Goal: Task Accomplishment & Management: Use online tool/utility

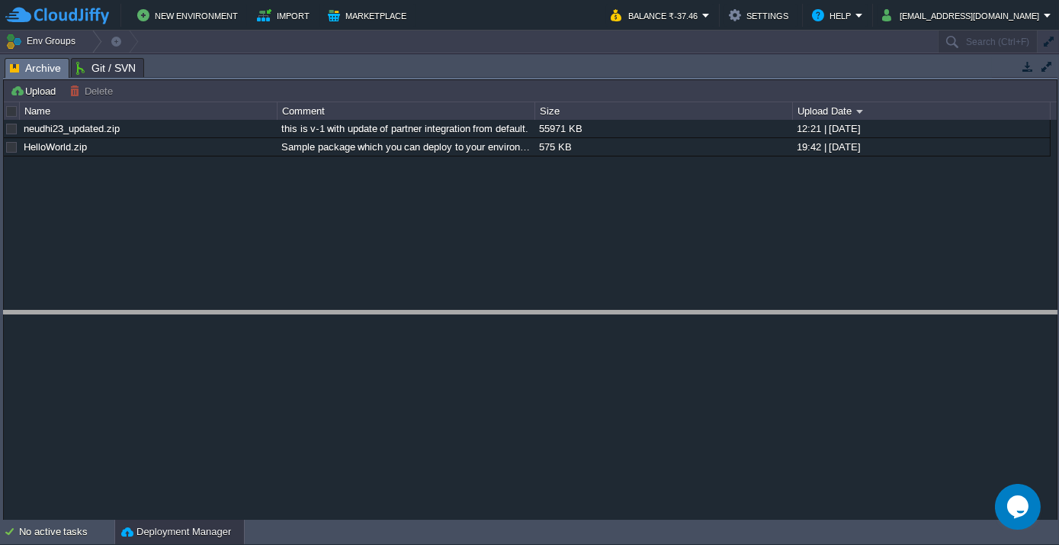
drag, startPoint x: 249, startPoint y: 70, endPoint x: 249, endPoint y: 333, distance: 262.3
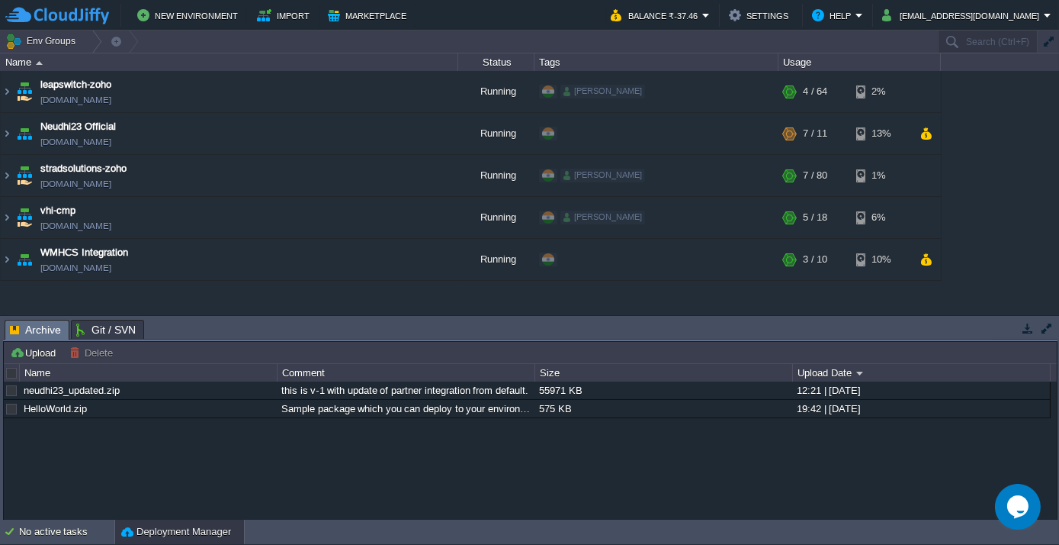
click at [90, 446] on div "neudhi23_updated.zip this is v-1 with update of partner integration from defaul…" at bounding box center [530, 450] width 1053 height 138
click at [2, 257] on img at bounding box center [7, 259] width 12 height 41
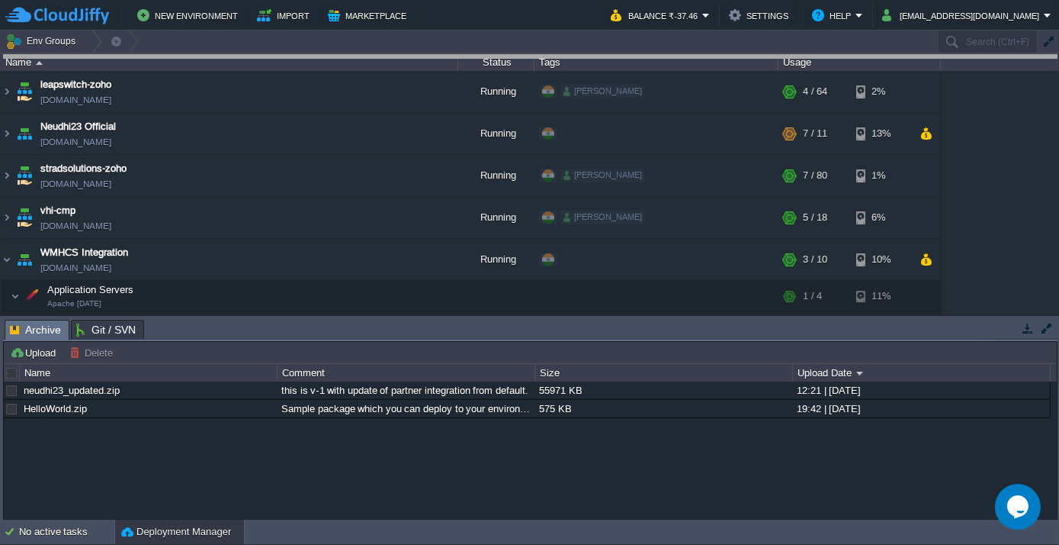
drag, startPoint x: 270, startPoint y: 329, endPoint x: 316, endPoint y: 58, distance: 274.6
click at [316, 58] on body "New Environment Import Marketplace Bonus ₹139.53 Upgrade Account Balance ₹-37.4…" at bounding box center [529, 272] width 1059 height 545
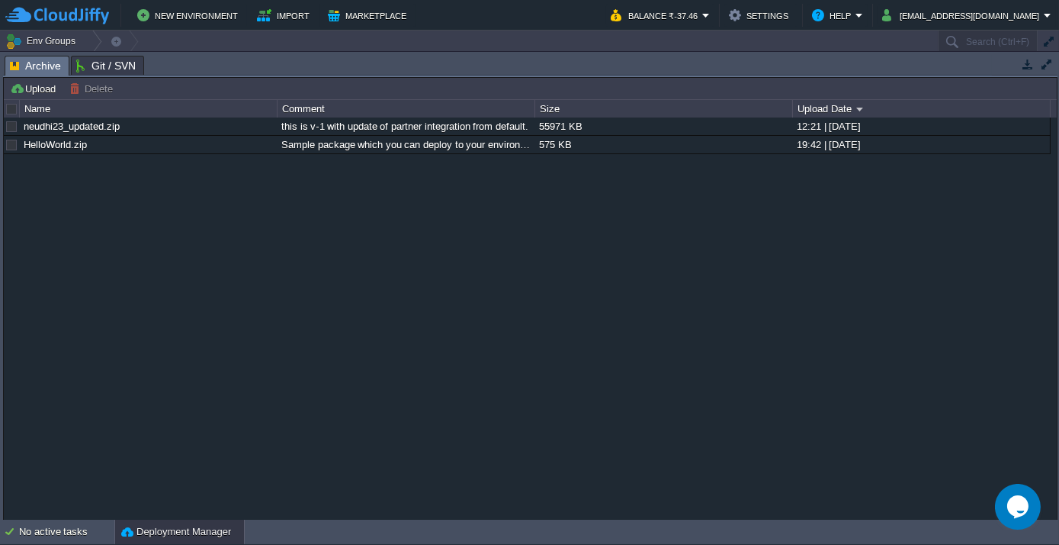
click at [625, 445] on div "neudhi23_updated.zip this is v-1 with update of partner integration from defaul…" at bounding box center [530, 318] width 1053 height 402
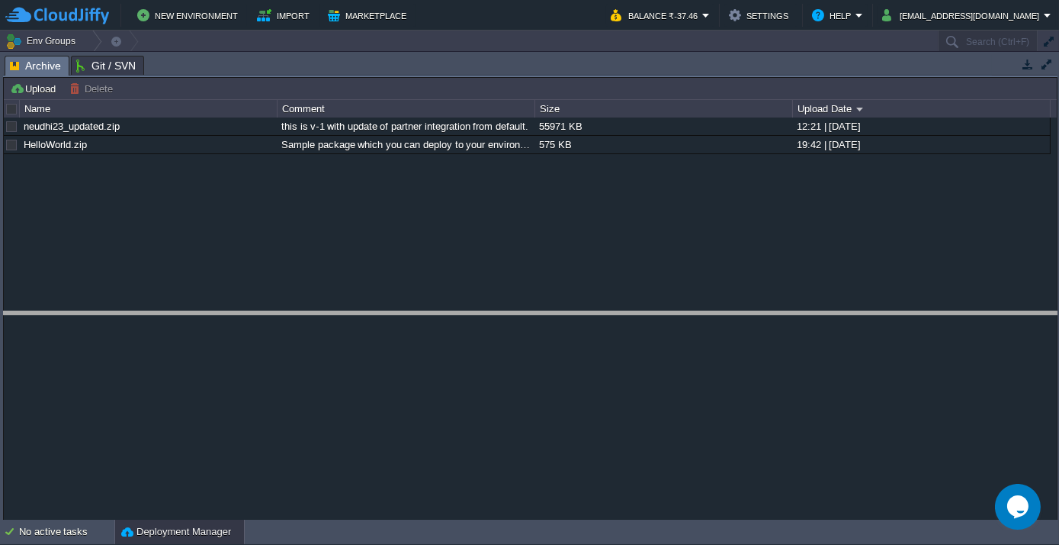
drag, startPoint x: 204, startPoint y: 64, endPoint x: 204, endPoint y: 339, distance: 274.5
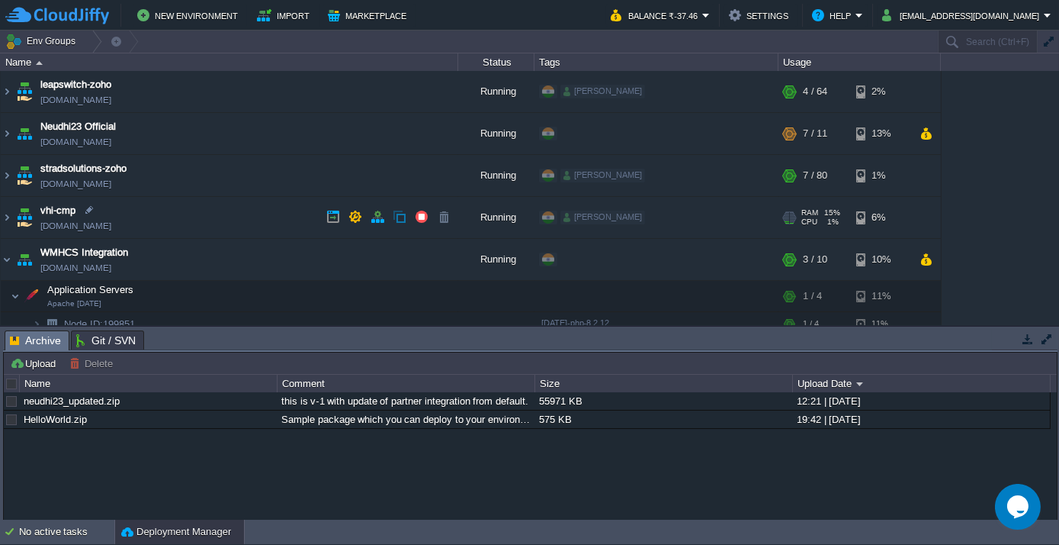
scroll to position [89, 0]
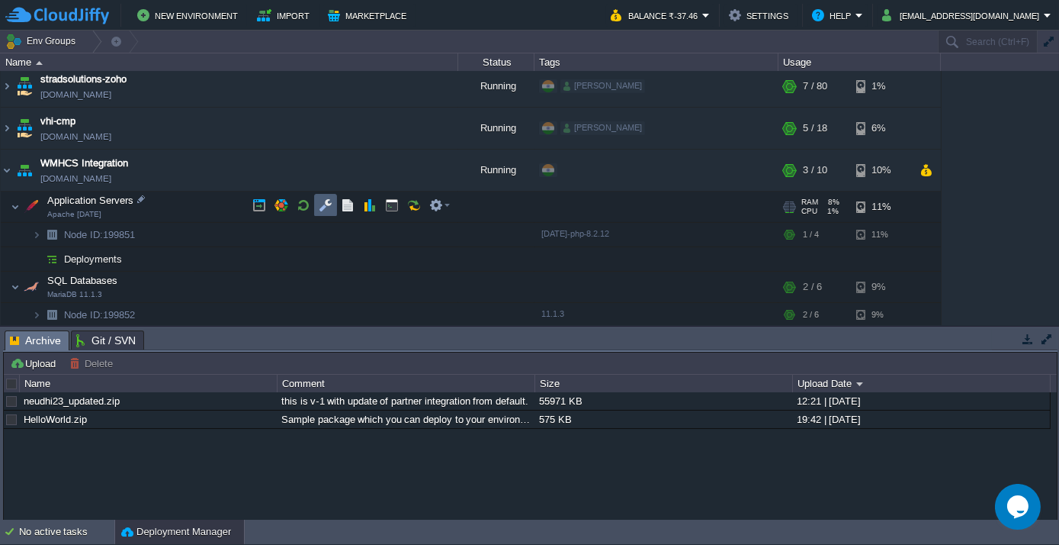
drag, startPoint x: 327, startPoint y: 204, endPoint x: 370, endPoint y: 340, distance: 142.3
click at [327, 204] on button "button" at bounding box center [326, 205] width 14 height 14
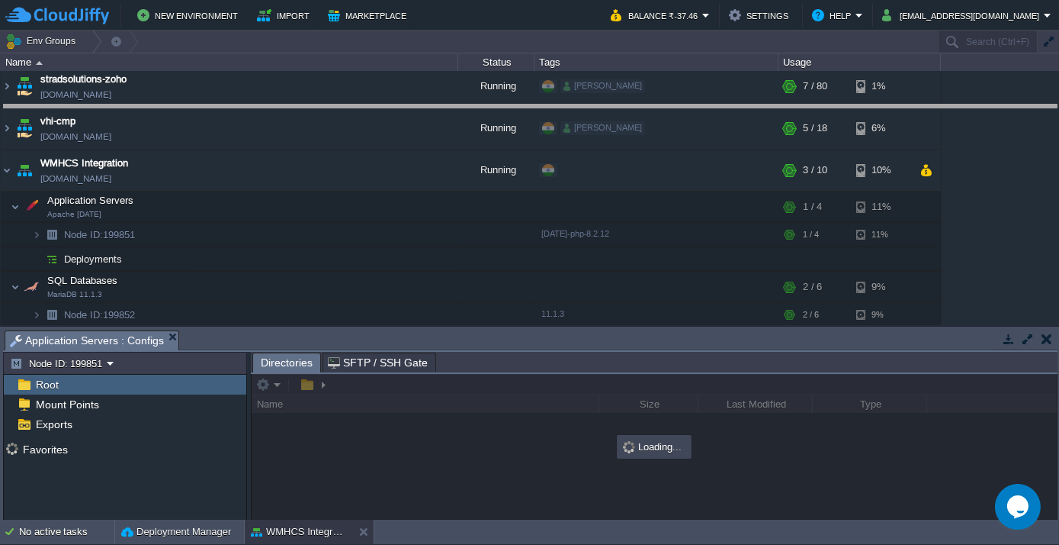
drag, startPoint x: 371, startPoint y: 335, endPoint x: 380, endPoint y: 69, distance: 266.3
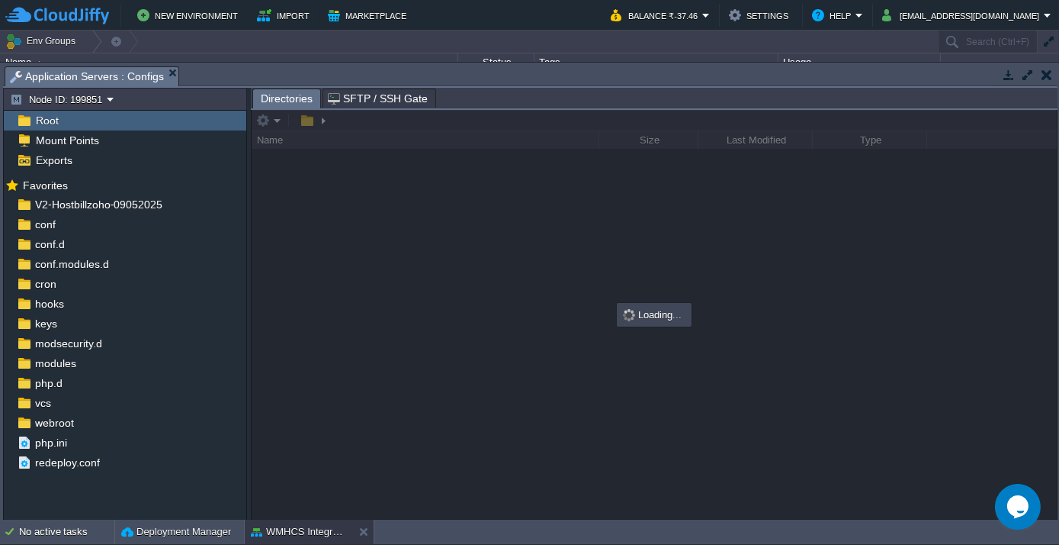
scroll to position [86, 0]
click at [65, 422] on span "webroot" at bounding box center [54, 423] width 44 height 14
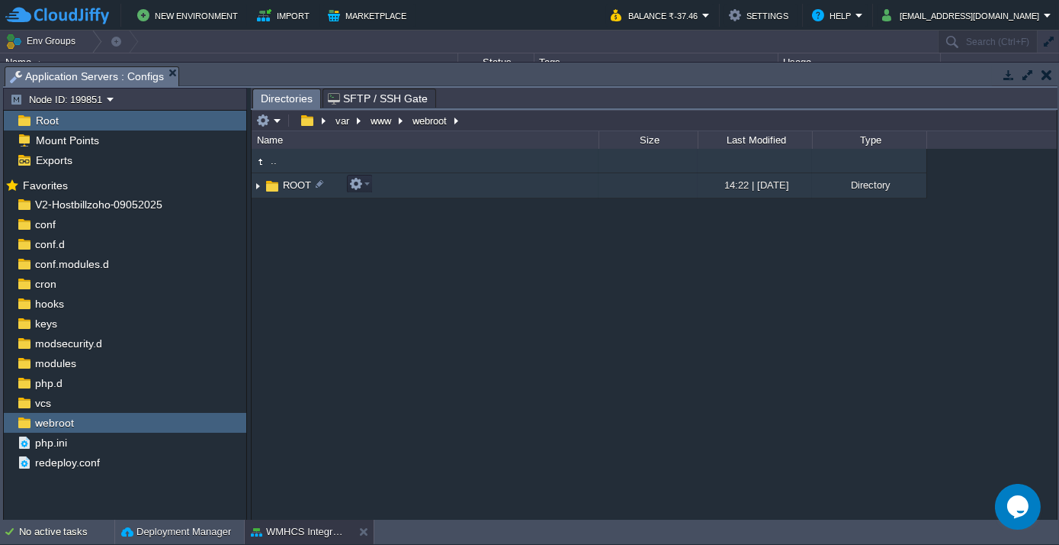
click at [291, 186] on span "ROOT" at bounding box center [297, 184] width 33 height 13
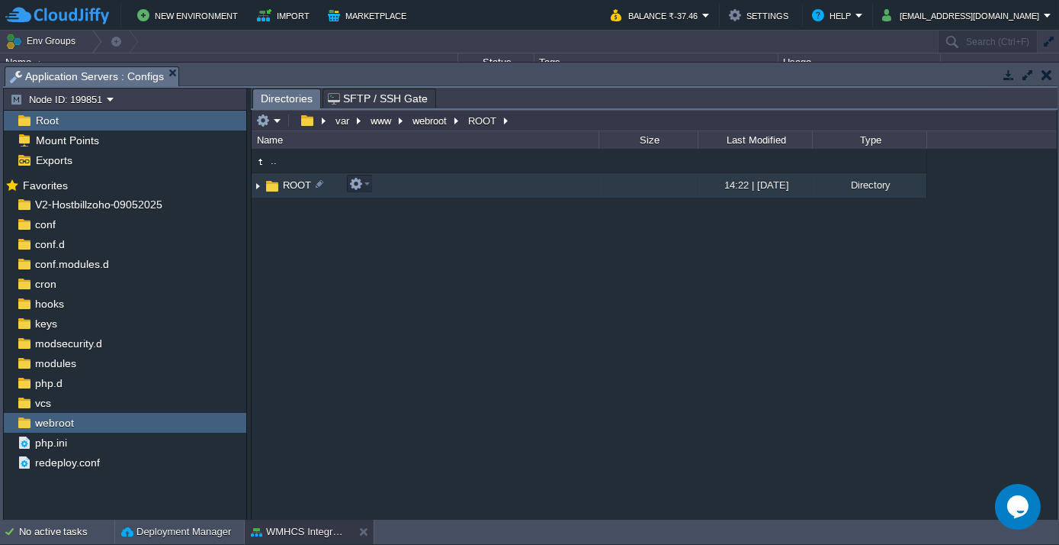
click at [291, 186] on span "ROOT" at bounding box center [297, 184] width 33 height 13
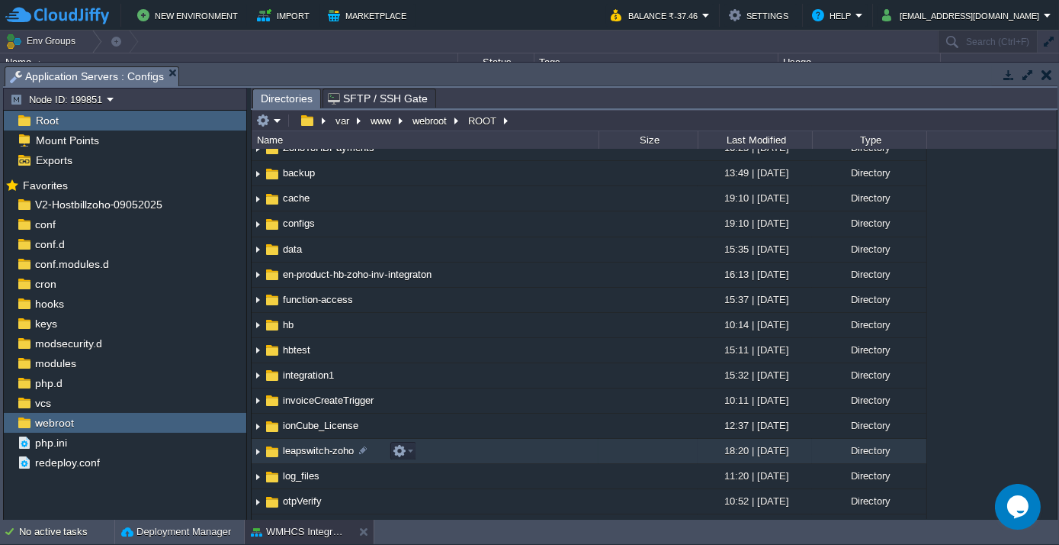
scroll to position [207, 0]
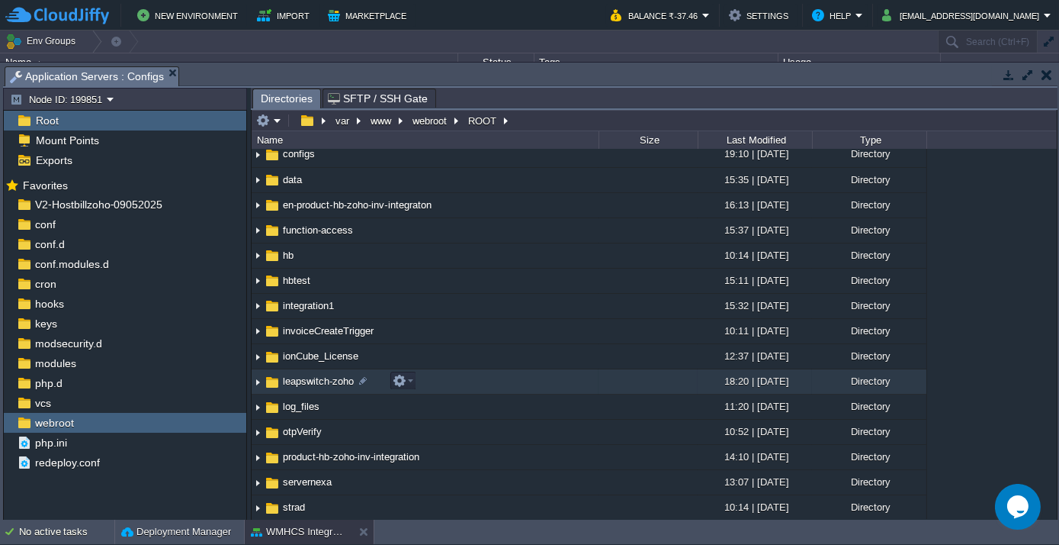
click at [325, 382] on span "leapswitch-zoho" at bounding box center [319, 380] width 76 height 13
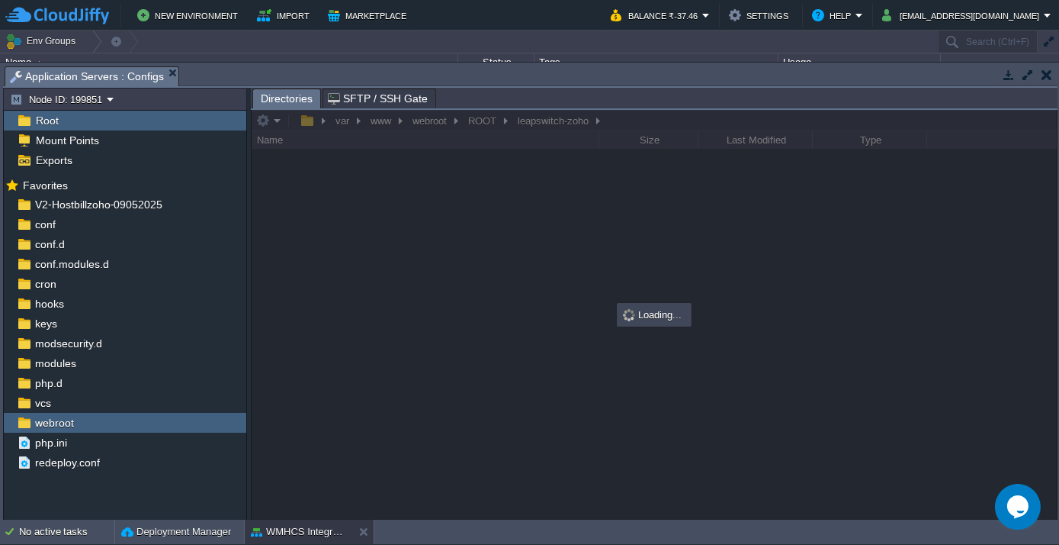
scroll to position [0, 0]
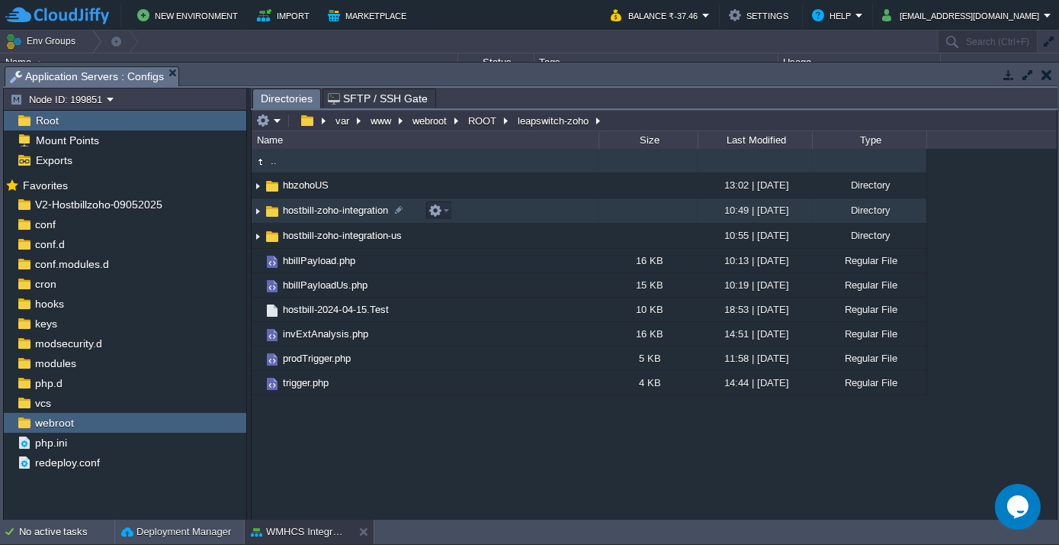
click at [325, 214] on span "hostbill-zoho-integration" at bounding box center [336, 210] width 110 height 13
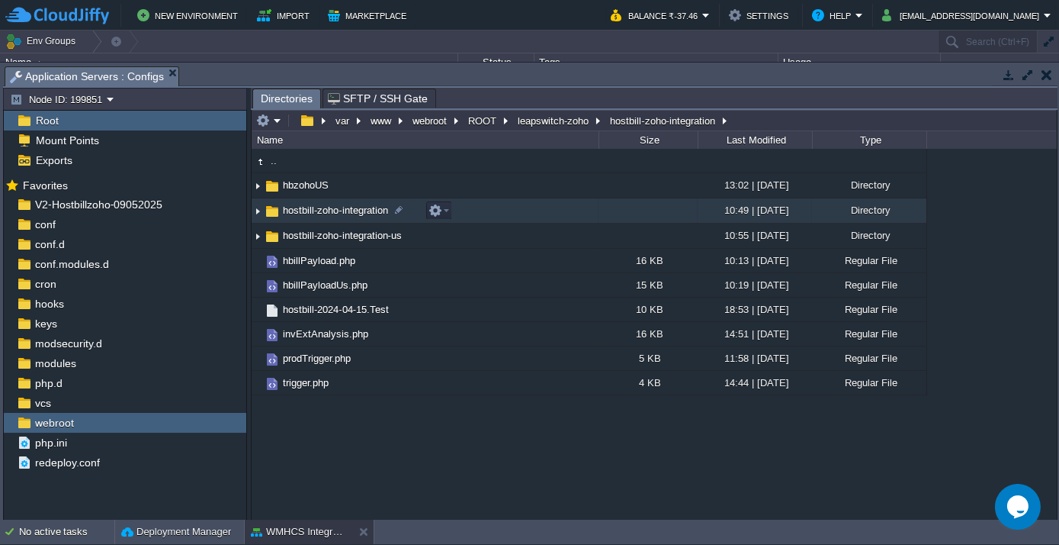
click at [325, 214] on span "hostbill-zoho-integration" at bounding box center [336, 210] width 110 height 13
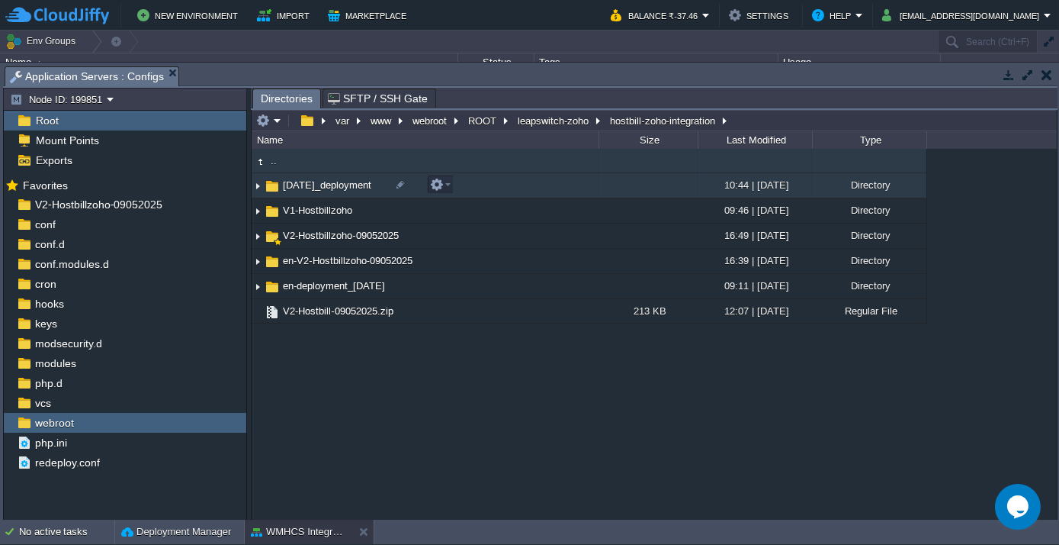
click at [326, 175] on td "[DATE]_deployment" at bounding box center [425, 185] width 347 height 25
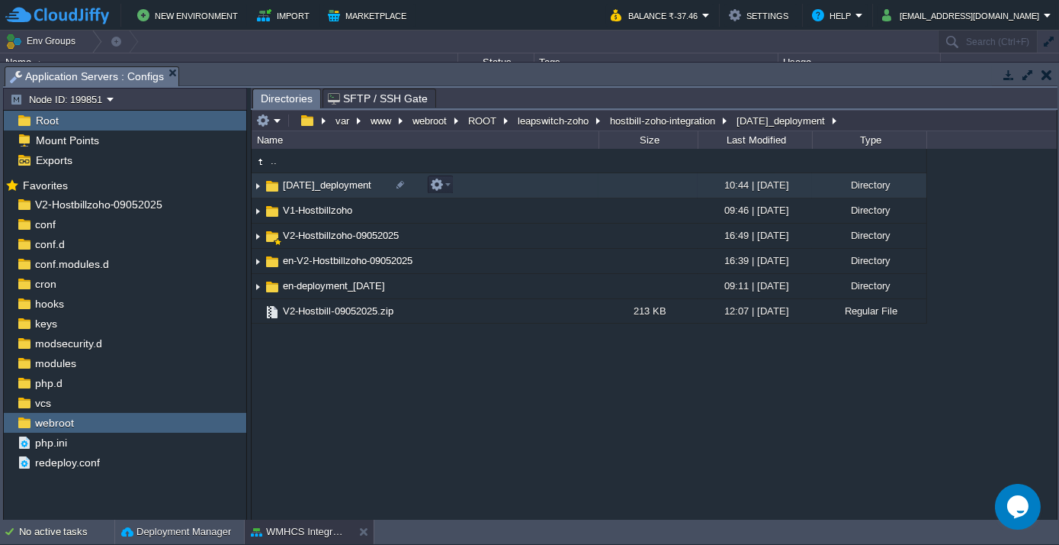
click at [326, 175] on td "[DATE]_deployment" at bounding box center [425, 185] width 347 height 25
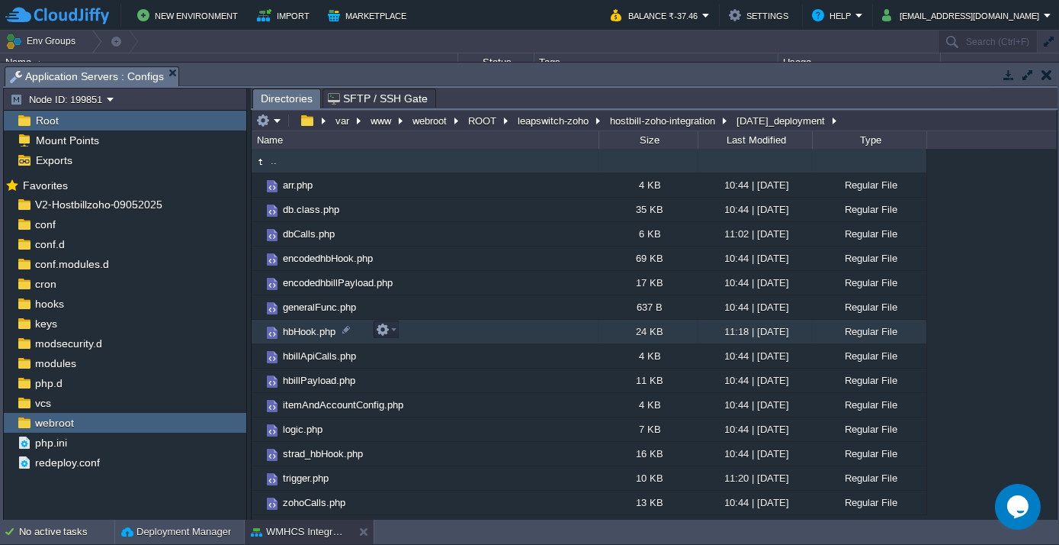
click at [316, 331] on span "hbHook.php" at bounding box center [309, 331] width 57 height 13
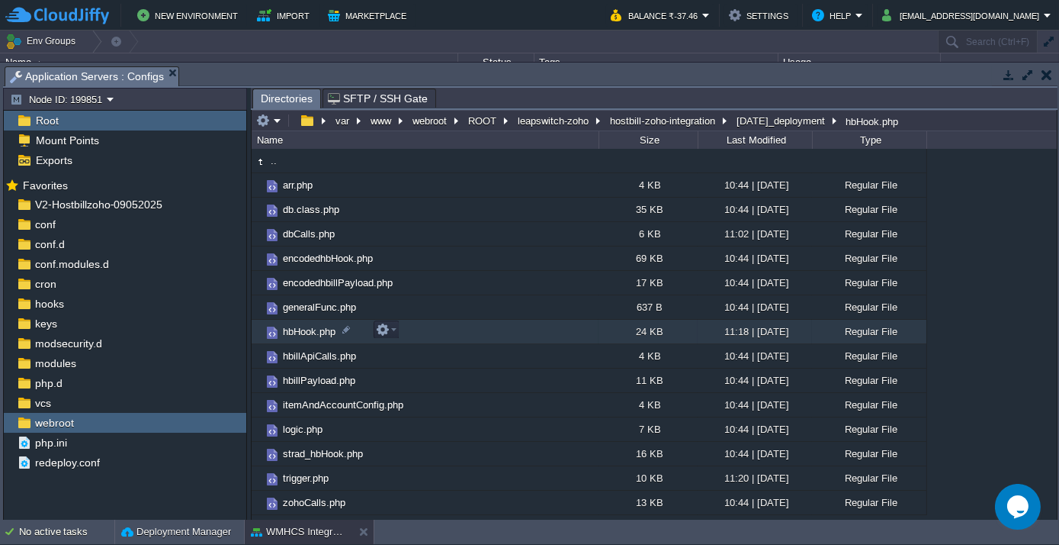
click at [316, 331] on span "hbHook.php" at bounding box center [309, 331] width 57 height 13
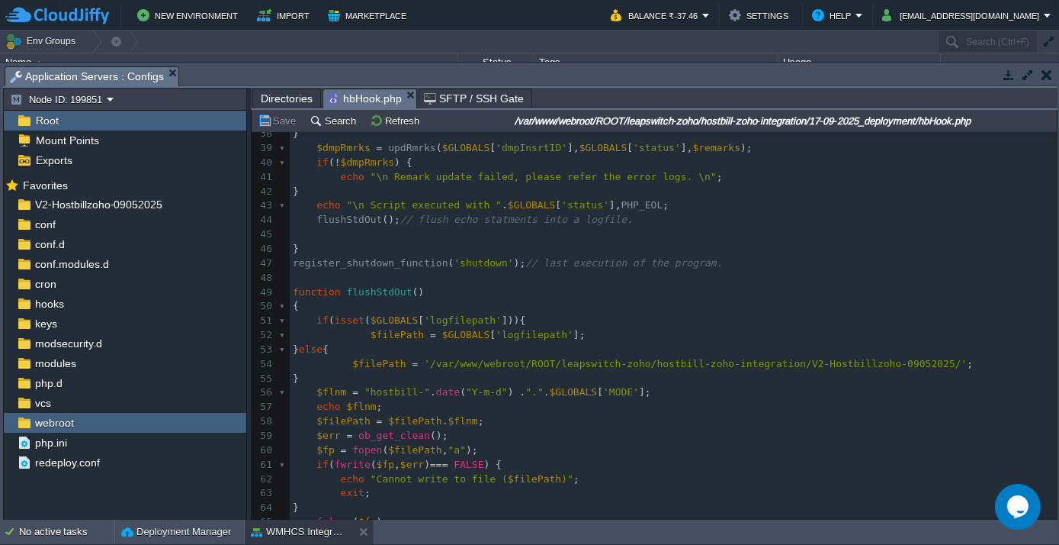
scroll to position [622, 0]
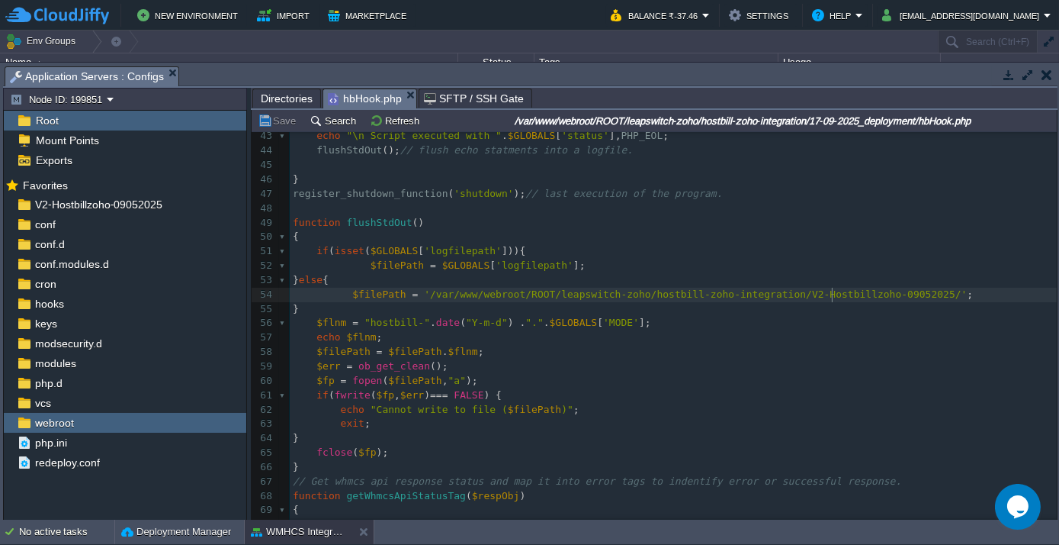
click at [830, 297] on span "'/var/www/webroot/ROOT/leapswitch-zoho/hostbill-zoho-integration/V2-Hostbillzoh…" at bounding box center [695, 293] width 543 height 11
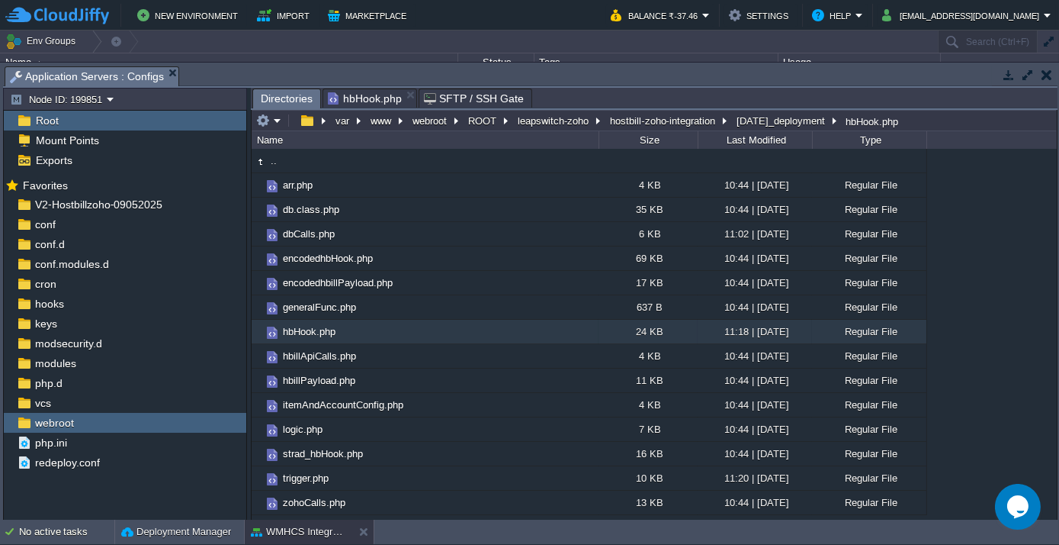
click at [283, 95] on span "Directories" at bounding box center [287, 98] width 52 height 19
click at [665, 124] on button "hostbill-zoho-integration" at bounding box center [663, 121] width 111 height 14
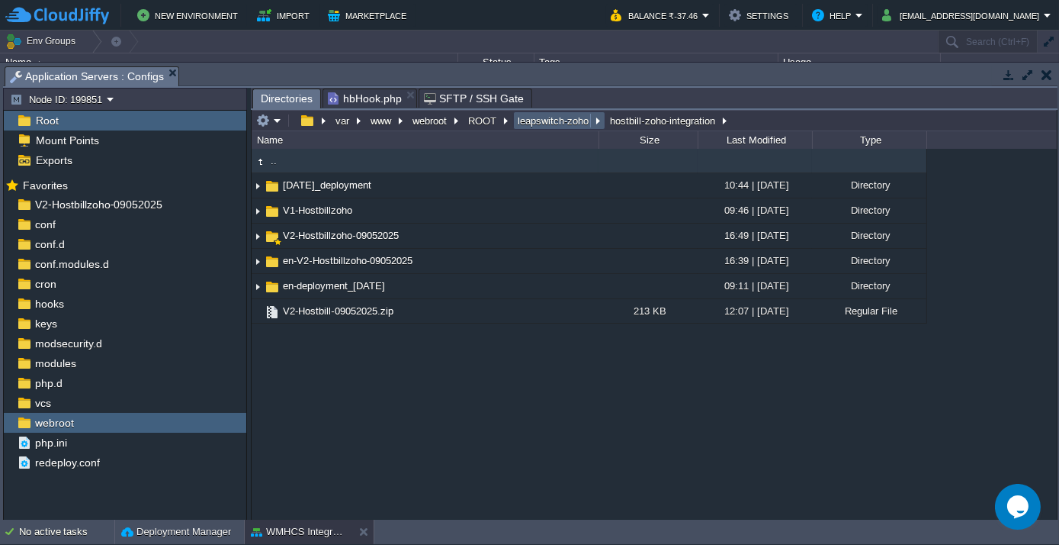
click at [555, 117] on button "leapswitch-zoho" at bounding box center [554, 121] width 77 height 14
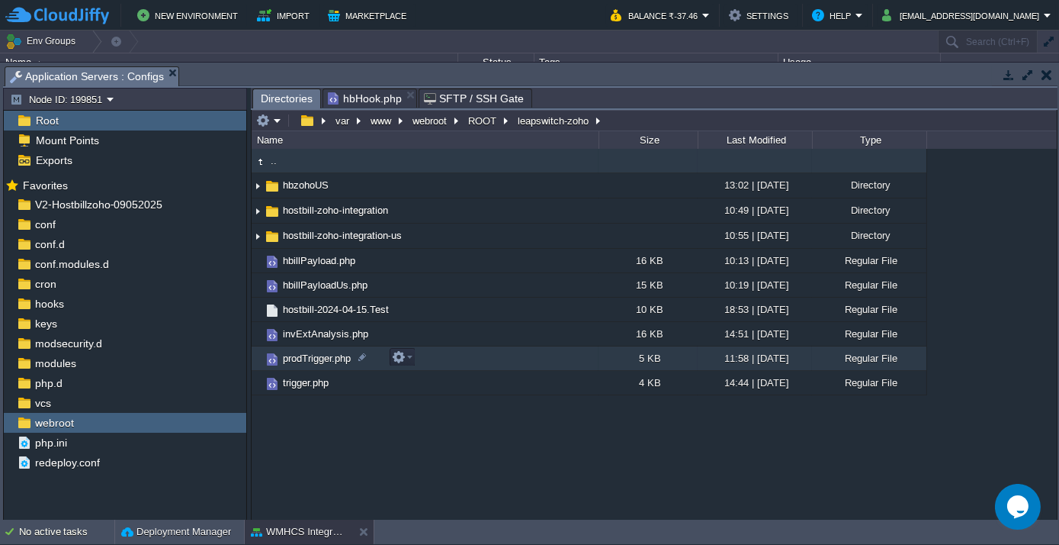
click at [319, 358] on span "prodTrigger.php" at bounding box center [317, 358] width 72 height 13
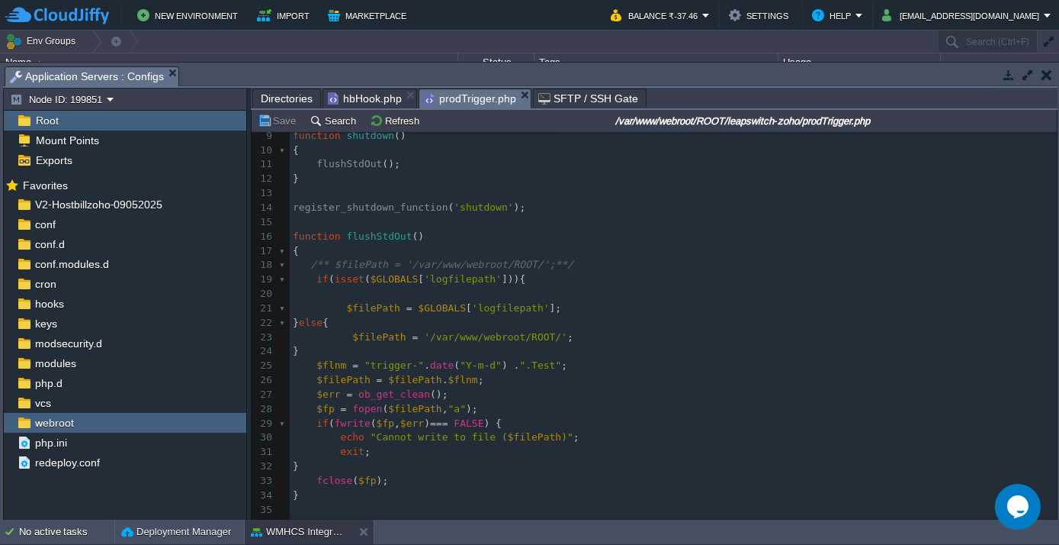
scroll to position [138, 0]
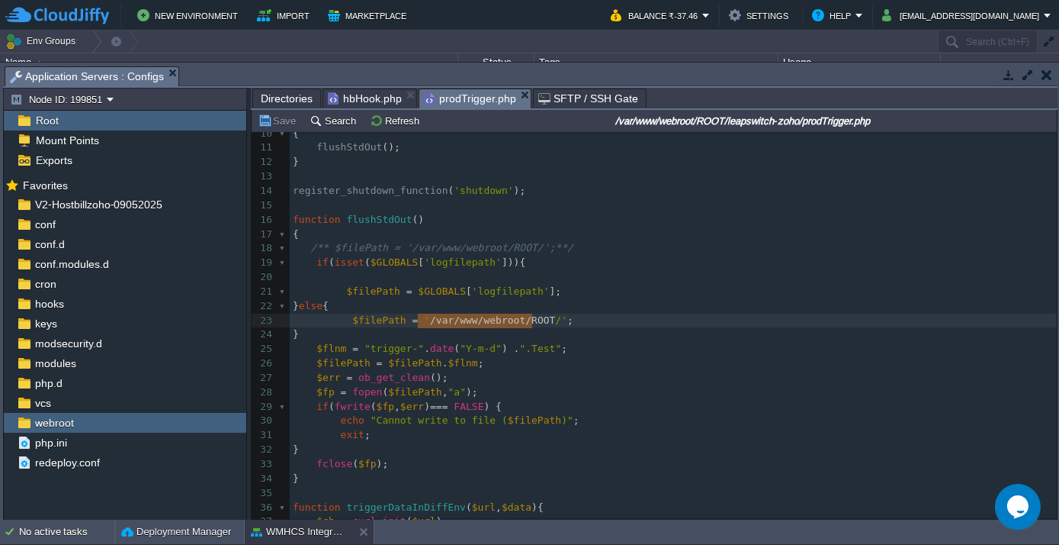
type textarea "/var/www/webroot/ROOT/"
drag, startPoint x: 419, startPoint y: 319, endPoint x: 535, endPoint y: 320, distance: 115.9
click at [356, 95] on span "hbHook.php" at bounding box center [365, 98] width 74 height 18
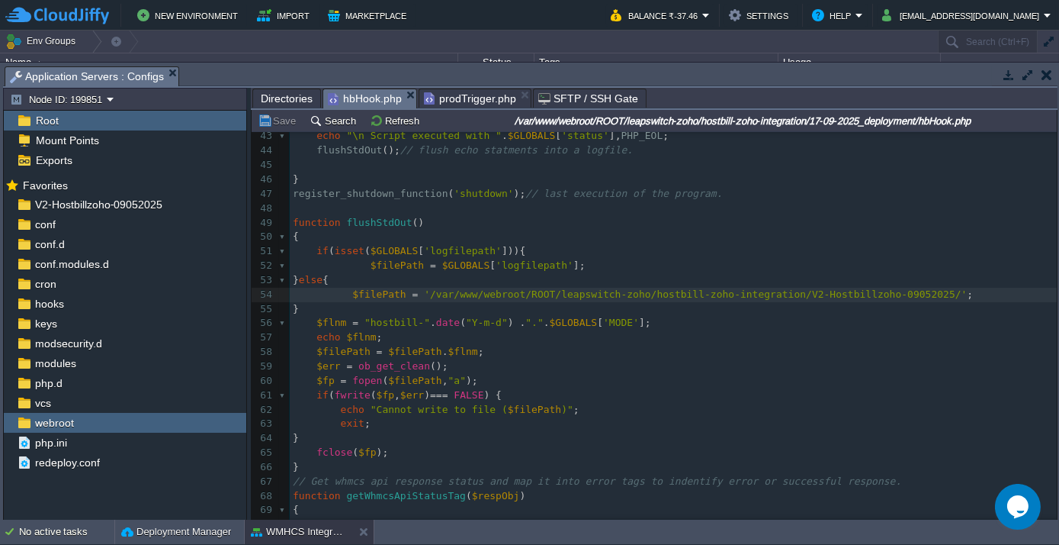
click at [418, 294] on div "588 <?php 23 $status = "" ; 24 $errArray = array (); 25 //ob_start(); // Buffer…" at bounding box center [673, 245] width 767 height 834
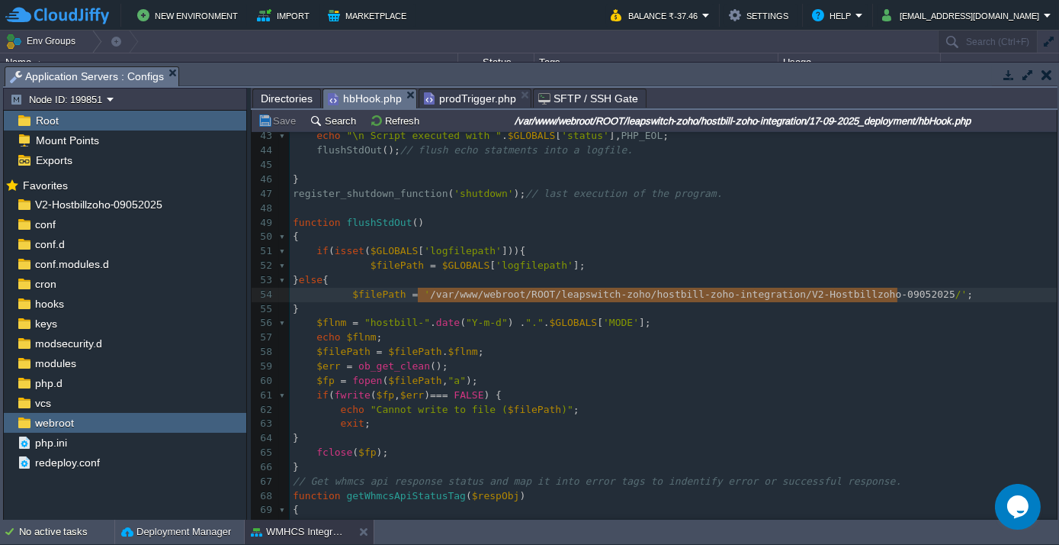
type textarea "/var/www/webroot/ROOT/leapswitch-zoho/hostbill-zoho-integration/V2-Hostbillzoho…"
drag, startPoint x: 418, startPoint y: 294, endPoint x: 901, endPoint y: 291, distance: 482.8
paste textarea
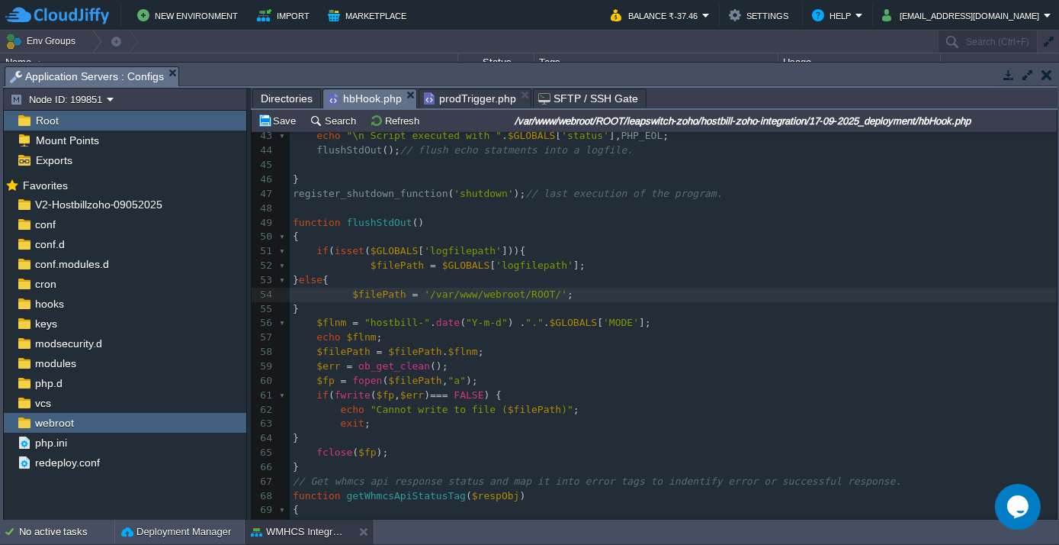
click at [599, 291] on pre "$filePath = '/var/www/webroot/ROOT/' ;" at bounding box center [673, 295] width 767 height 14
click at [288, 98] on span "Directories" at bounding box center [287, 98] width 52 height 18
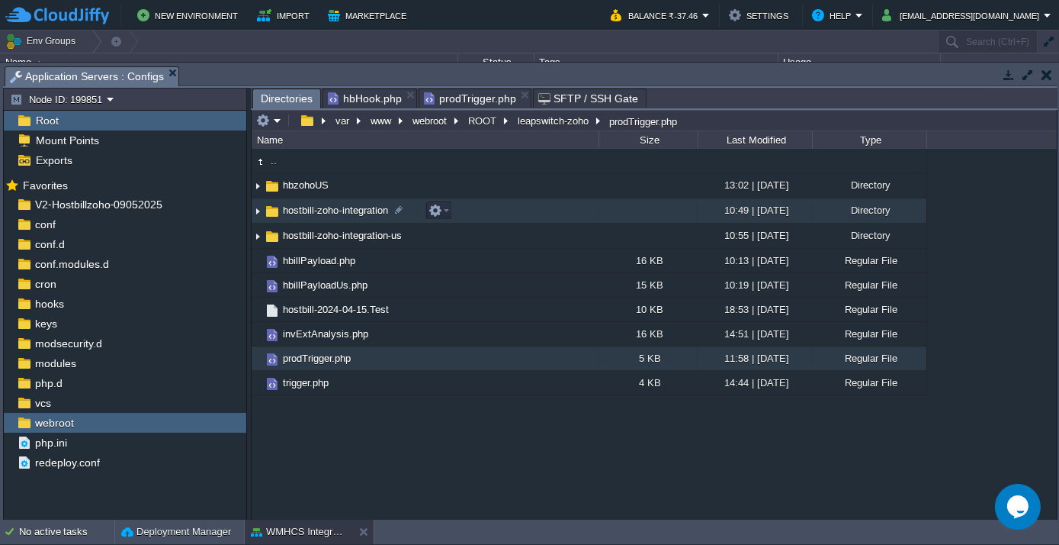
click at [333, 218] on td "hostbill-zoho-integration" at bounding box center [425, 210] width 347 height 25
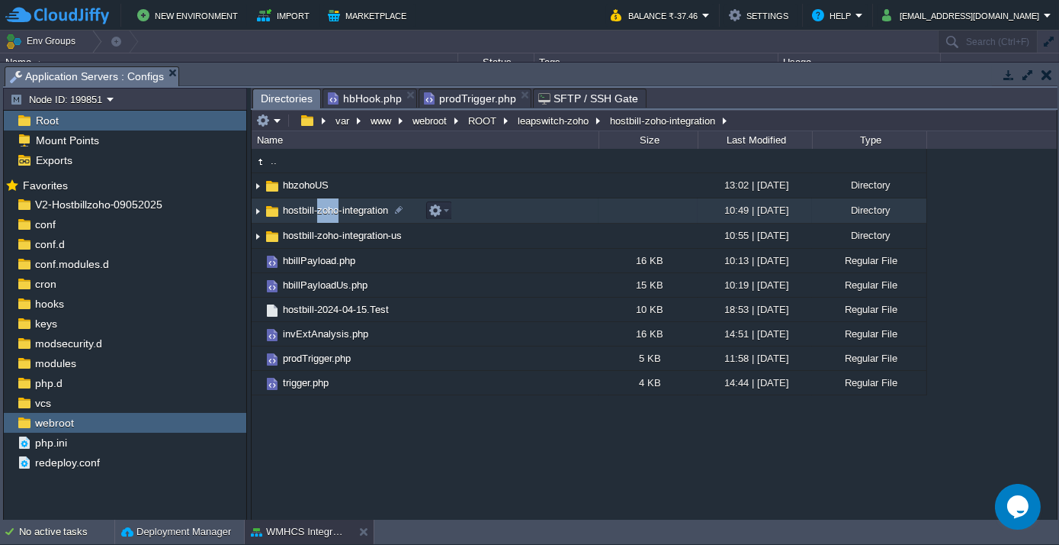
click at [333, 218] on td "hostbill-zoho-integration" at bounding box center [425, 210] width 347 height 25
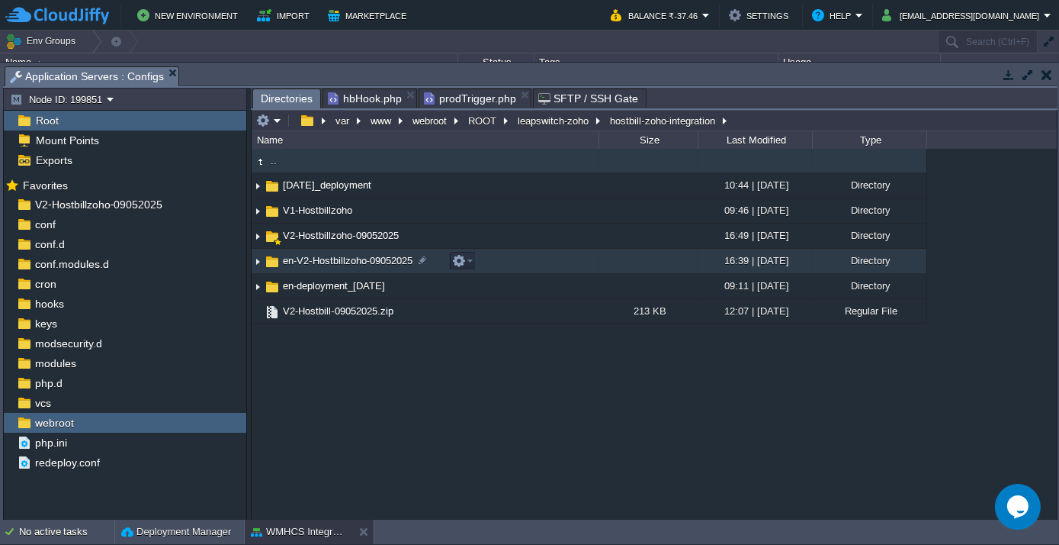
click at [336, 267] on td "en-V2-Hostbillzoho-09052025" at bounding box center [425, 261] width 347 height 25
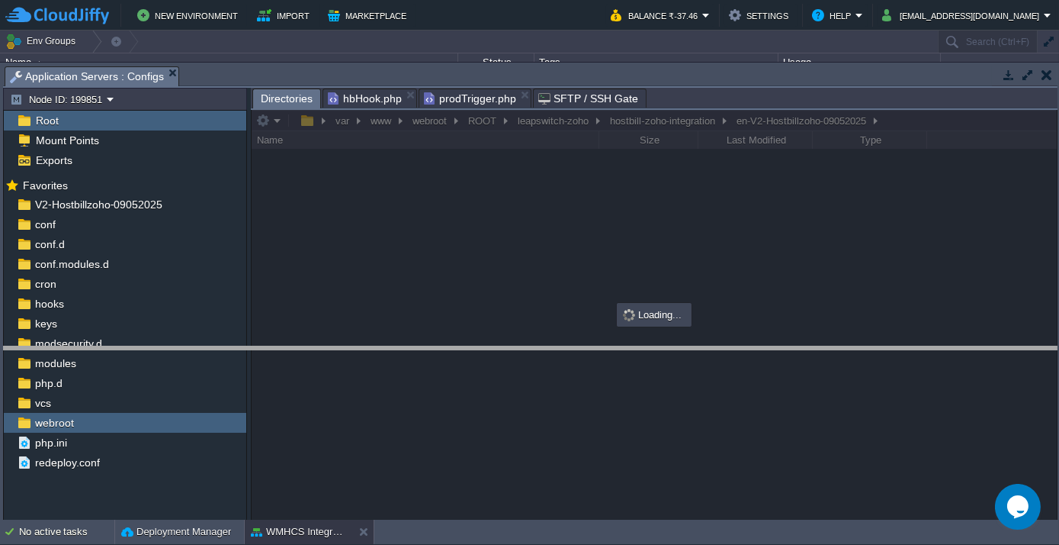
drag, startPoint x: 246, startPoint y: 76, endPoint x: 250, endPoint y: 86, distance: 10.6
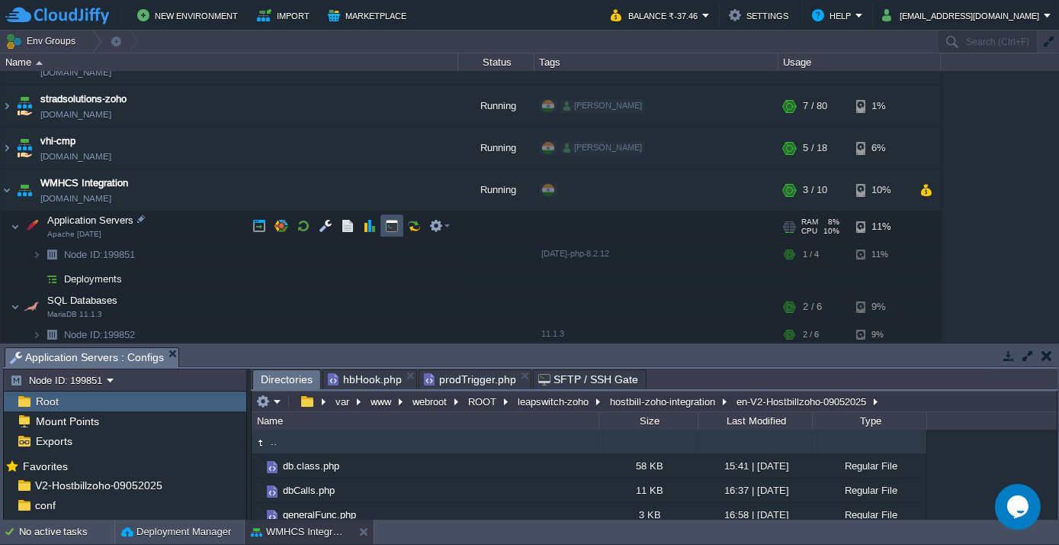
click at [390, 228] on button "button" at bounding box center [392, 226] width 14 height 14
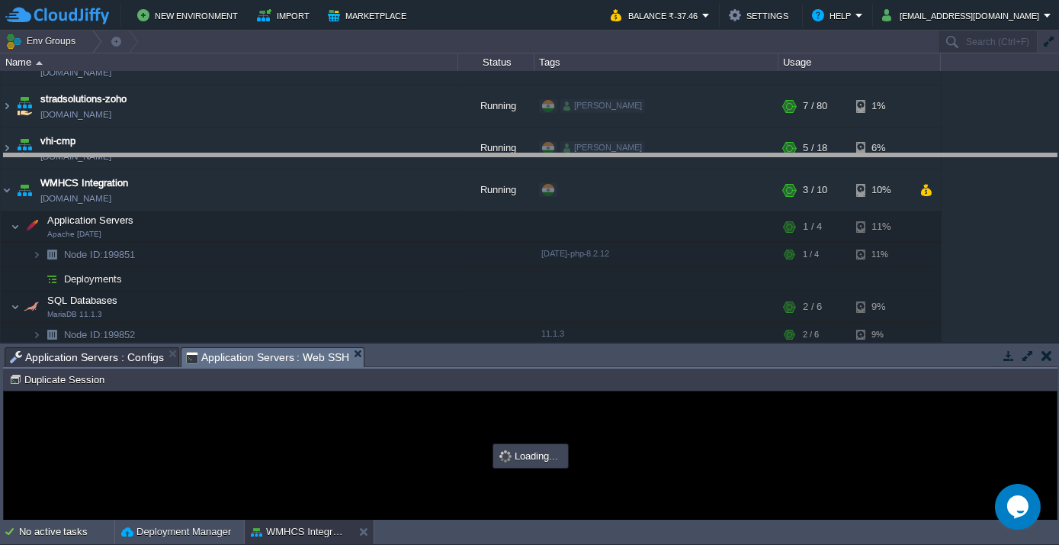
drag, startPoint x: 423, startPoint y: 359, endPoint x: 477, endPoint y: 165, distance: 200.9
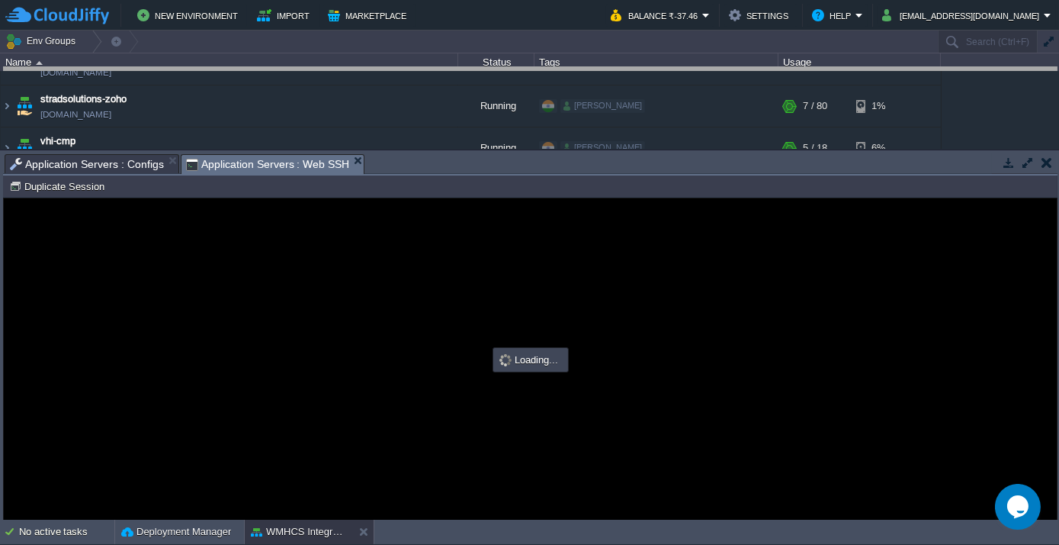
drag, startPoint x: 432, startPoint y: 163, endPoint x: 448, endPoint y: 39, distance: 125.2
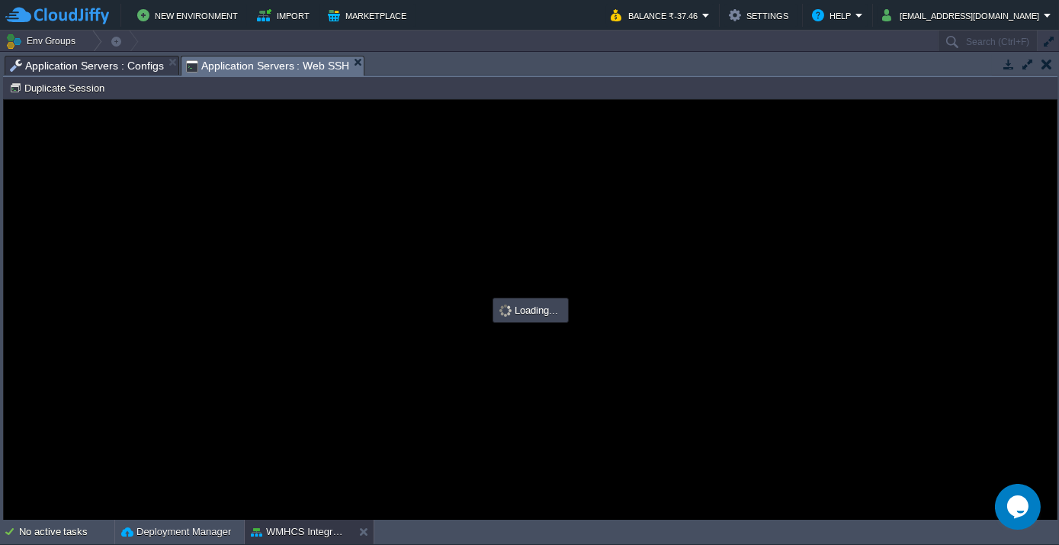
scroll to position [0, 0]
click at [125, 56] on span "Application Servers : Configs" at bounding box center [87, 65] width 154 height 18
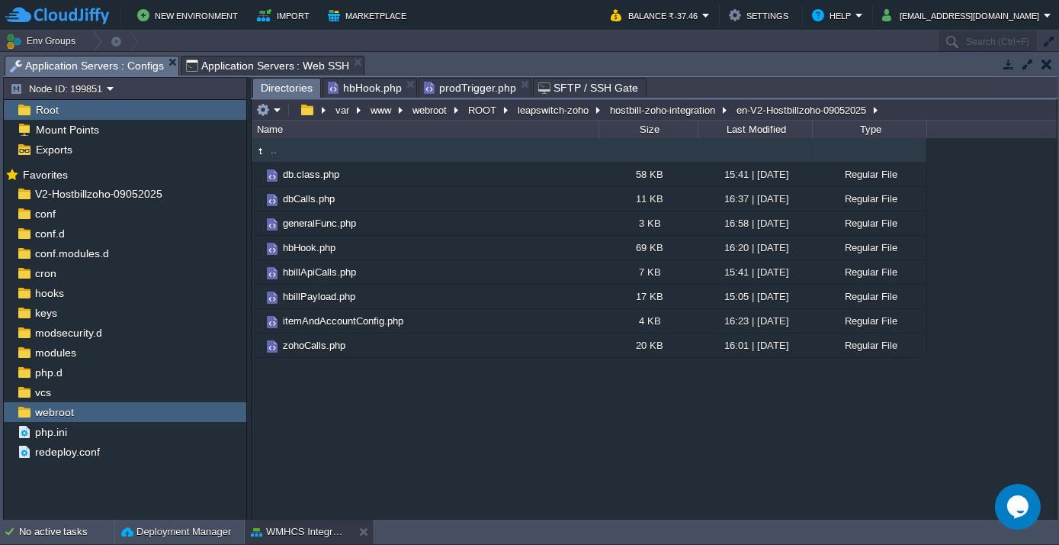
click at [632, 98] on div "Directories hbHook.php prodTrigger.php SFTP / SSH Gate" at bounding box center [654, 88] width 807 height 22
click at [632, 107] on button "hostbill-zoho-integration" at bounding box center [663, 110] width 111 height 14
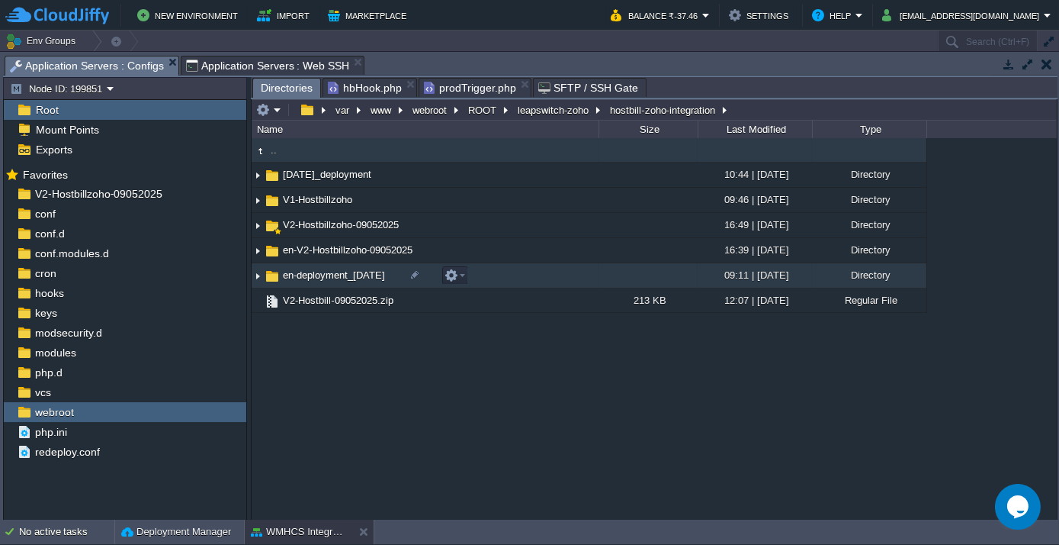
click at [323, 281] on span "en-deployment_[DATE]" at bounding box center [334, 274] width 107 height 13
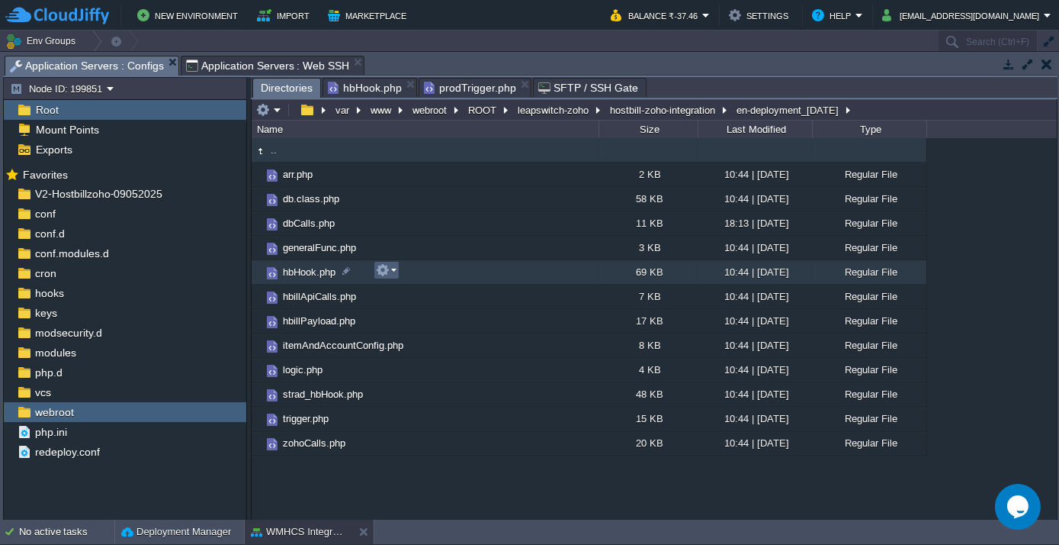
click at [388, 268] on button "button" at bounding box center [383, 270] width 14 height 14
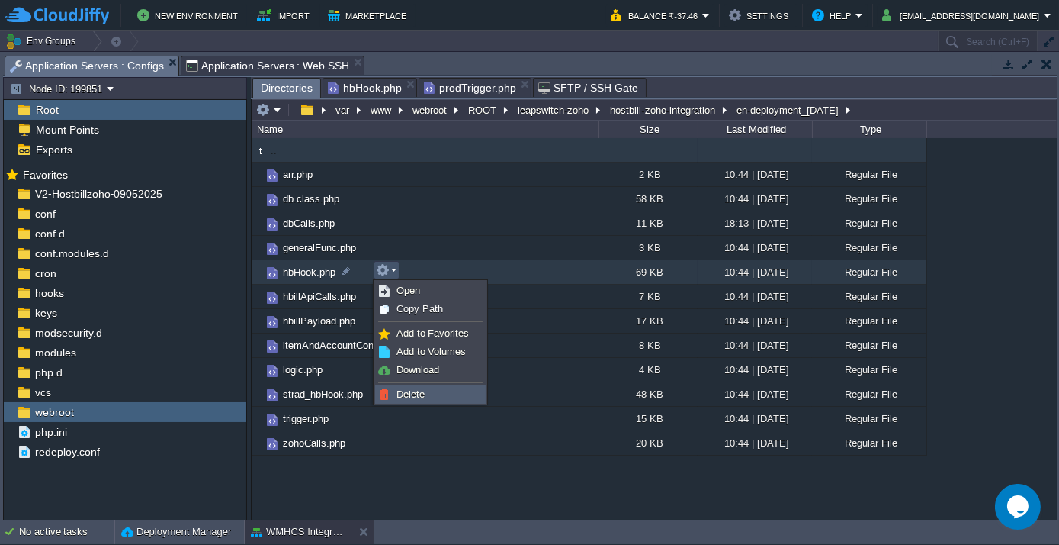
click at [411, 392] on span "Delete" at bounding box center [411, 393] width 28 height 11
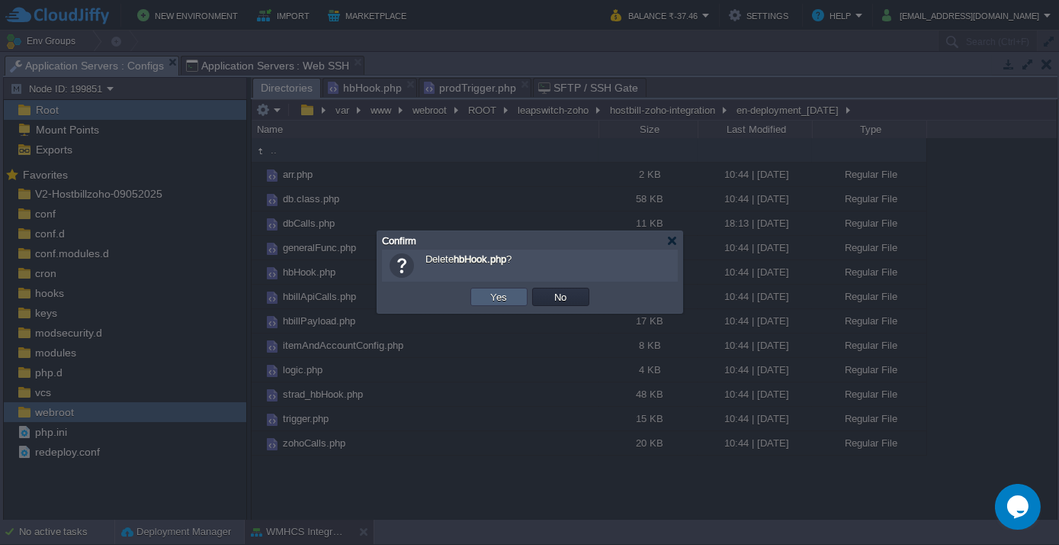
click at [491, 296] on button "Yes" at bounding box center [500, 297] width 26 height 14
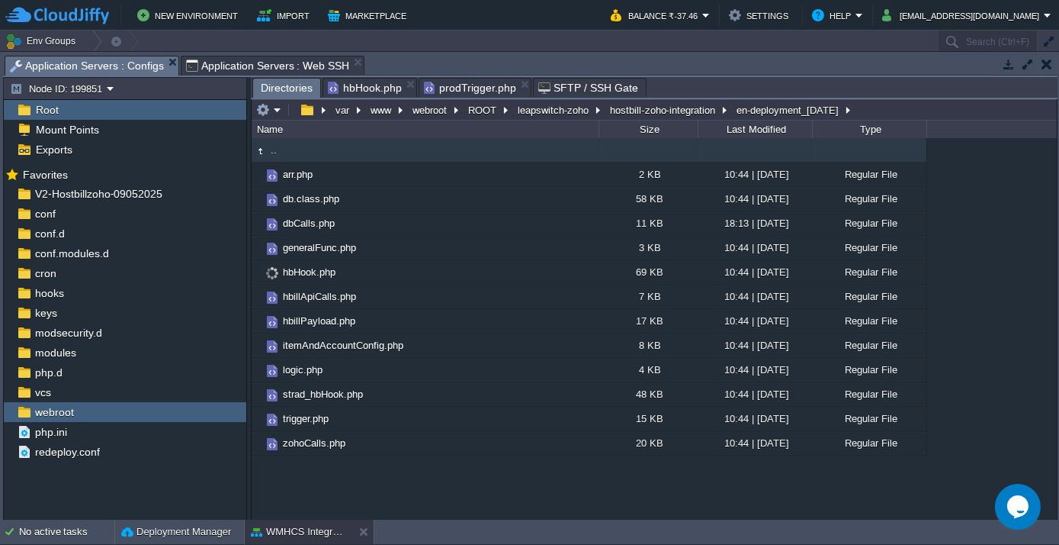
click at [260, 59] on span "Application Servers : Web SSH" at bounding box center [268, 65] width 164 height 18
type input "#000000"
click at [125, 63] on span "Application Servers : Configs" at bounding box center [87, 65] width 154 height 19
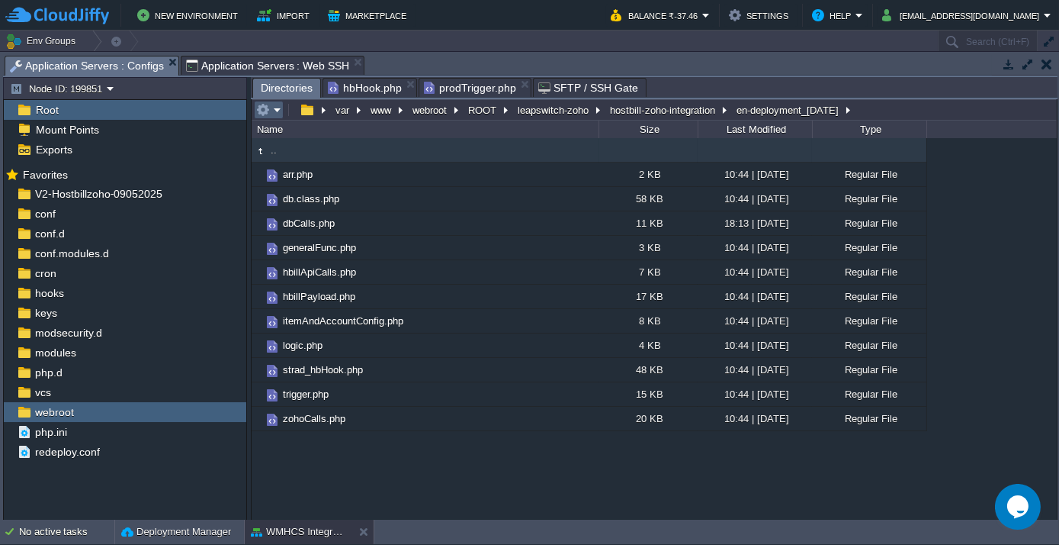
click at [275, 111] on em at bounding box center [268, 110] width 25 height 14
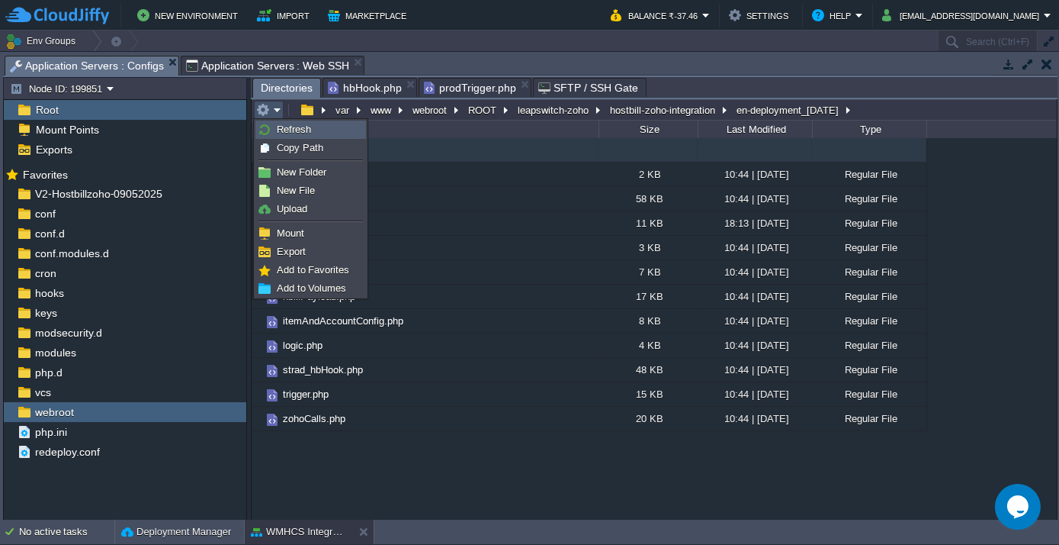
click at [280, 133] on span "Refresh" at bounding box center [294, 129] width 34 height 11
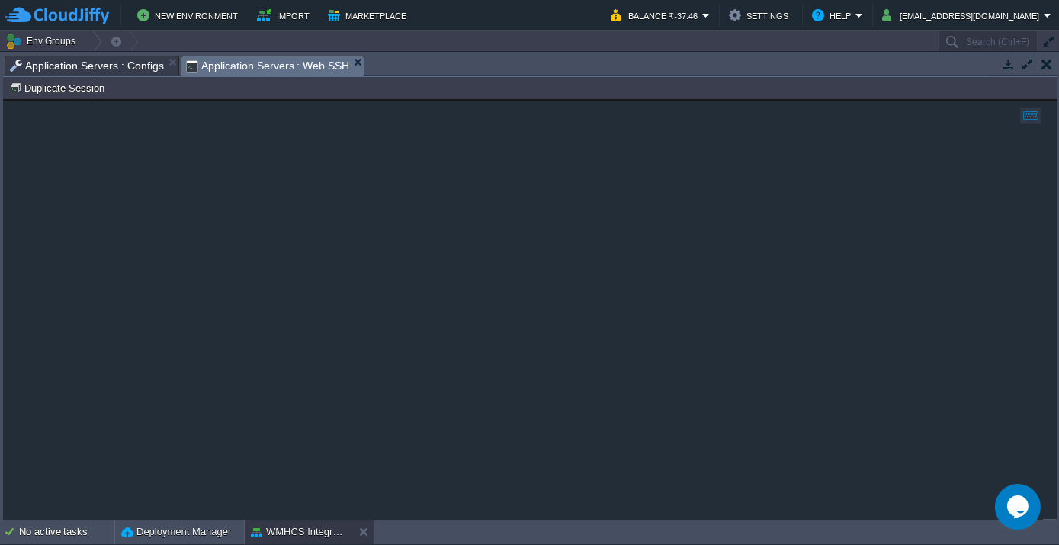
click at [265, 66] on span "Application Servers : Web SSH" at bounding box center [268, 65] width 164 height 19
click at [98, 68] on span "Application Servers : Configs" at bounding box center [87, 65] width 154 height 18
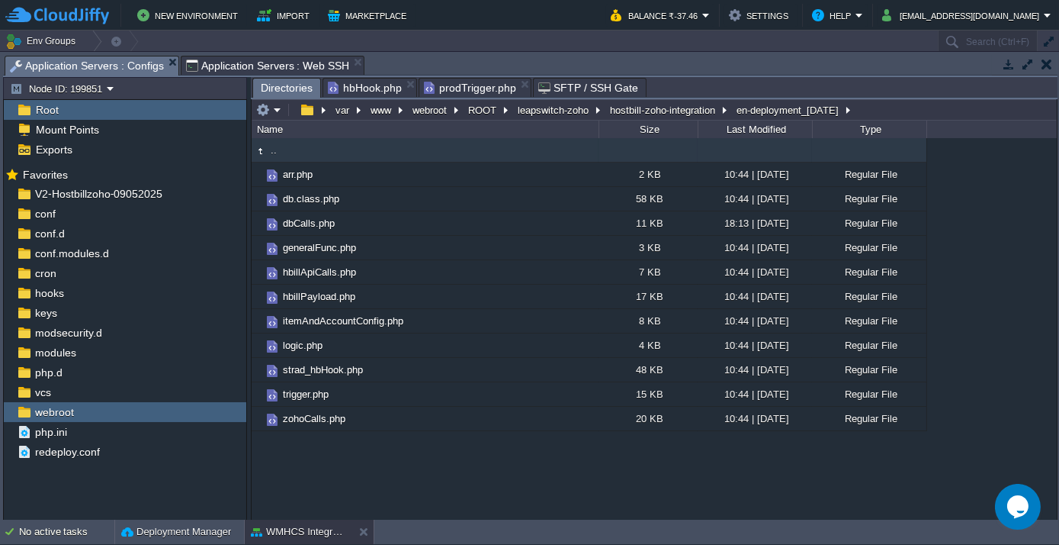
drag, startPoint x: 281, startPoint y: 64, endPoint x: 291, endPoint y: 81, distance: 19.1
click at [281, 64] on span "Application Servers : Web SSH" at bounding box center [268, 65] width 164 height 18
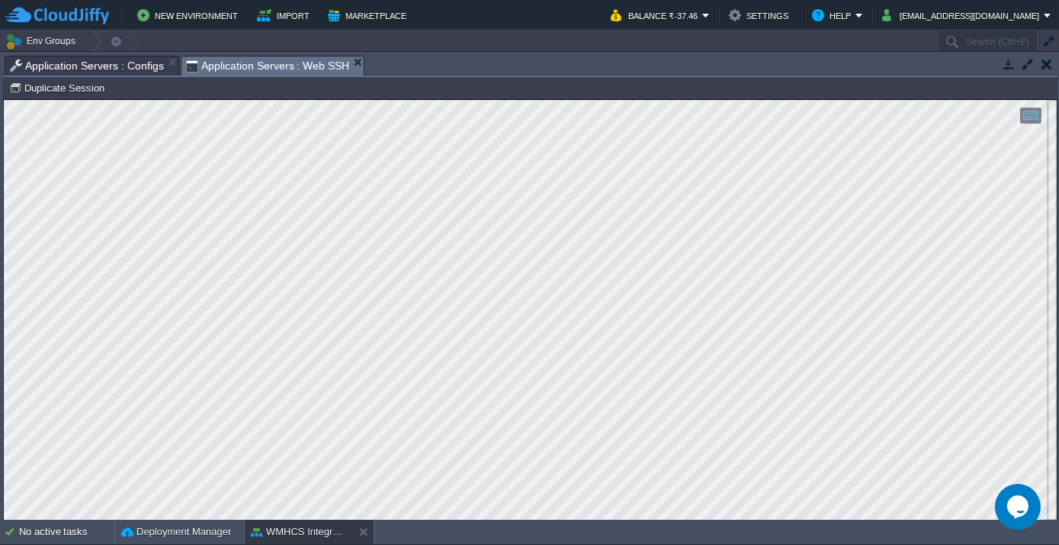
click at [27, 56] on span "Application Servers : Configs" at bounding box center [87, 65] width 154 height 18
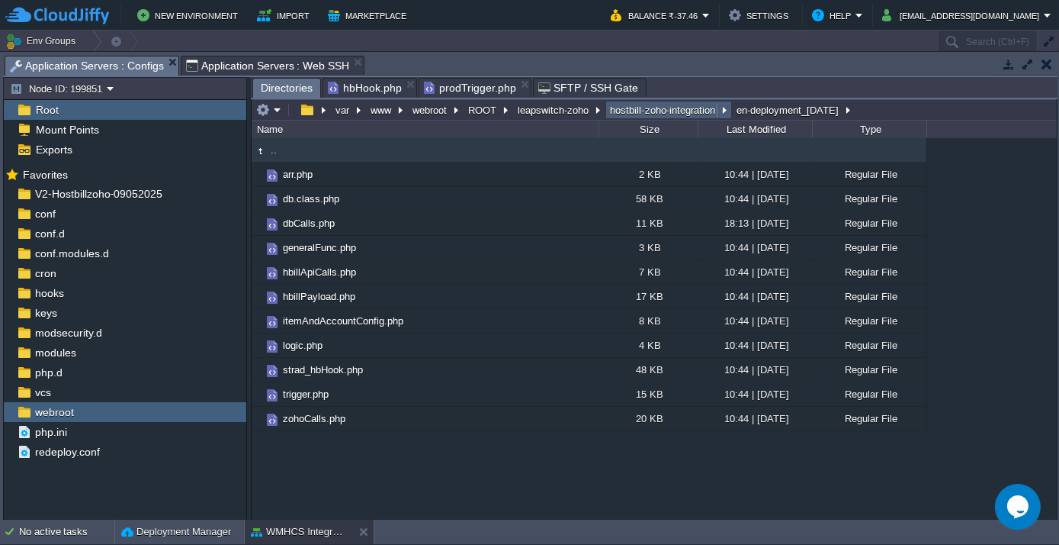
click at [674, 111] on button "hostbill-zoho-integration" at bounding box center [663, 110] width 111 height 14
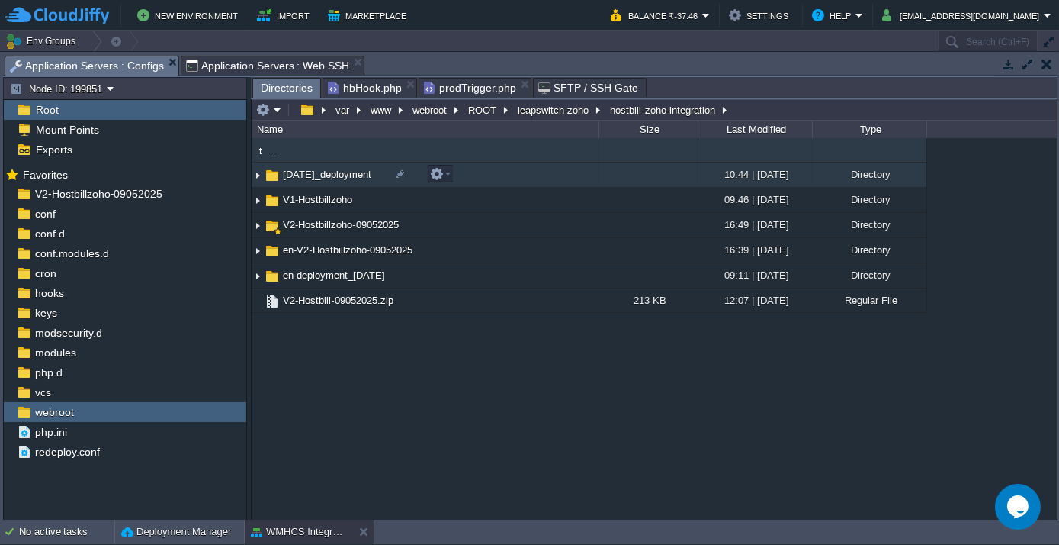
click at [320, 172] on span "[DATE]_deployment" at bounding box center [327, 174] width 93 height 13
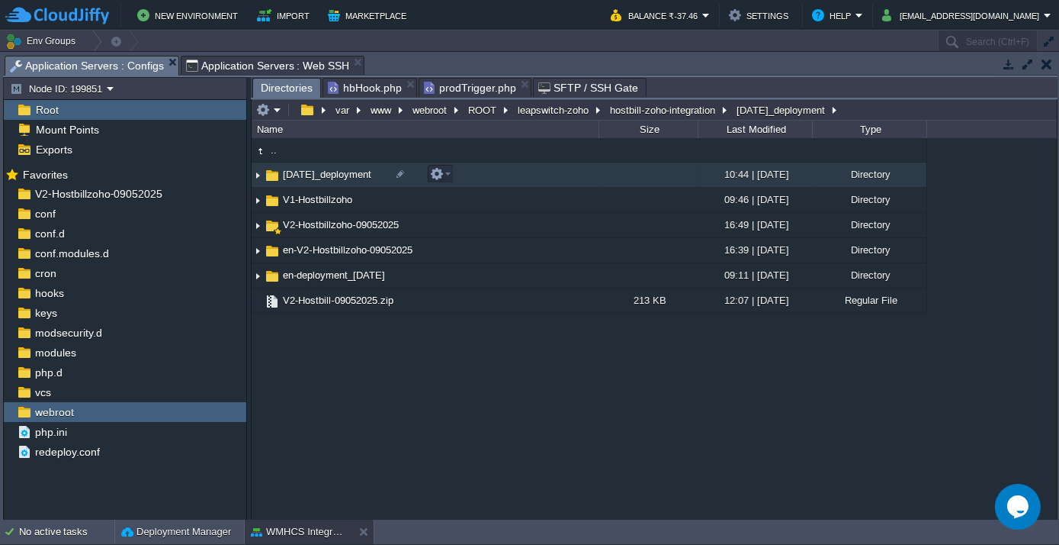
click at [320, 172] on span "[DATE]_deployment" at bounding box center [327, 174] width 93 height 13
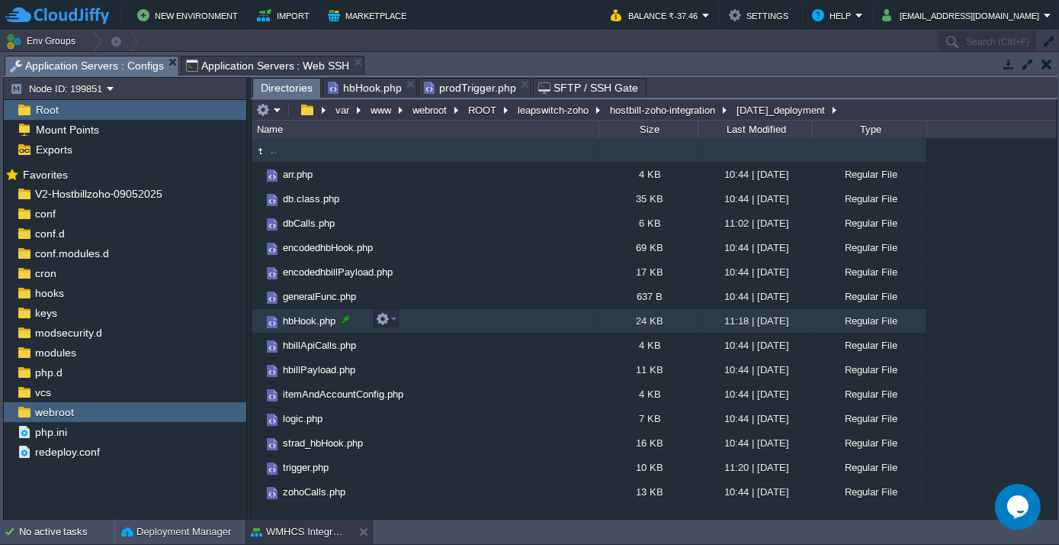
click at [347, 323] on div at bounding box center [346, 319] width 14 height 14
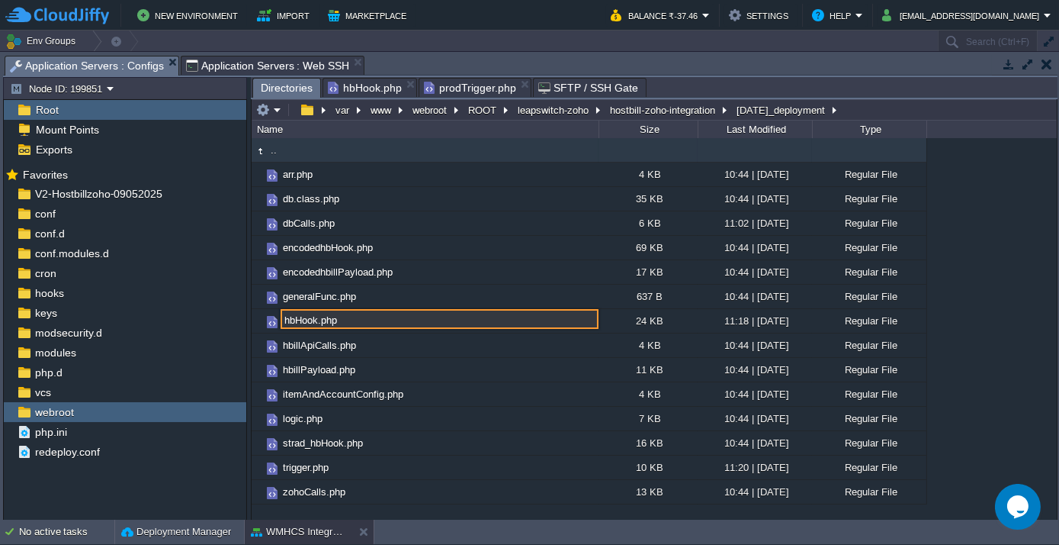
drag, startPoint x: 347, startPoint y: 323, endPoint x: 338, endPoint y: 319, distance: 10.2
click at [338, 319] on input "hbHook.php" at bounding box center [440, 319] width 318 height 20
click at [233, 67] on span "Application Servers : Web SSH" at bounding box center [268, 65] width 164 height 18
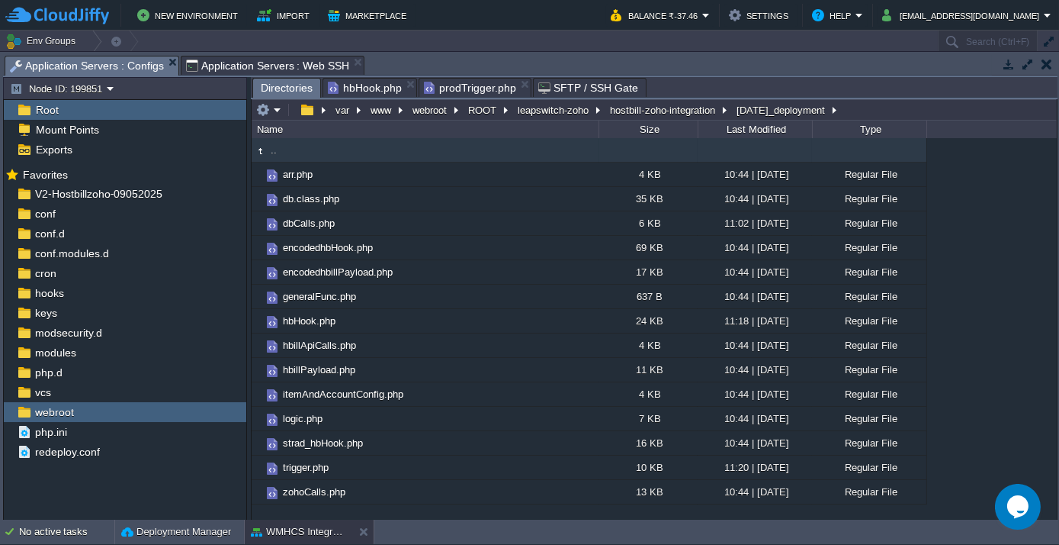
click at [113, 63] on span "Application Servers : Configs" at bounding box center [87, 65] width 154 height 19
click at [636, 111] on button "hostbill-zoho-integration" at bounding box center [663, 110] width 111 height 14
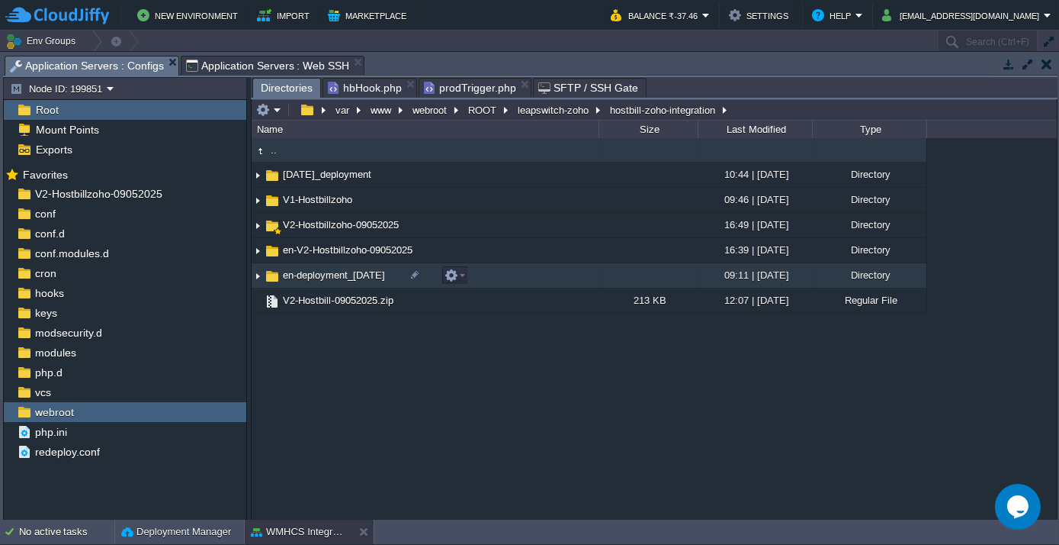
click at [336, 278] on span "en-deployment_[DATE]" at bounding box center [334, 274] width 107 height 13
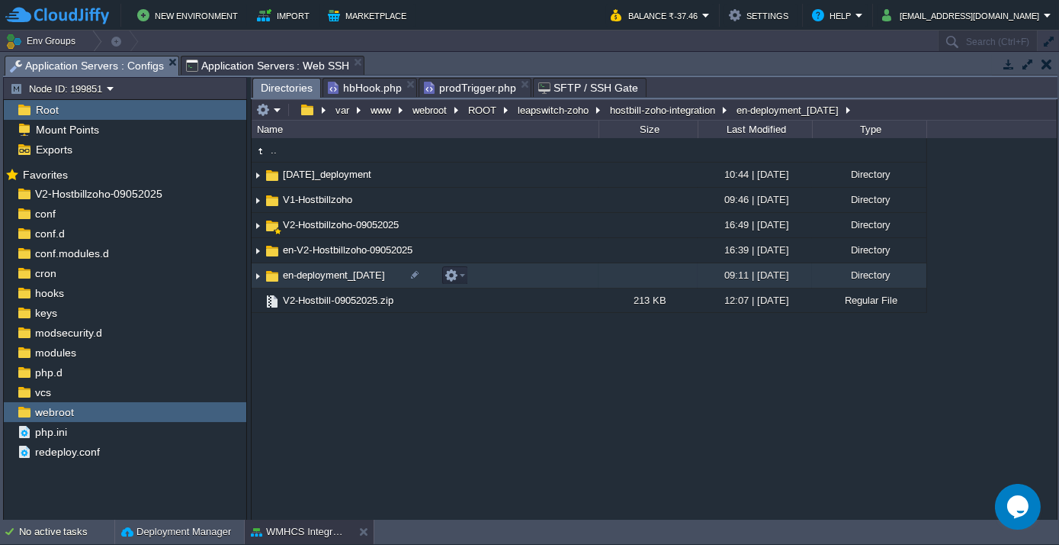
click at [336, 278] on span "en-deployment_[DATE]" at bounding box center [334, 274] width 107 height 13
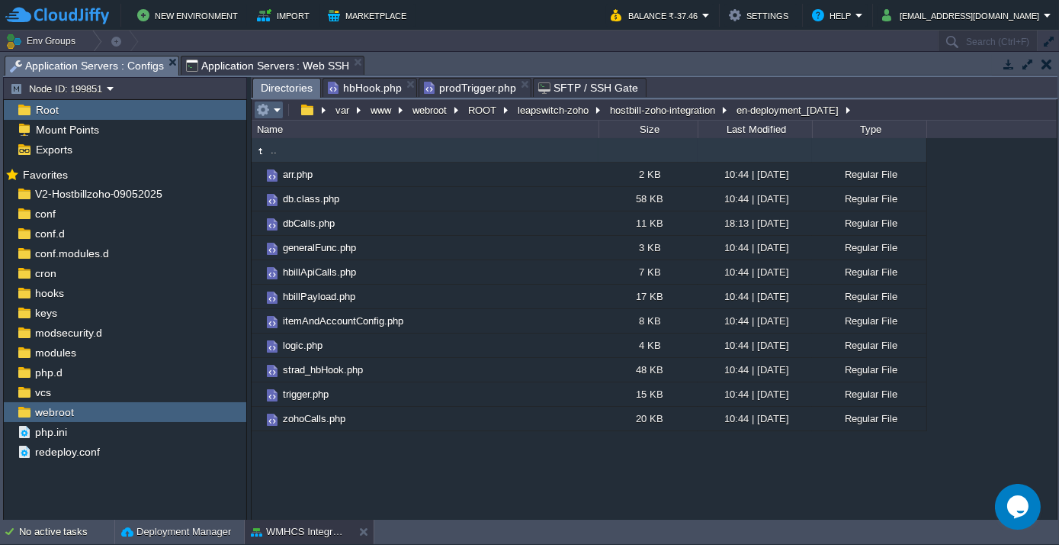
click at [274, 113] on em at bounding box center [268, 110] width 25 height 14
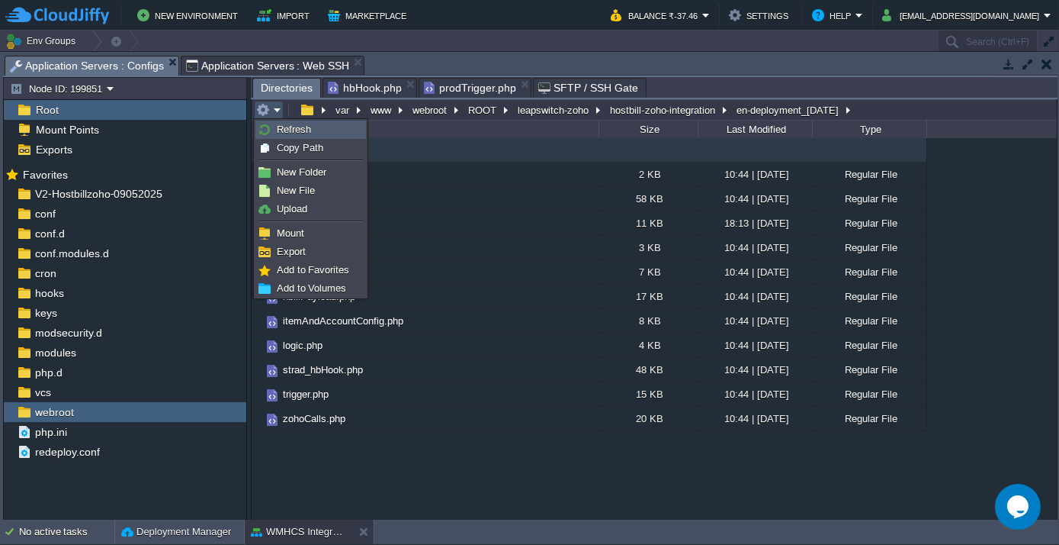
click at [275, 123] on link "Refresh" at bounding box center [310, 129] width 109 height 17
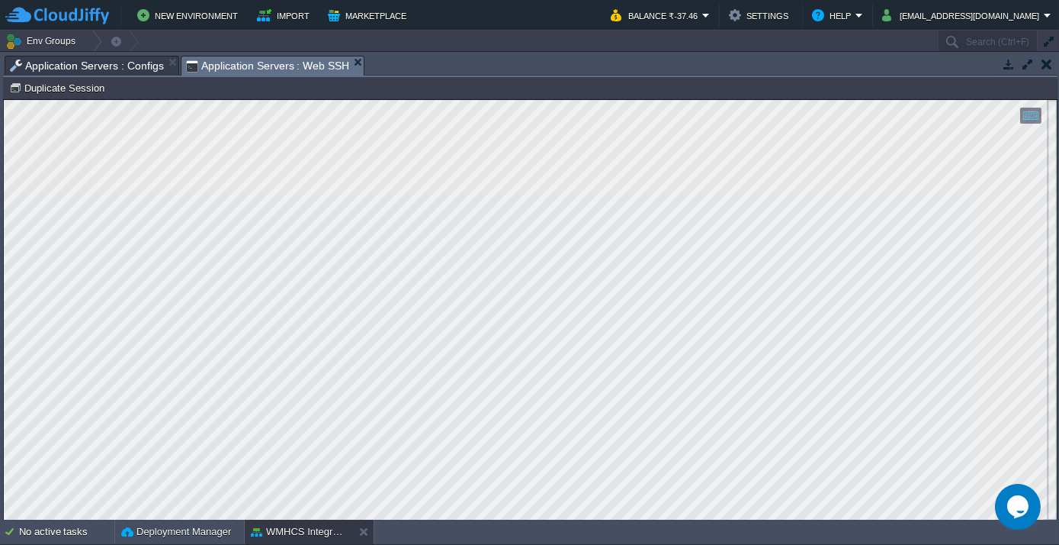
click at [249, 66] on span "Application Servers : Web SSH" at bounding box center [268, 65] width 164 height 19
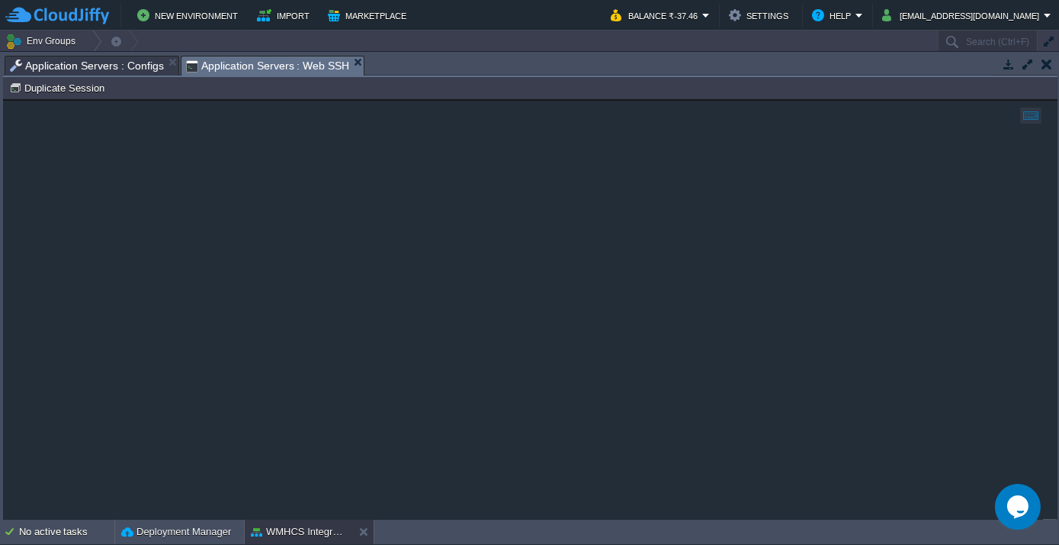
click at [55, 62] on span "Application Servers : Configs" at bounding box center [87, 65] width 154 height 18
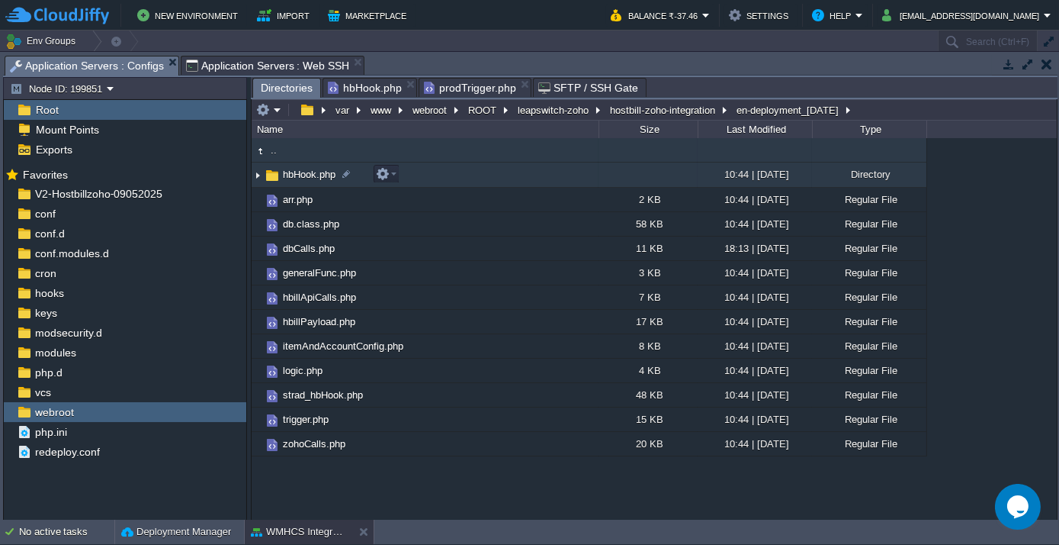
click at [255, 174] on img at bounding box center [258, 175] width 12 height 24
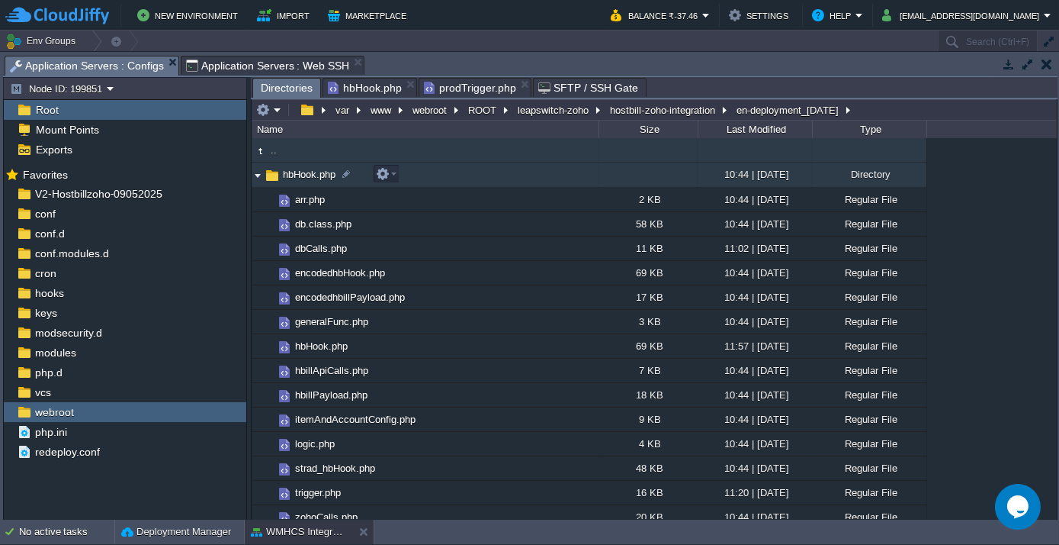
click at [258, 174] on img at bounding box center [258, 175] width 12 height 24
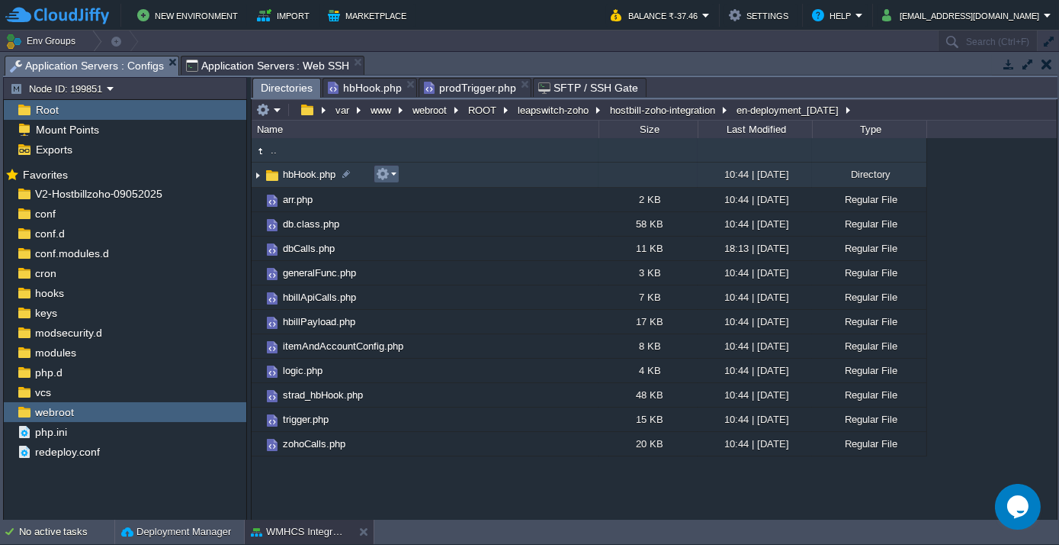
click at [394, 171] on em at bounding box center [386, 174] width 21 height 14
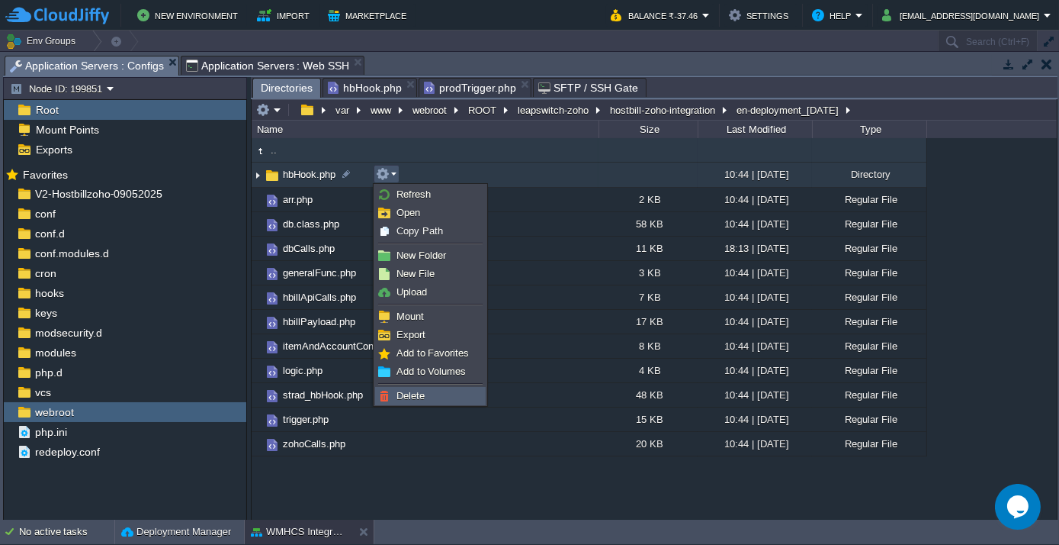
click at [421, 387] on li "Delete" at bounding box center [430, 396] width 111 height 18
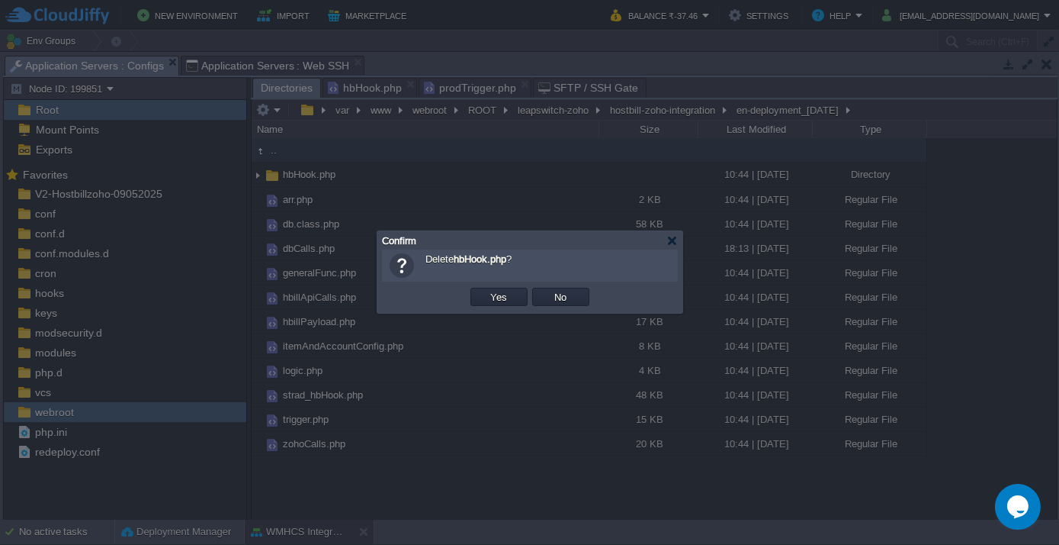
drag, startPoint x: 487, startPoint y: 306, endPoint x: 496, endPoint y: 301, distance: 9.6
click at [488, 305] on td "Yes" at bounding box center [499, 296] width 62 height 23
click at [496, 300] on button "Yes" at bounding box center [500, 297] width 26 height 14
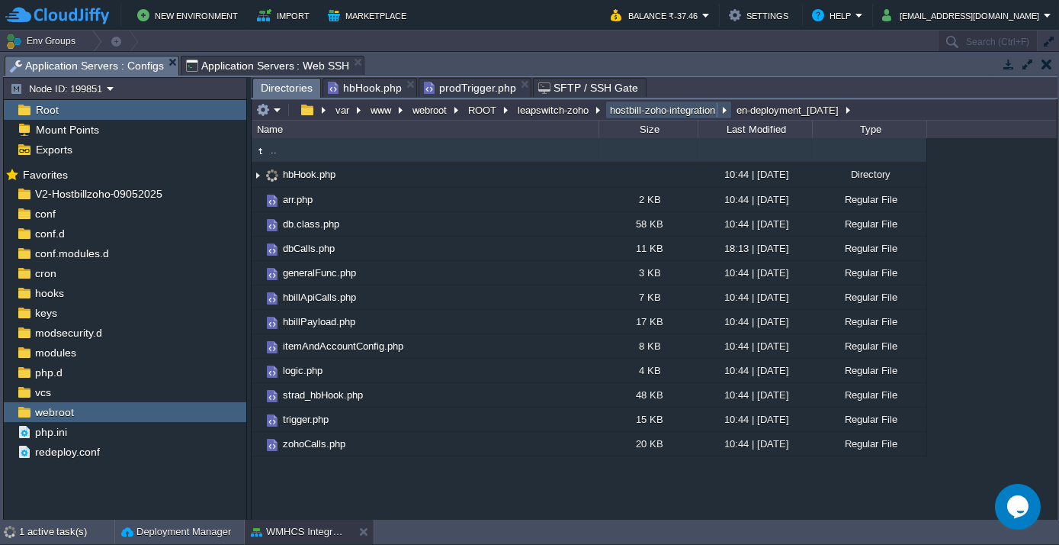
click at [643, 112] on button "hostbill-zoho-integration" at bounding box center [663, 110] width 111 height 14
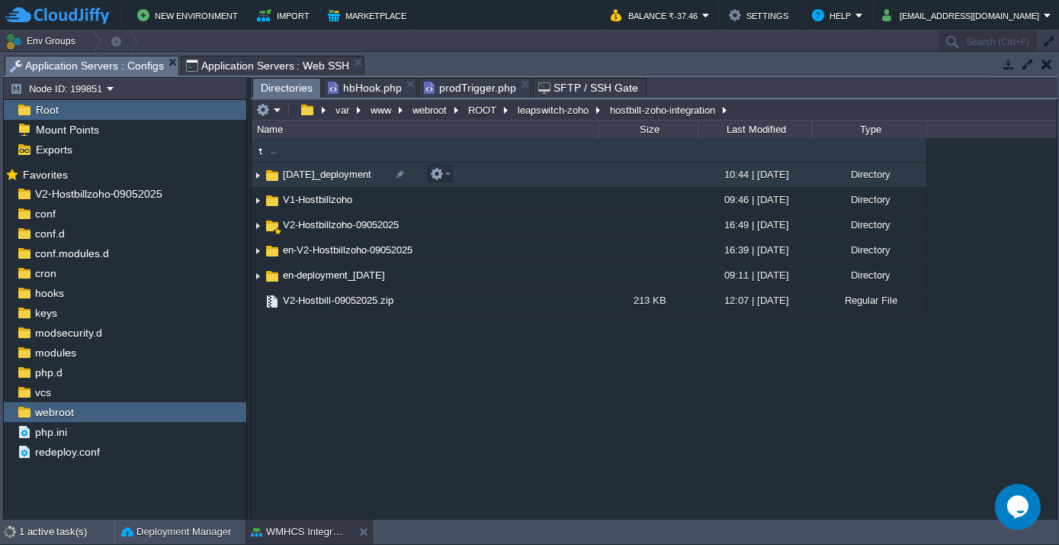
click at [317, 174] on span "[DATE]_deployment" at bounding box center [327, 174] width 93 height 13
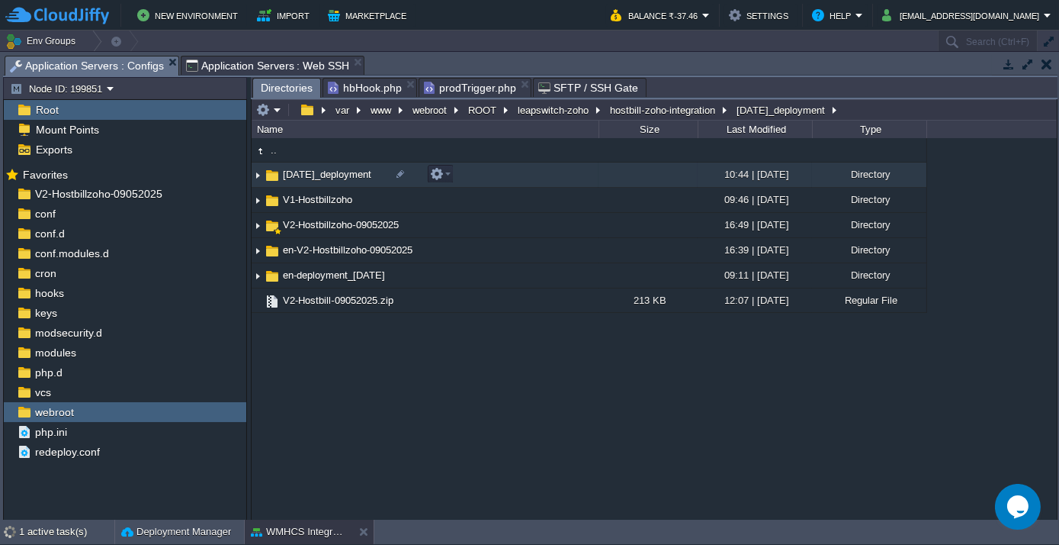
click at [317, 174] on span "[DATE]_deployment" at bounding box center [327, 174] width 93 height 13
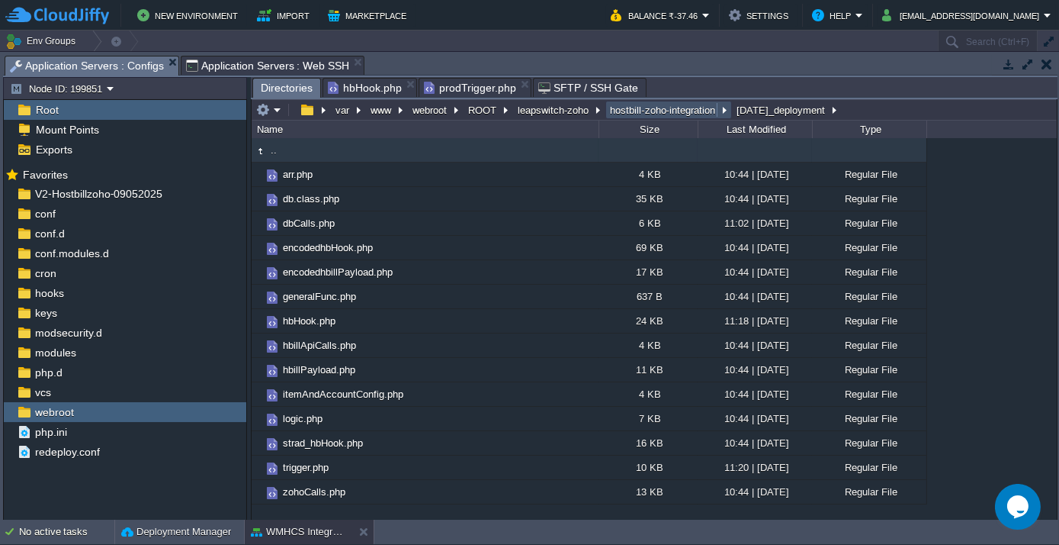
click at [689, 111] on button "hostbill-zoho-integration" at bounding box center [663, 110] width 111 height 14
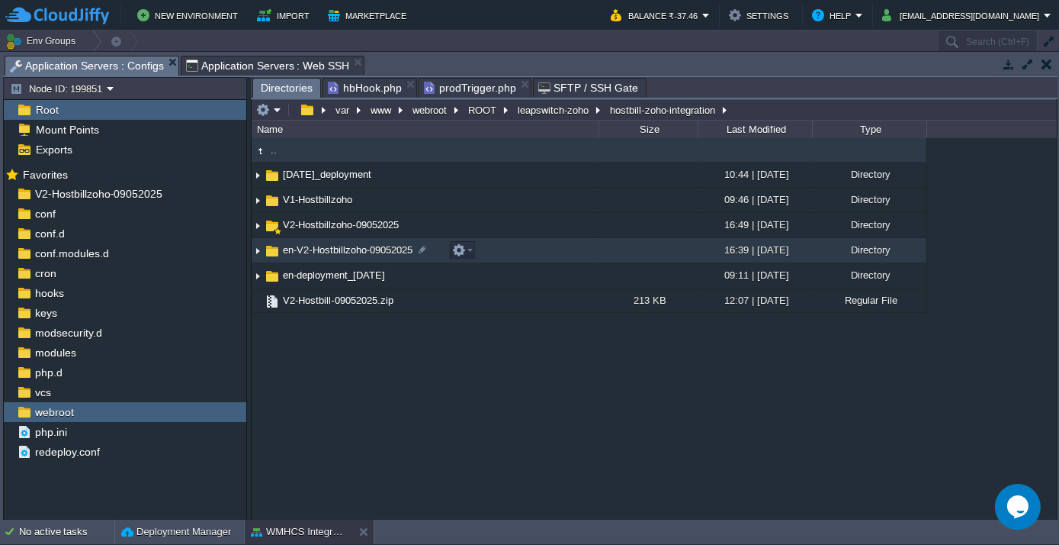
click at [322, 255] on span "en-V2-Hostbillzoho-09052025" at bounding box center [348, 249] width 134 height 13
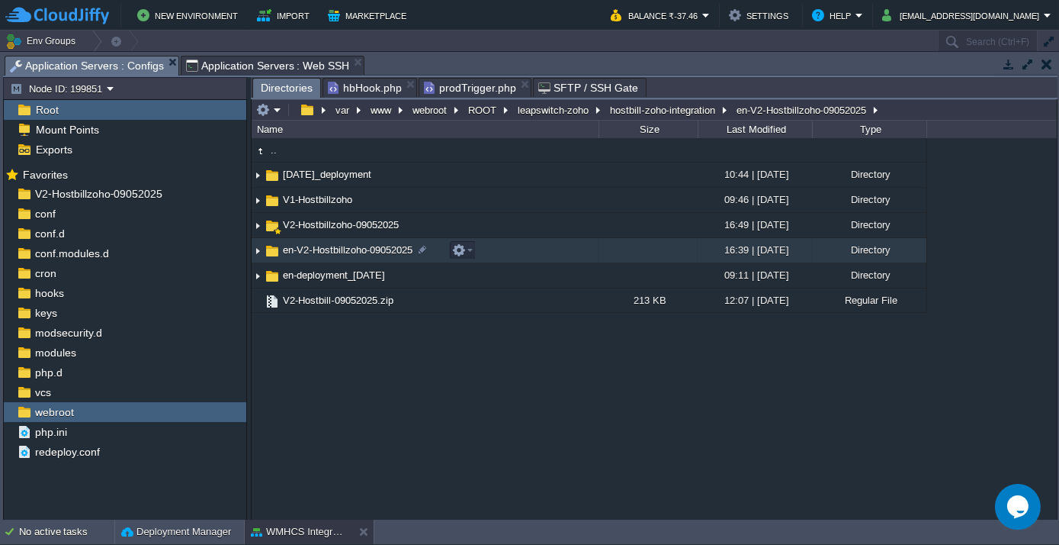
click at [322, 255] on span "en-V2-Hostbillzoho-09052025" at bounding box center [348, 249] width 134 height 13
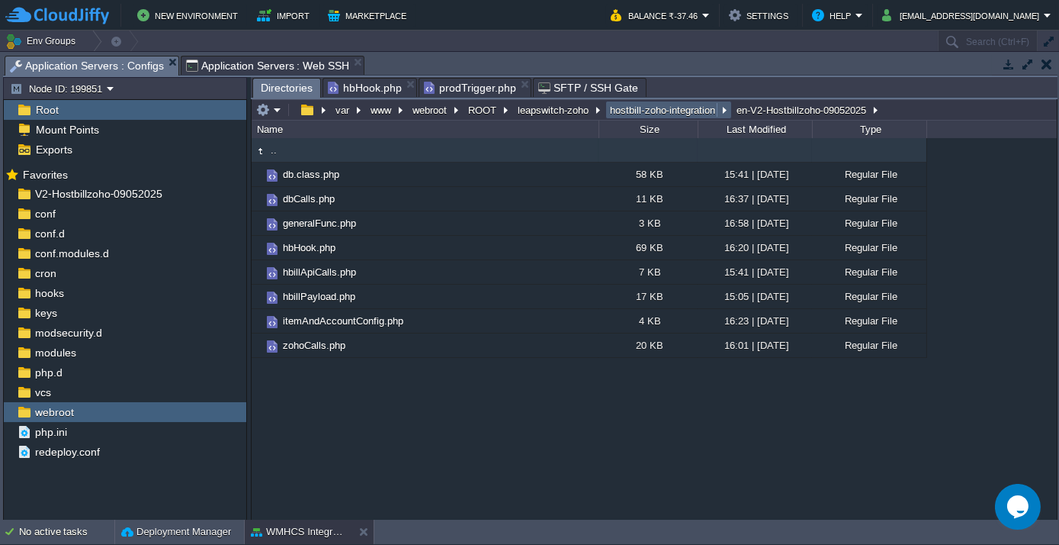
click at [670, 108] on button "hostbill-zoho-integration" at bounding box center [663, 110] width 111 height 14
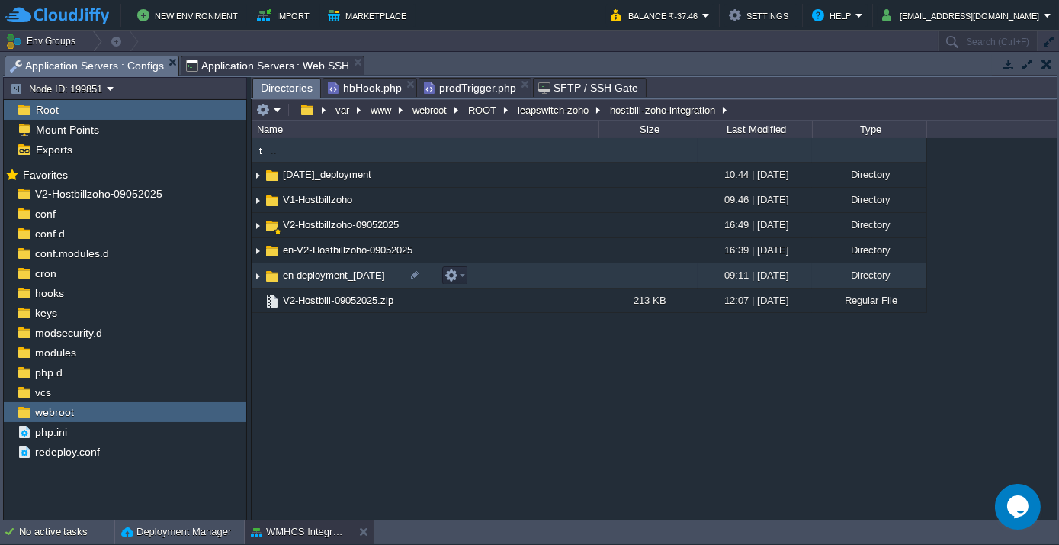
click at [350, 278] on span "en-deployment_[DATE]" at bounding box center [334, 274] width 107 height 13
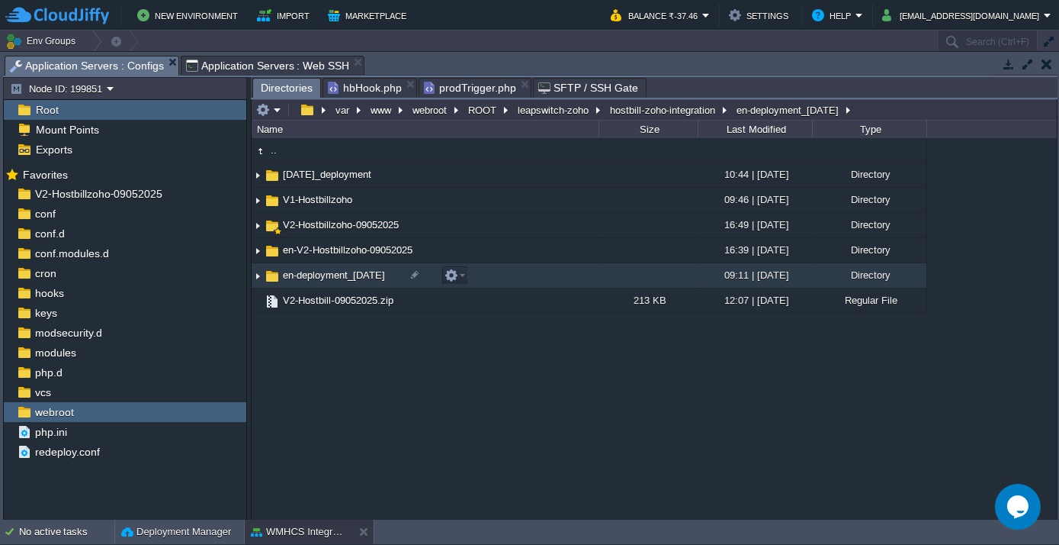
click at [350, 278] on span "en-deployment_[DATE]" at bounding box center [334, 274] width 107 height 13
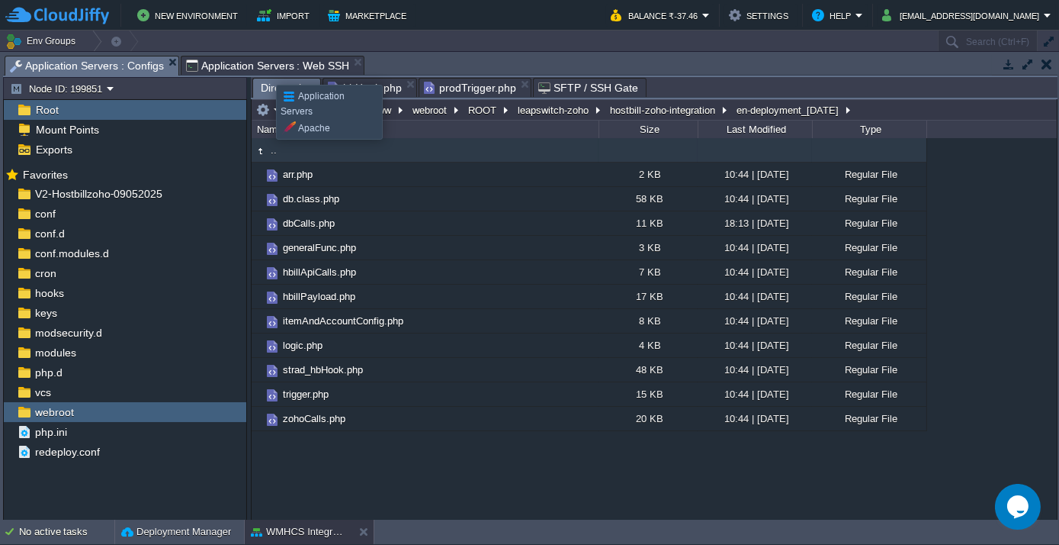
click at [265, 70] on span "Application Servers : Web SSH" at bounding box center [268, 65] width 164 height 18
click at [96, 66] on span "Application Servers : Configs" at bounding box center [87, 65] width 154 height 19
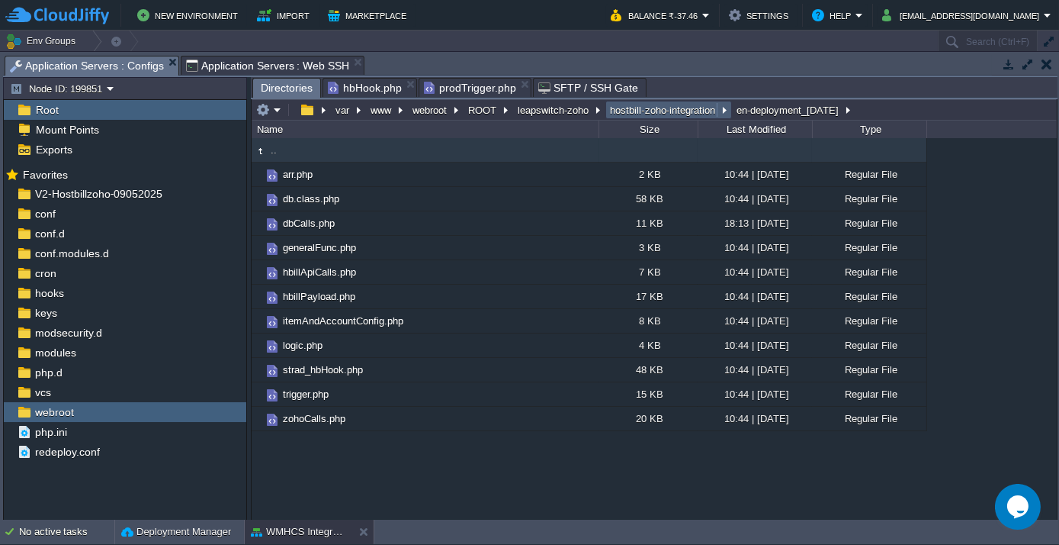
click at [655, 107] on button "hostbill-zoho-integration" at bounding box center [663, 110] width 111 height 14
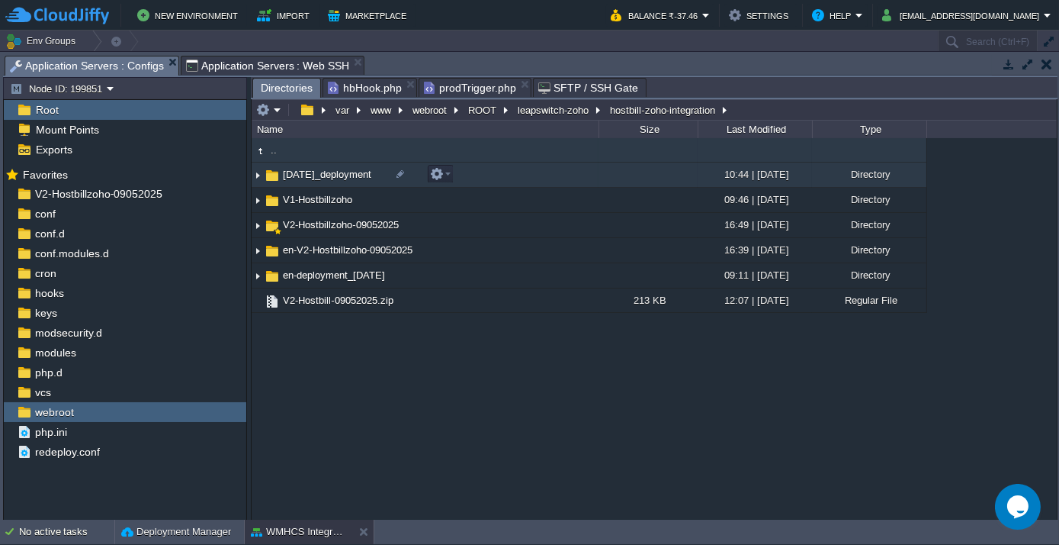
click at [309, 180] on span "[DATE]_deployment" at bounding box center [327, 174] width 93 height 13
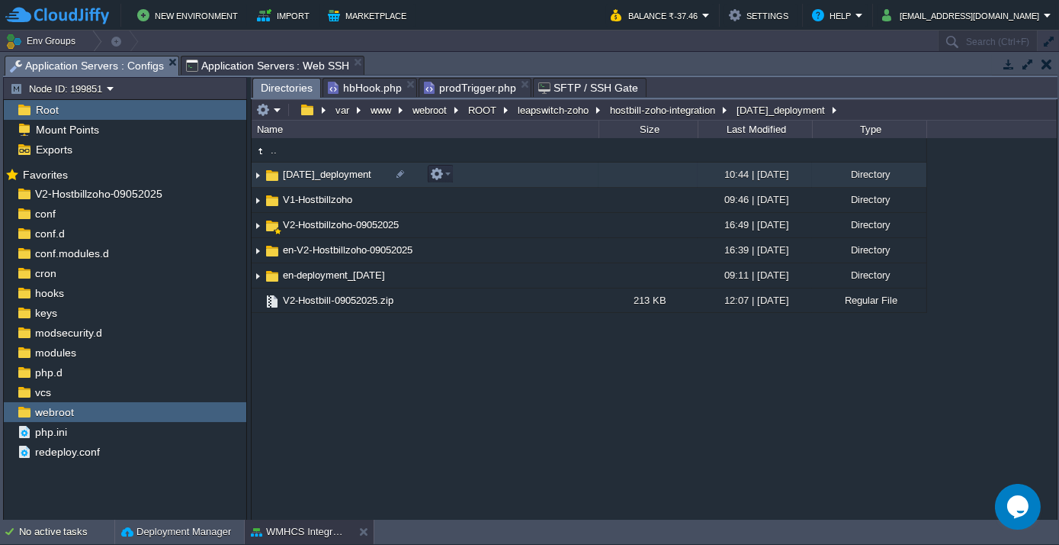
click at [309, 180] on span "[DATE]_deployment" at bounding box center [327, 174] width 93 height 13
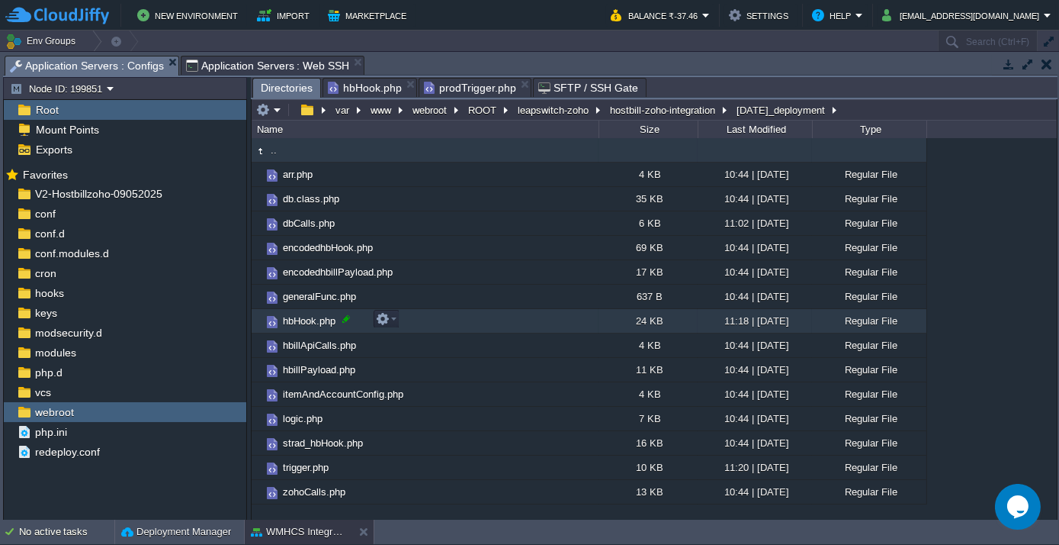
click at [342, 323] on div at bounding box center [346, 319] width 14 height 14
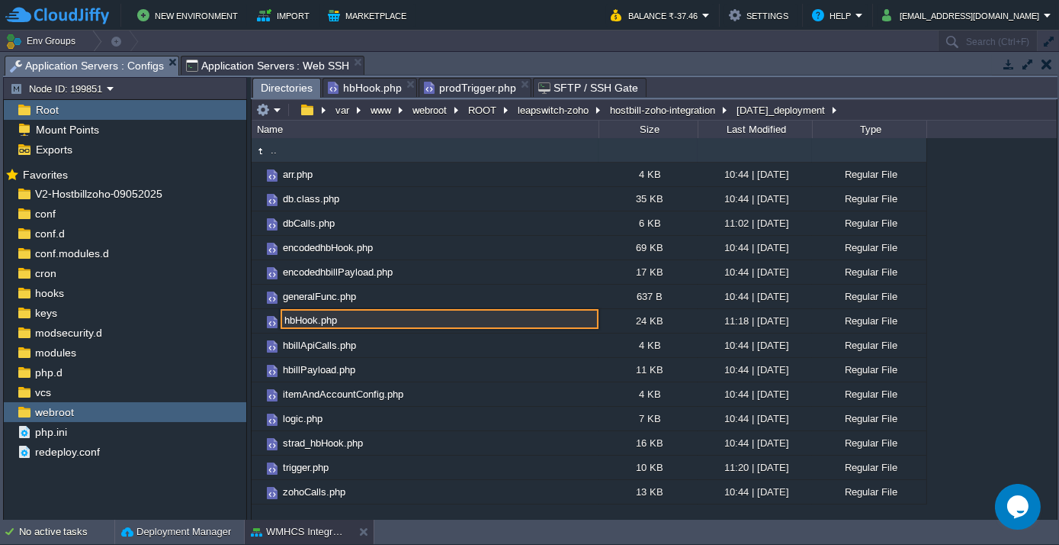
click at [349, 320] on input "hbHook.php" at bounding box center [440, 319] width 318 height 20
click at [205, 72] on span "Application Servers : Web SSH" at bounding box center [268, 65] width 164 height 18
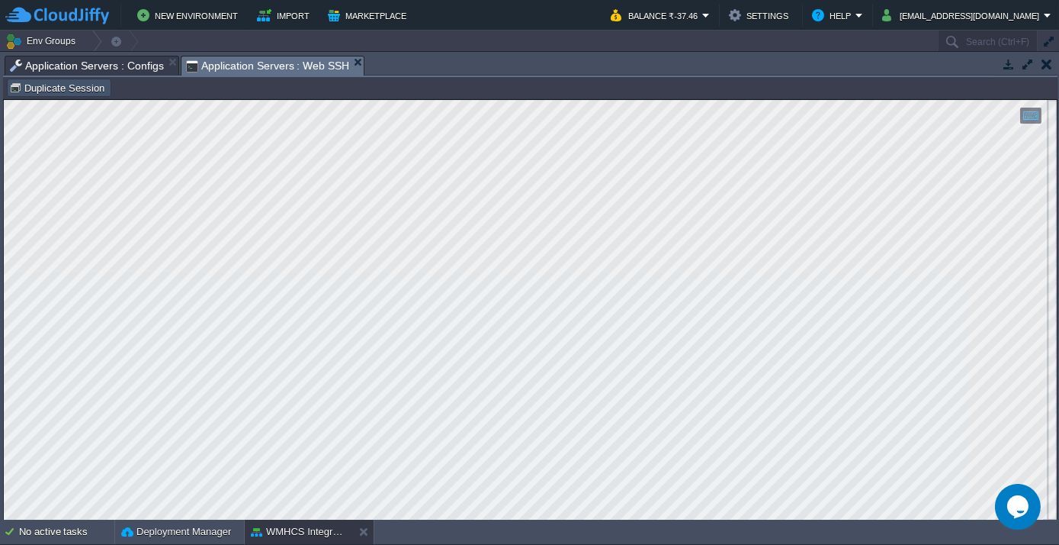
click at [73, 86] on button "Duplicate Session" at bounding box center [59, 88] width 100 height 14
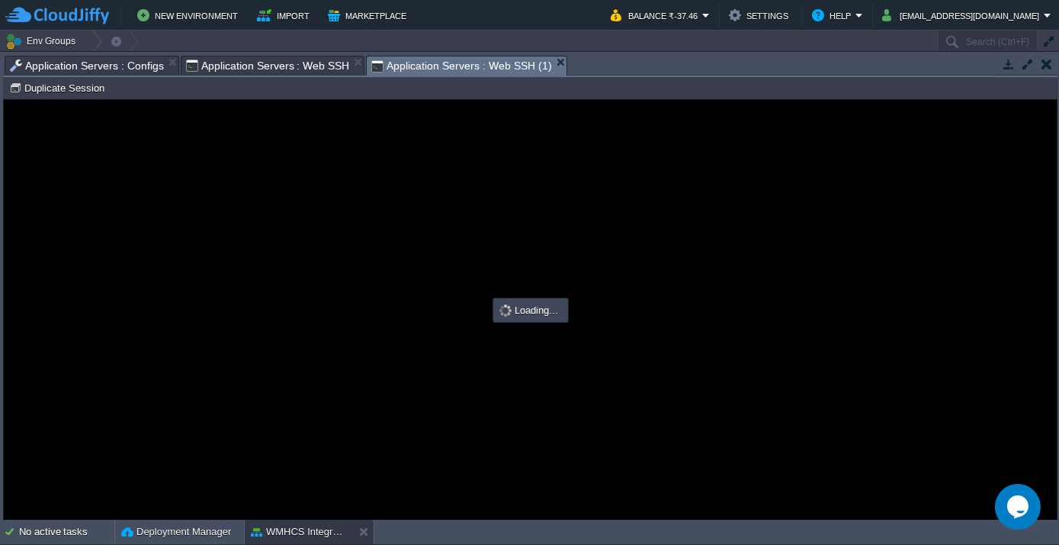
click at [246, 69] on span "Application Servers : Web SSH" at bounding box center [268, 65] width 164 height 18
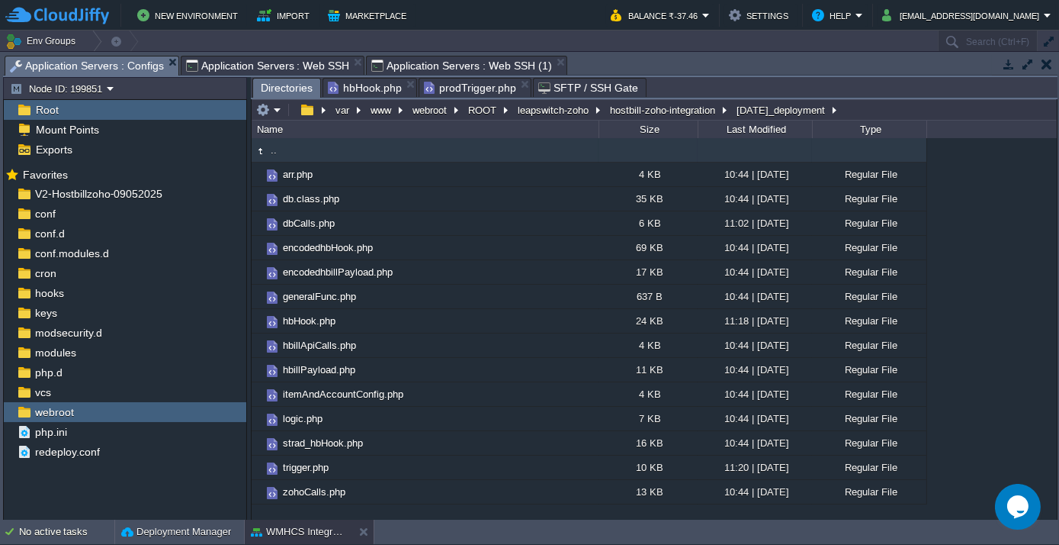
click at [136, 66] on span "Application Servers : Configs" at bounding box center [87, 65] width 154 height 19
click at [652, 105] on button "hostbill-zoho-integration" at bounding box center [663, 110] width 111 height 14
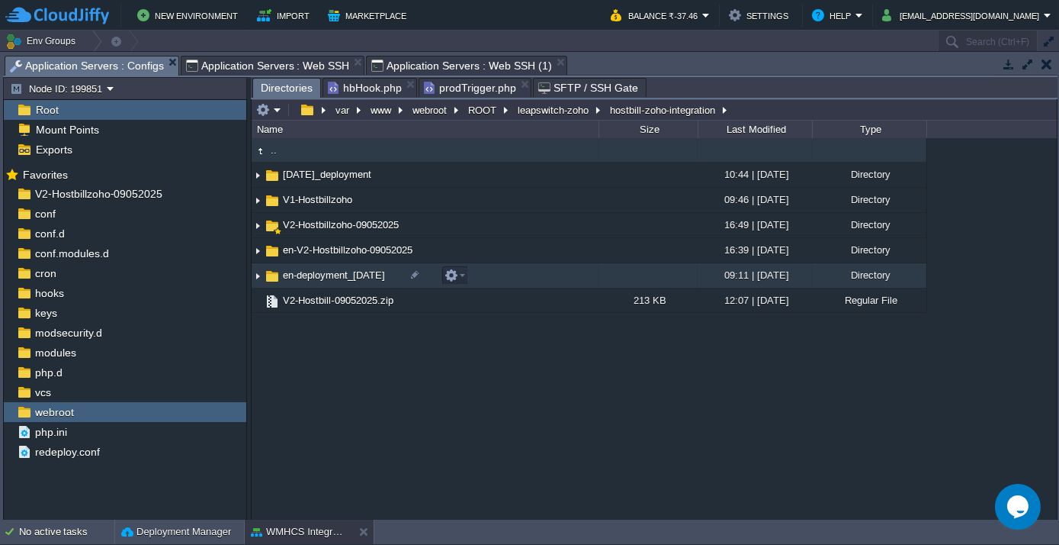
click at [319, 275] on span "en-deployment_[DATE]" at bounding box center [334, 274] width 107 height 13
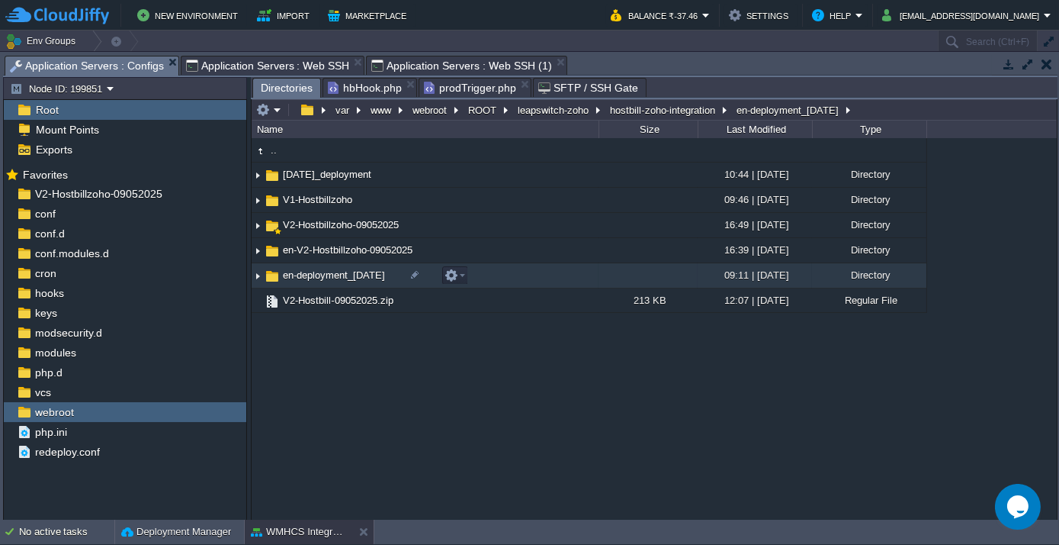
click at [319, 275] on span "en-deployment_[DATE]" at bounding box center [334, 274] width 107 height 13
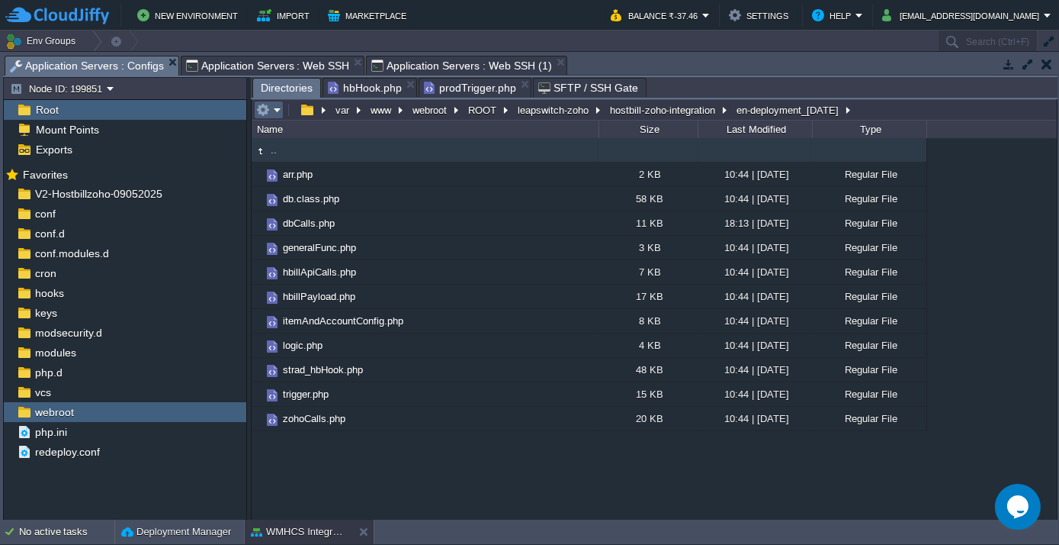
click at [278, 113] on em at bounding box center [268, 110] width 25 height 14
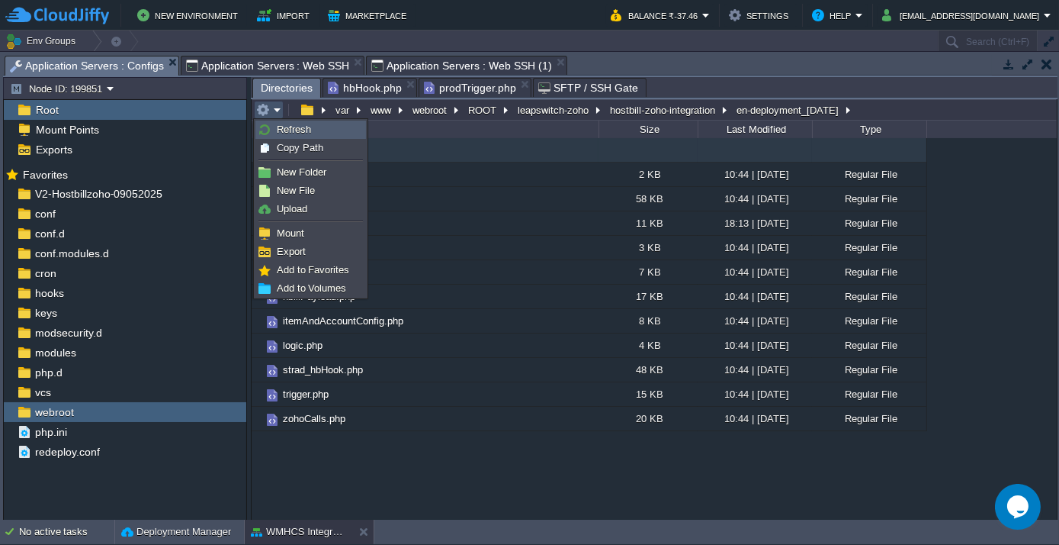
click at [281, 135] on link "Refresh" at bounding box center [310, 129] width 109 height 17
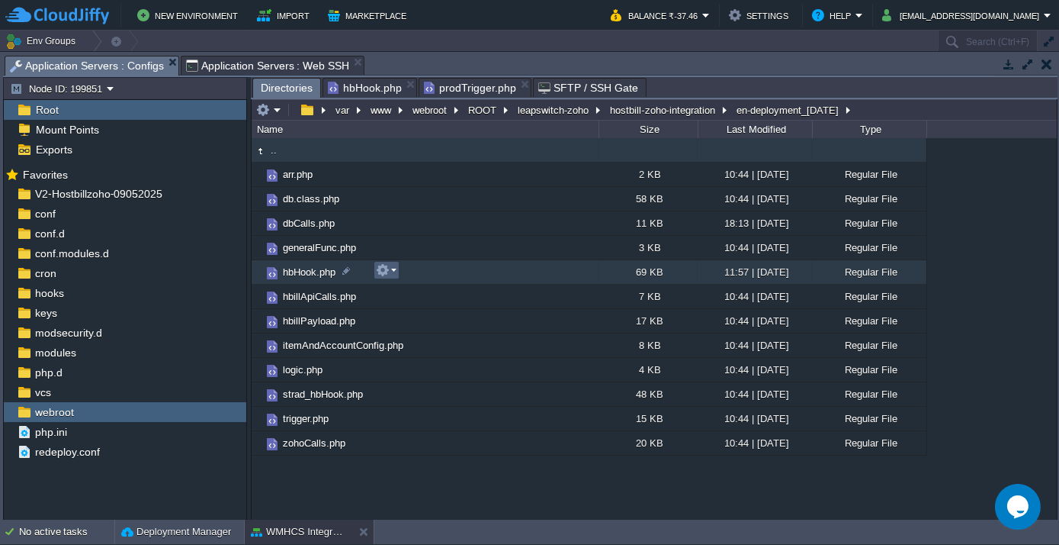
click at [394, 268] on em at bounding box center [386, 270] width 21 height 14
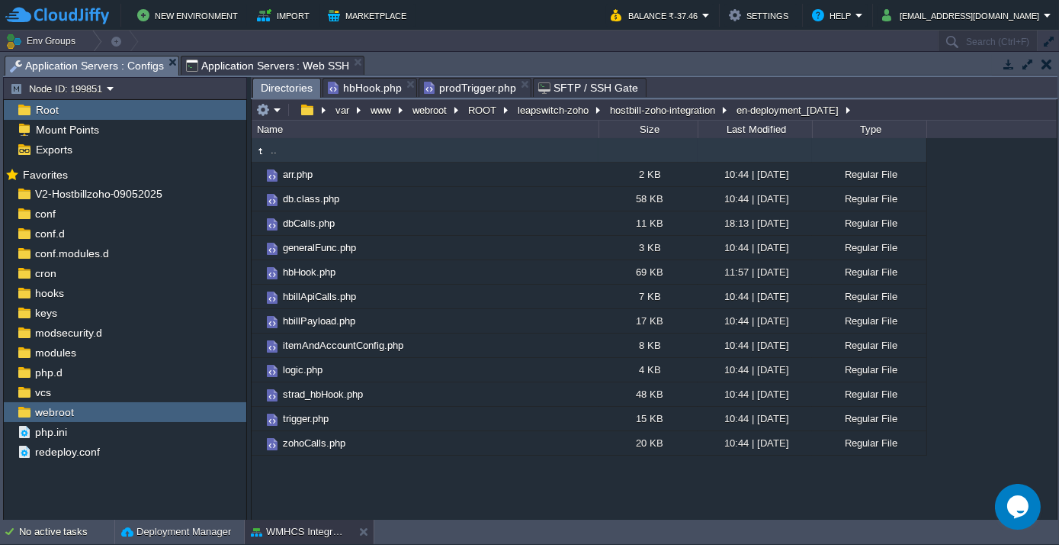
click at [542, 471] on div ".. arr.php 2 KB 10:44 | [DATE] Regular File db.class.php 58 KB 10:44 | [DATE] R…" at bounding box center [654, 328] width 805 height 381
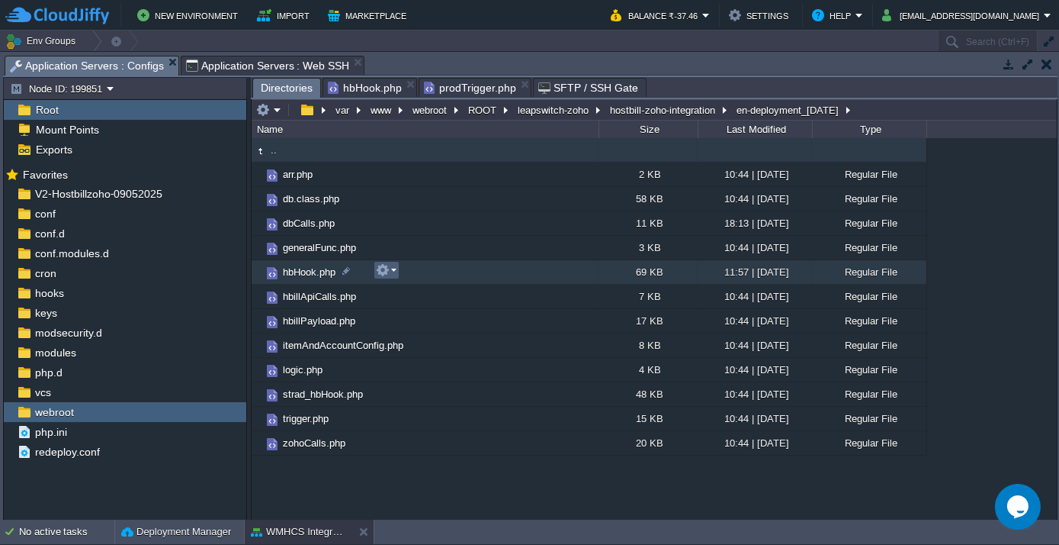
click at [395, 271] on em at bounding box center [386, 270] width 21 height 14
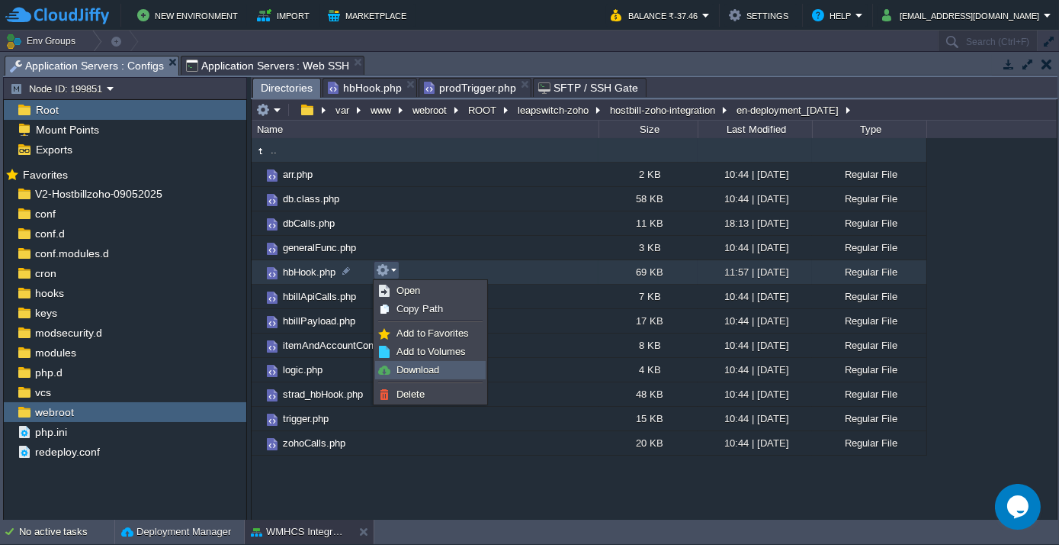
click at [416, 374] on span "Download" at bounding box center [418, 369] width 43 height 11
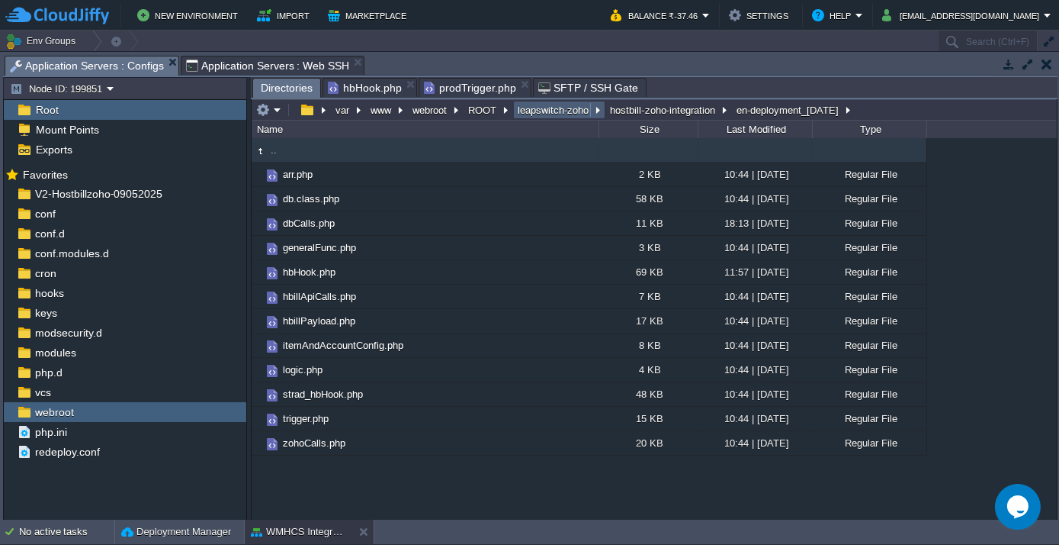
click at [538, 114] on button "leapswitch-zoho" at bounding box center [554, 110] width 77 height 14
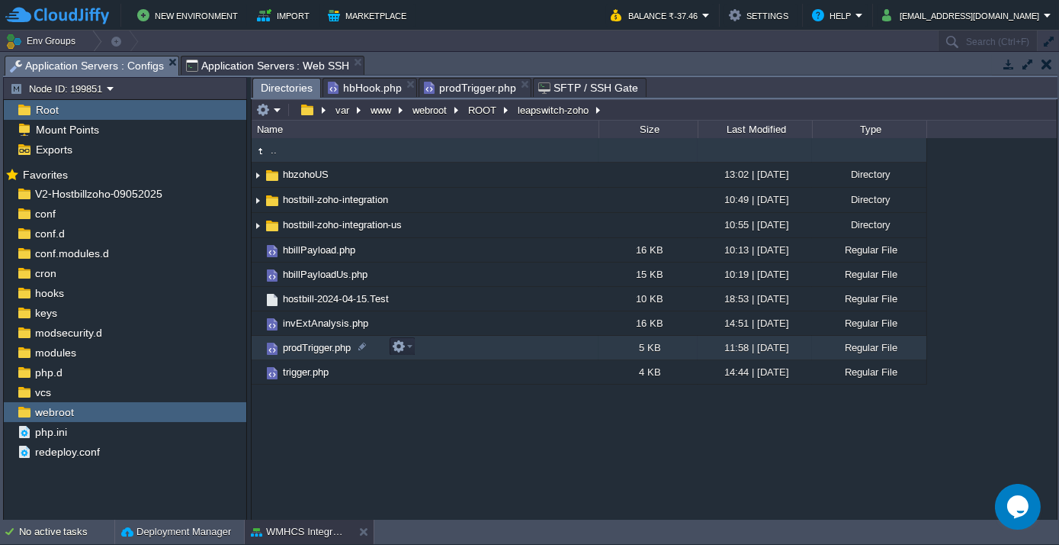
click at [331, 349] on span "prodTrigger.php" at bounding box center [317, 347] width 72 height 13
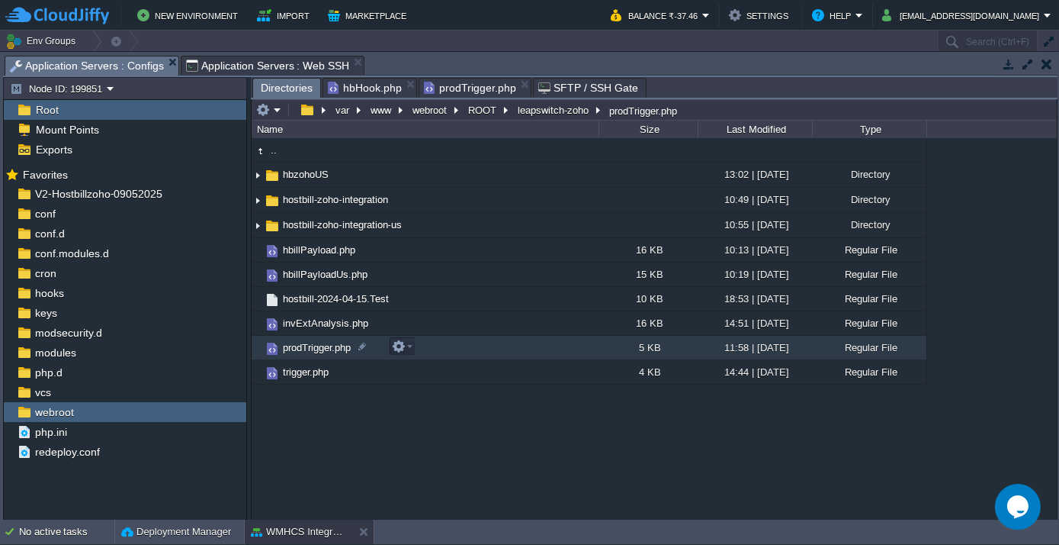
click at [331, 349] on span "prodTrigger.php" at bounding box center [317, 347] width 72 height 13
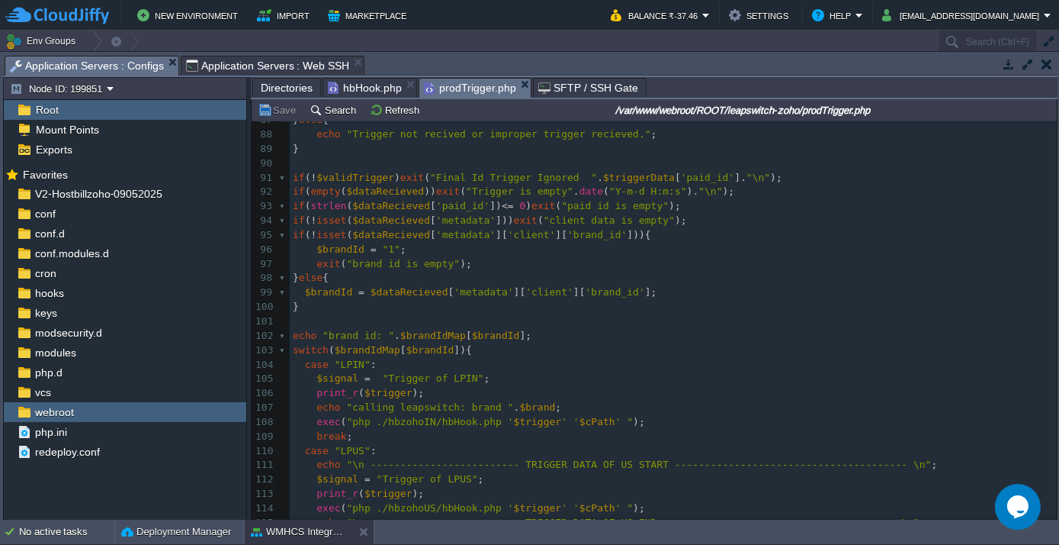
scroll to position [1525, 0]
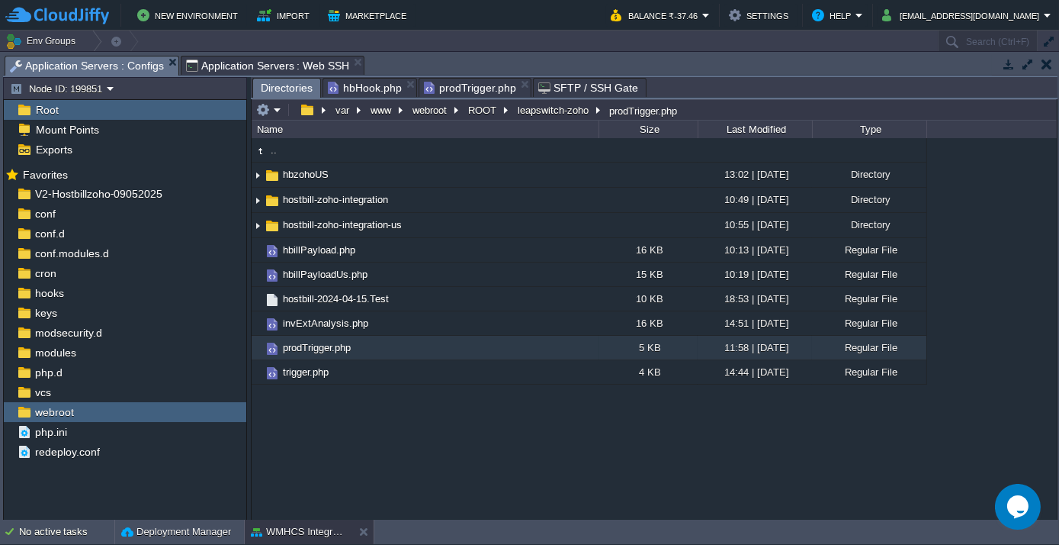
click at [264, 90] on span "Directories" at bounding box center [287, 88] width 52 height 19
click at [409, 346] on em at bounding box center [402, 346] width 21 height 14
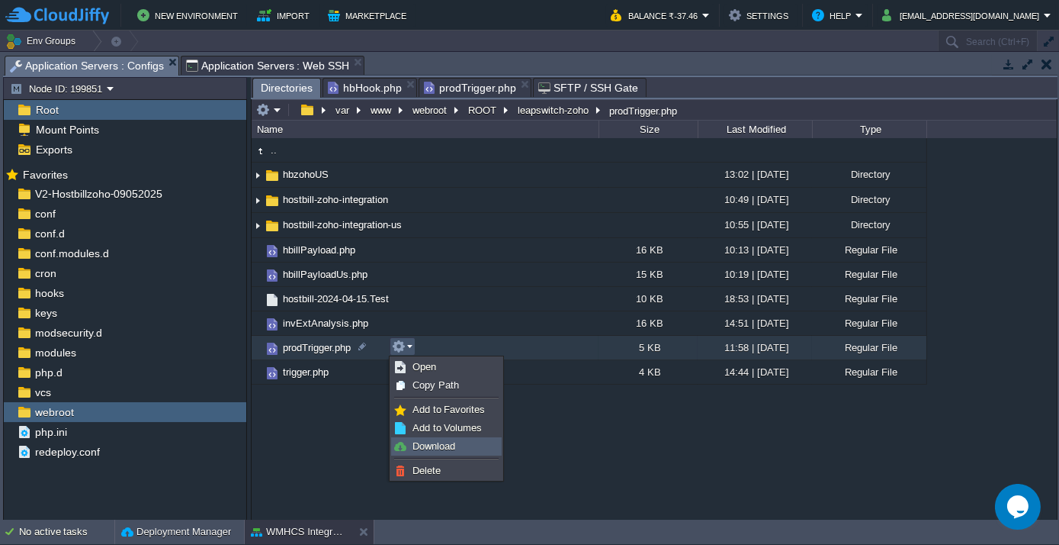
click at [418, 451] on span "Download" at bounding box center [434, 445] width 43 height 11
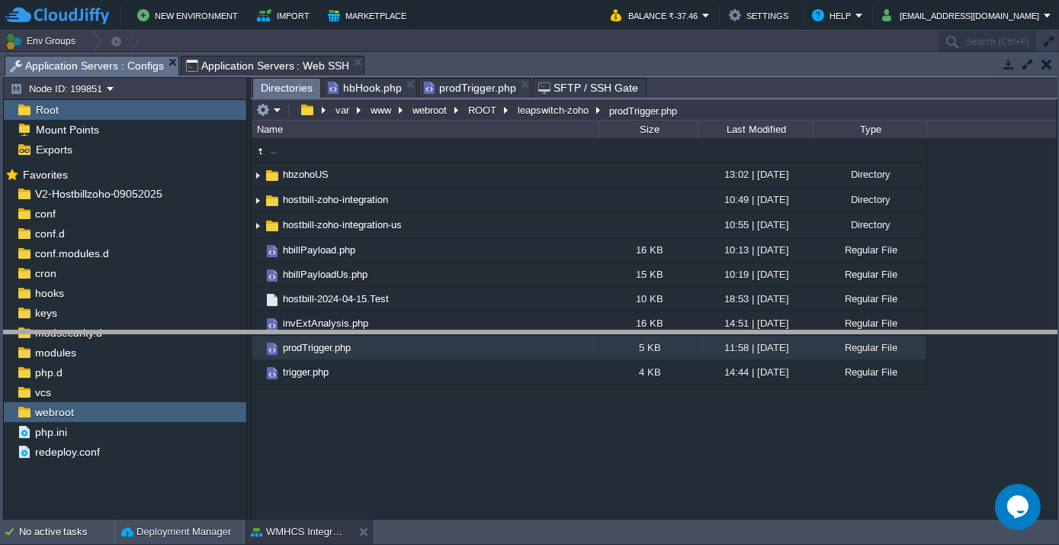
drag, startPoint x: 397, startPoint y: 68, endPoint x: 422, endPoint y: 343, distance: 276.5
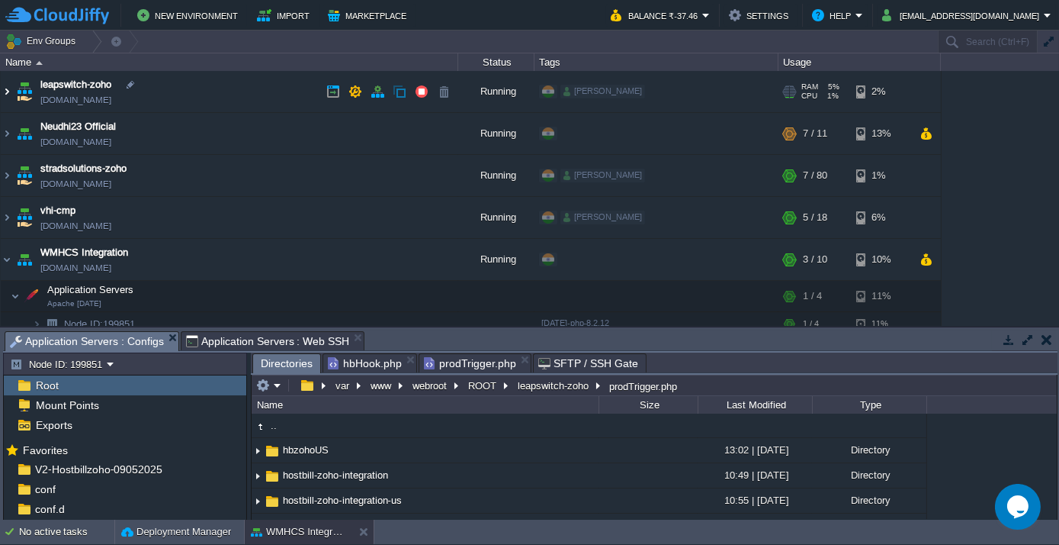
click at [3, 91] on img at bounding box center [7, 91] width 12 height 41
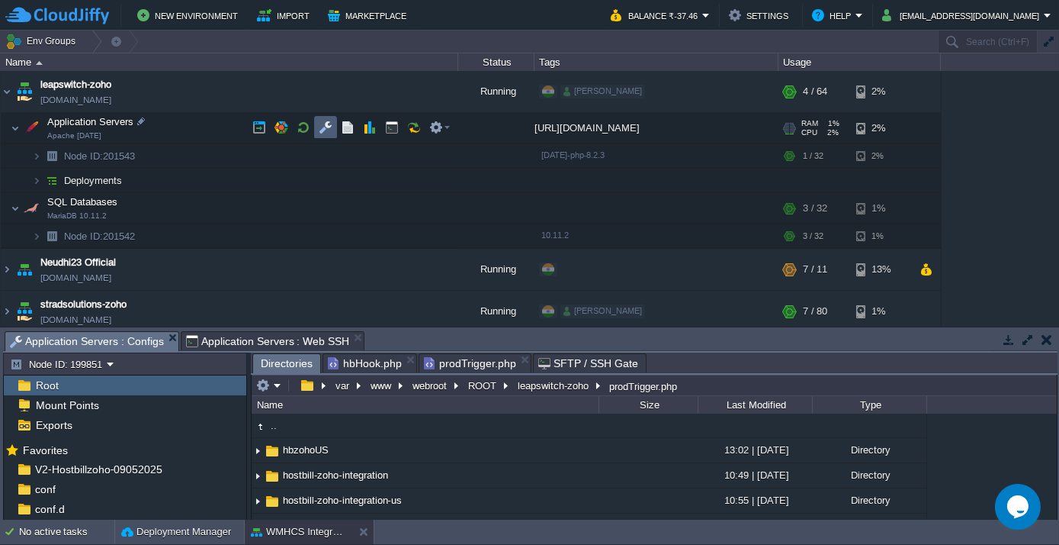
click at [330, 122] on button "button" at bounding box center [326, 127] width 14 height 14
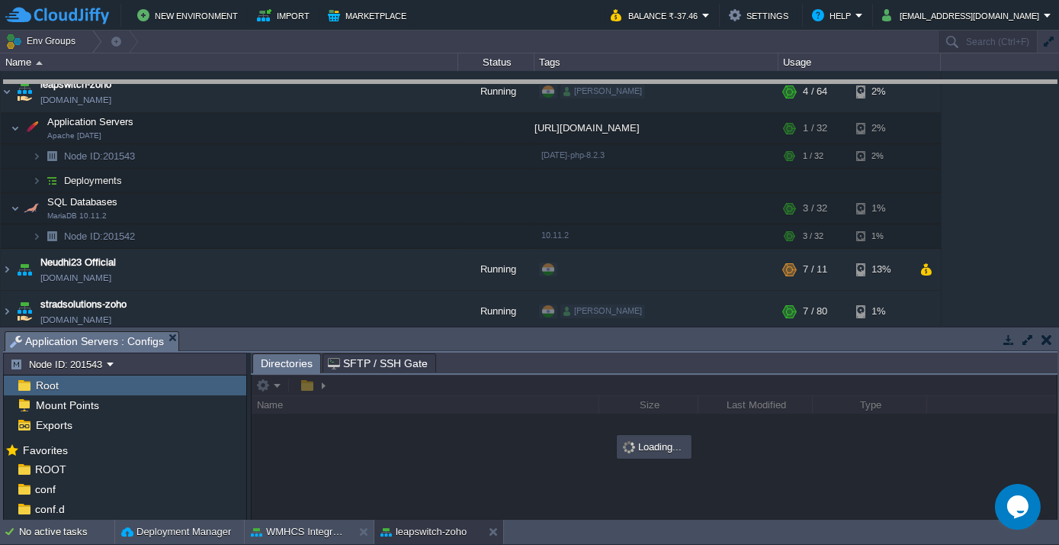
drag, startPoint x: 388, startPoint y: 340, endPoint x: 442, endPoint y: 66, distance: 278.9
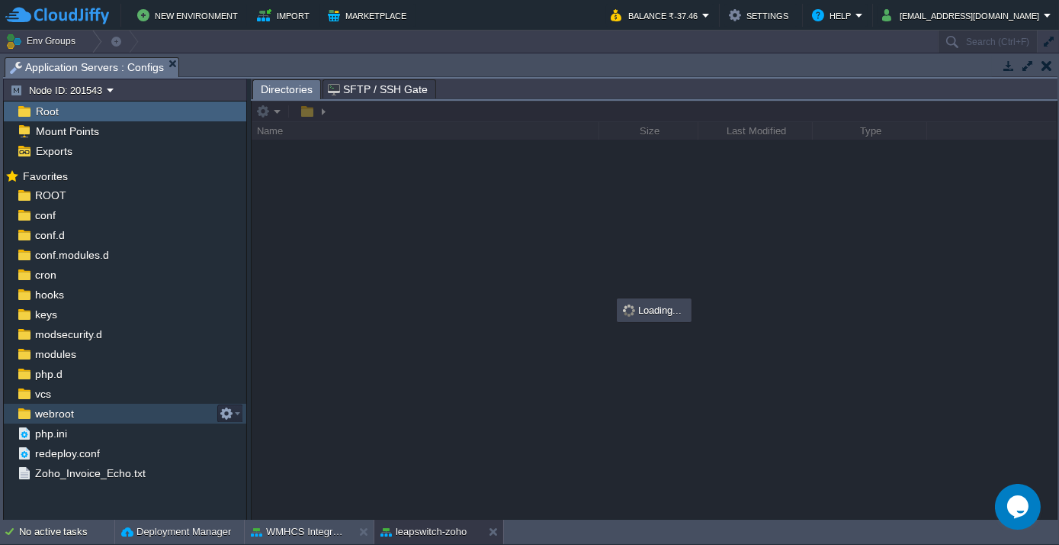
click at [57, 413] on span "webroot" at bounding box center [54, 413] width 44 height 14
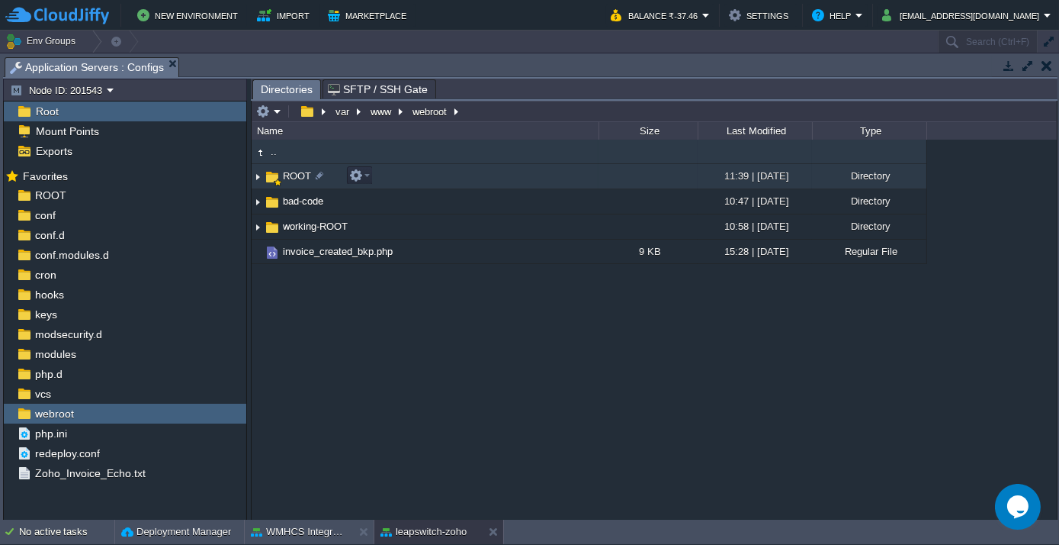
click at [294, 172] on span "ROOT" at bounding box center [297, 175] width 33 height 13
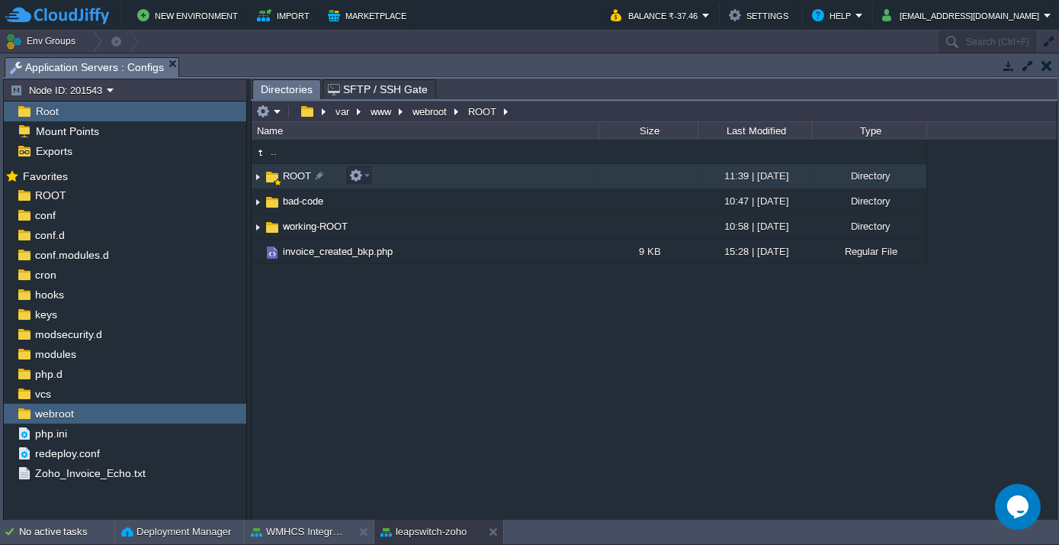
click at [294, 172] on span "ROOT" at bounding box center [297, 175] width 33 height 13
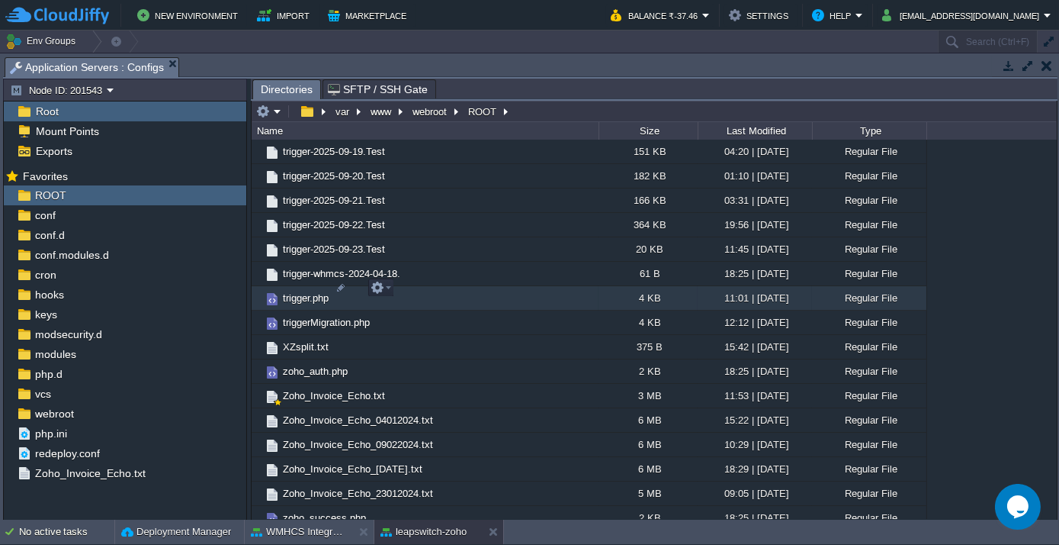
click at [311, 292] on span "trigger.php" at bounding box center [306, 297] width 50 height 13
click at [284, 88] on span "Directories" at bounding box center [287, 89] width 52 height 19
click at [349, 87] on span "trigger.php" at bounding box center [361, 89] width 67 height 18
click at [288, 87] on span "Directories" at bounding box center [287, 89] width 52 height 19
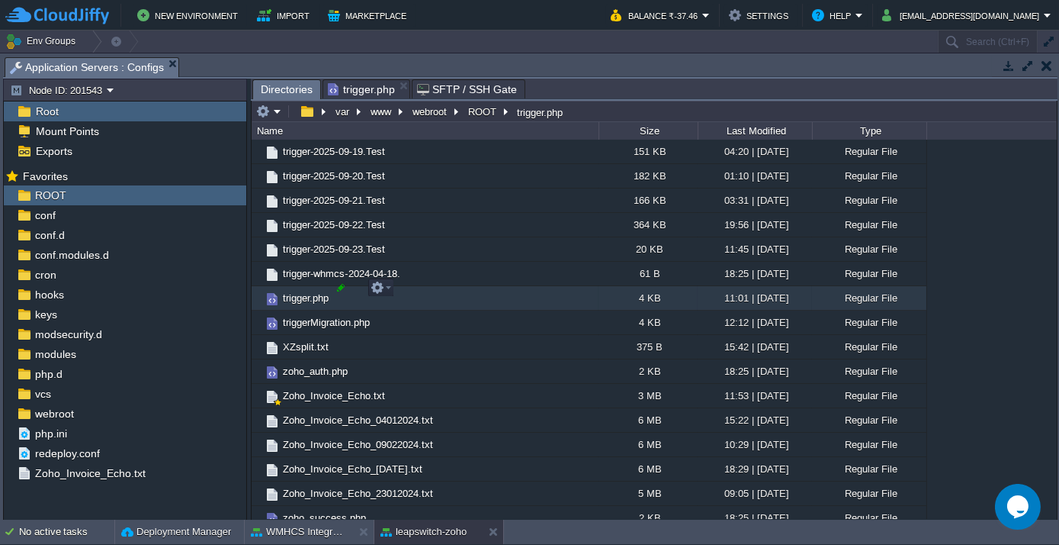
click at [337, 284] on div at bounding box center [341, 288] width 14 height 14
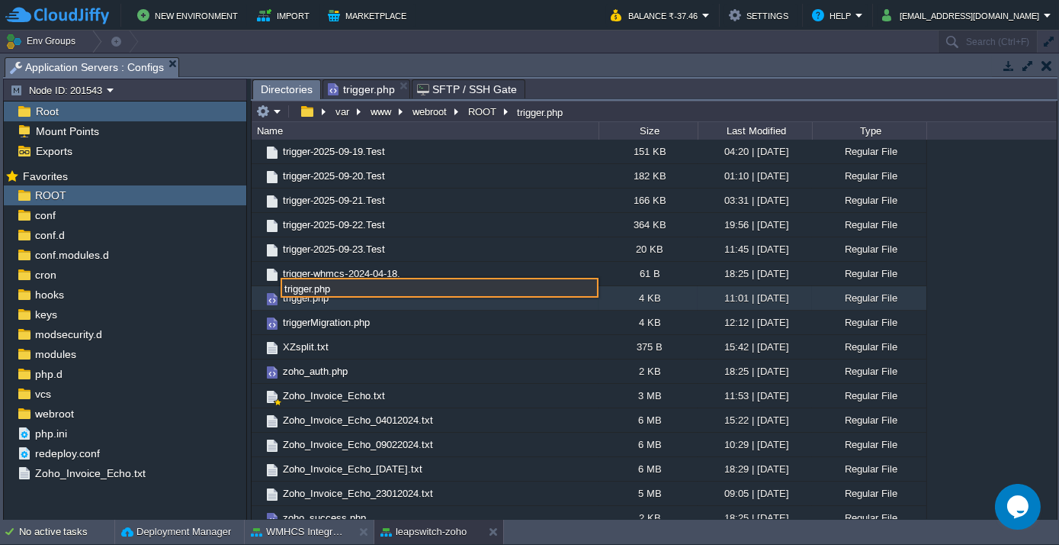
drag, startPoint x: 337, startPoint y: 284, endPoint x: 313, endPoint y: 288, distance: 24.6
click at [313, 288] on input "trigger.php" at bounding box center [440, 288] width 318 height 20
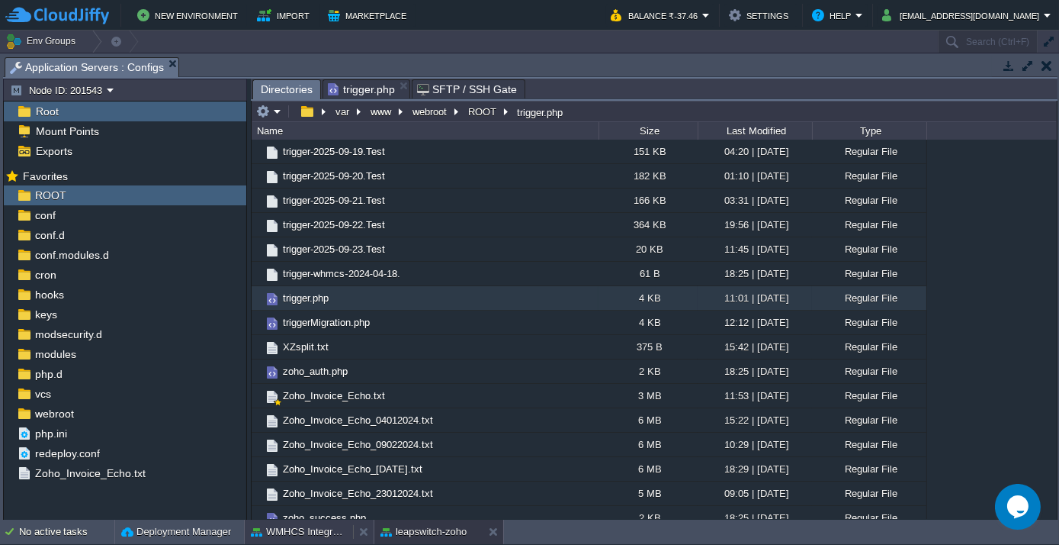
click at [293, 532] on button "WMHCS Integration" at bounding box center [299, 531] width 96 height 15
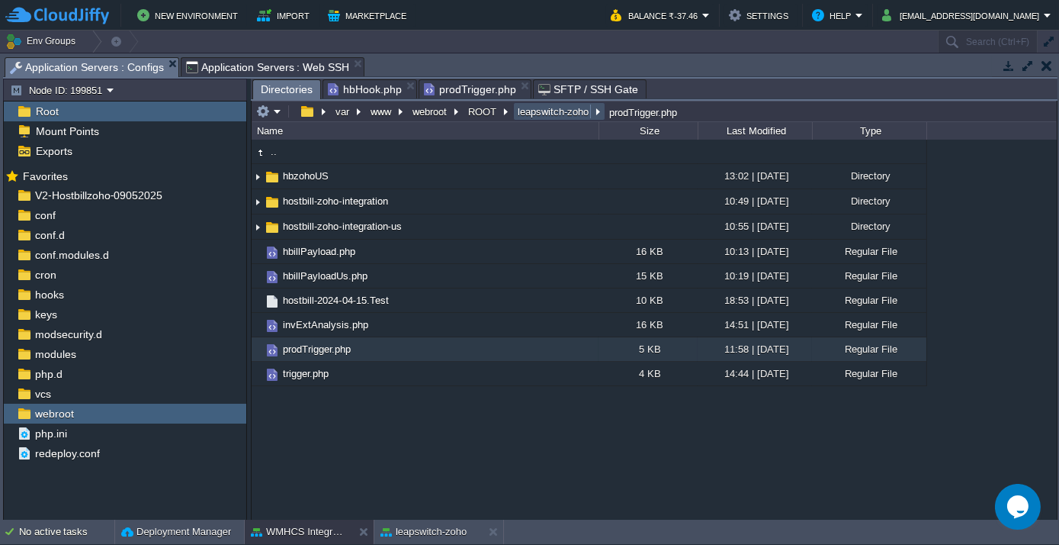
click at [535, 108] on button "leapswitch-zoho" at bounding box center [554, 111] width 77 height 14
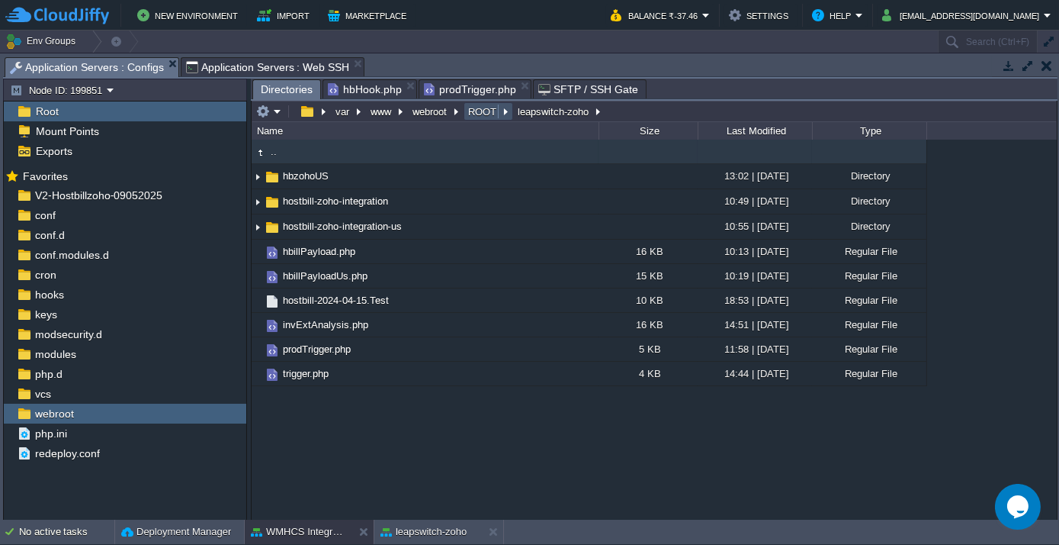
click at [484, 113] on button "ROOT" at bounding box center [483, 111] width 34 height 14
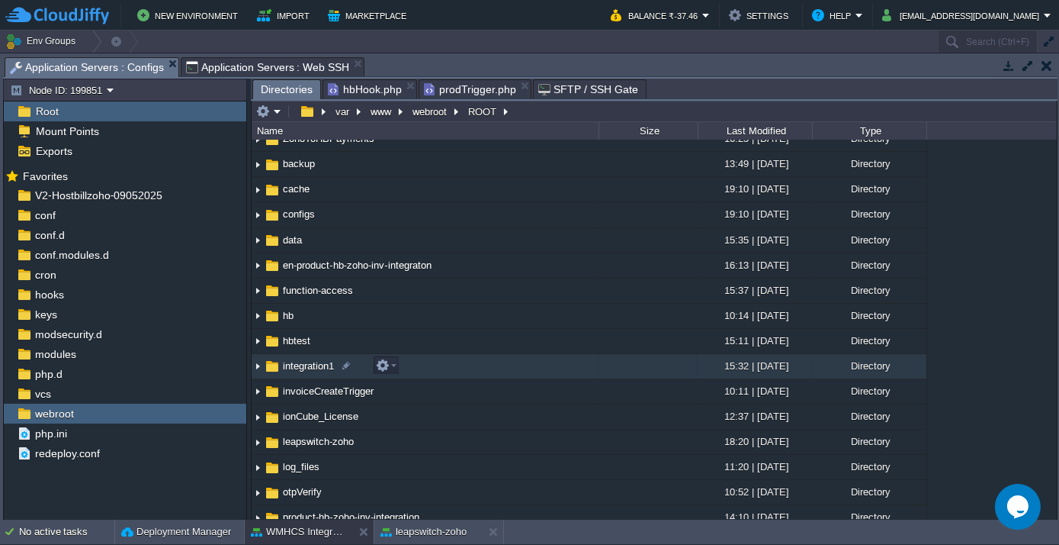
scroll to position [207, 0]
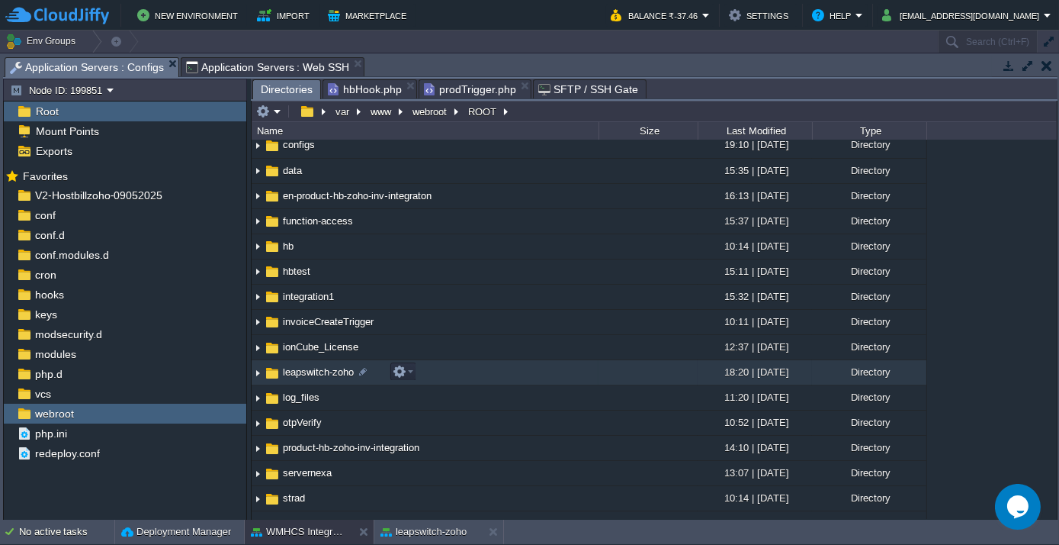
click at [310, 368] on span "leapswitch-zoho" at bounding box center [319, 371] width 76 height 13
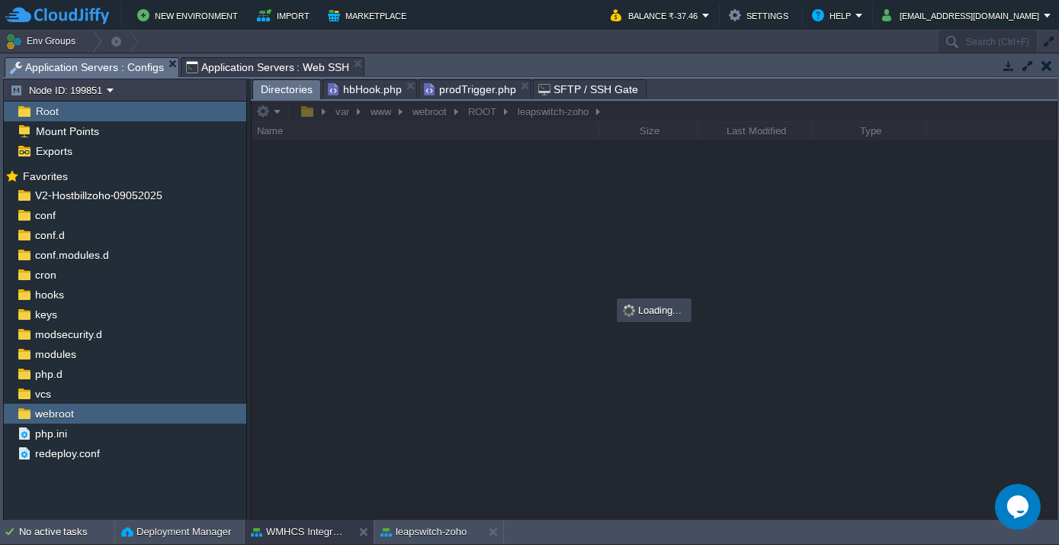
scroll to position [0, 0]
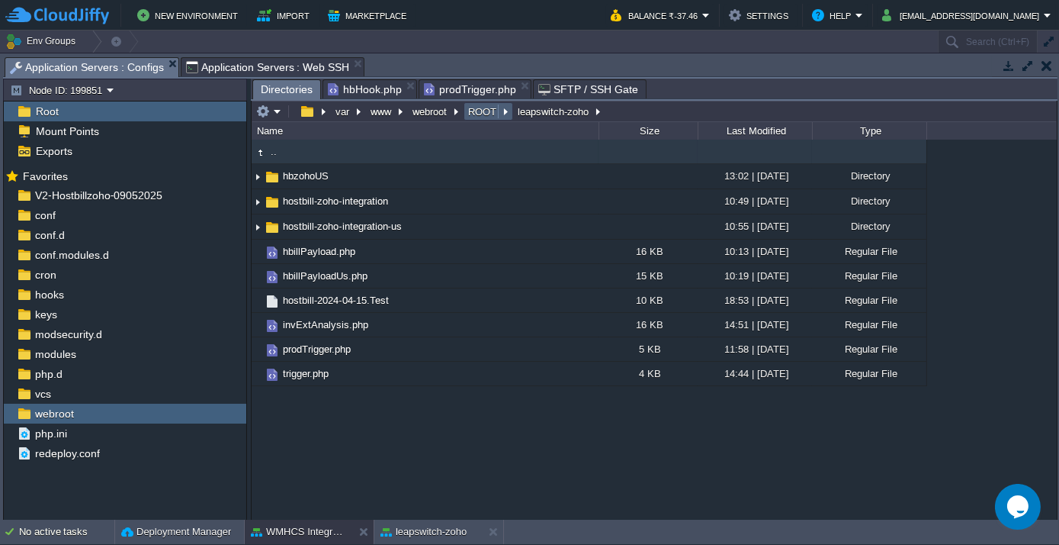
click at [472, 113] on button "ROOT" at bounding box center [483, 111] width 34 height 14
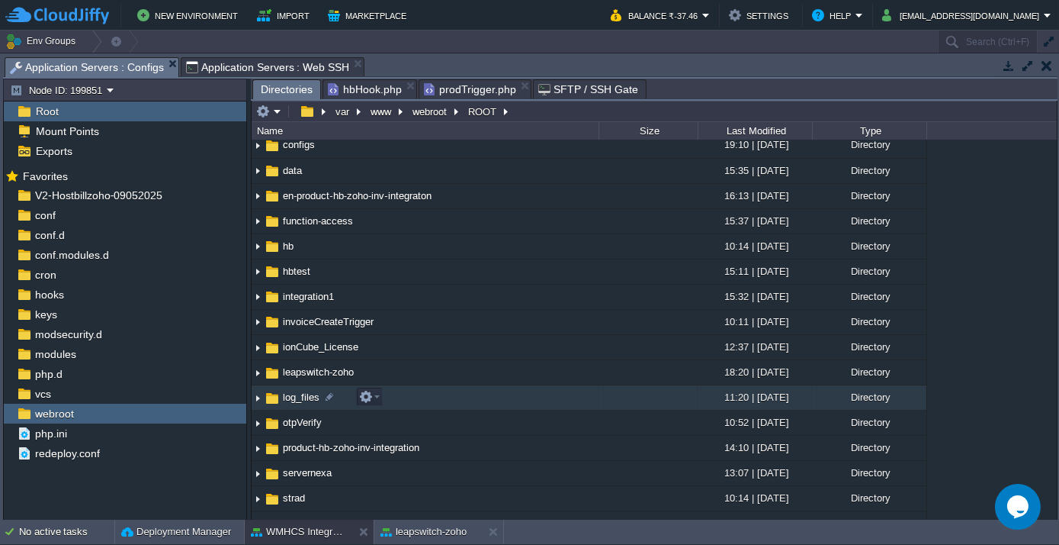
scroll to position [277, 0]
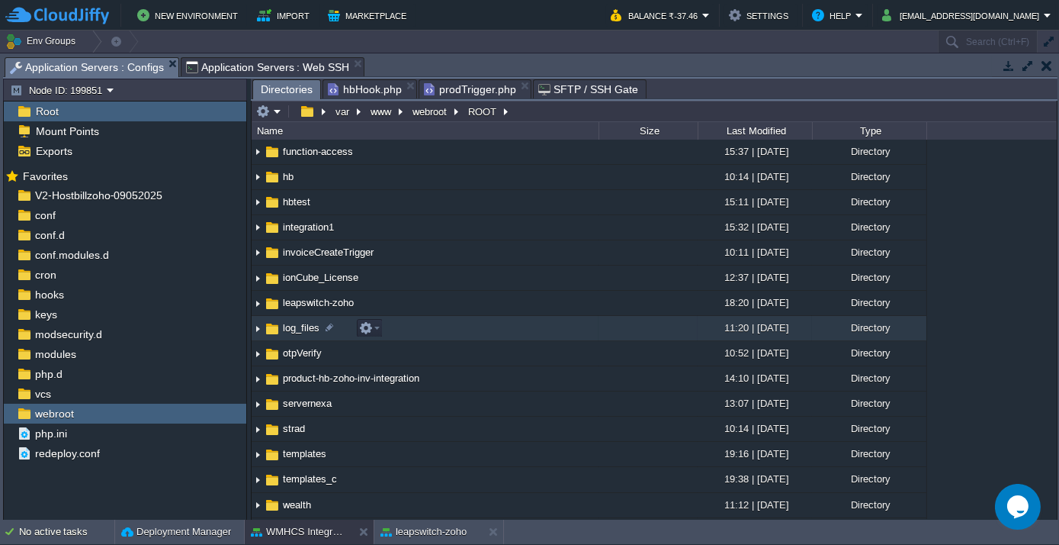
click at [302, 329] on span "log_files" at bounding box center [301, 327] width 41 height 13
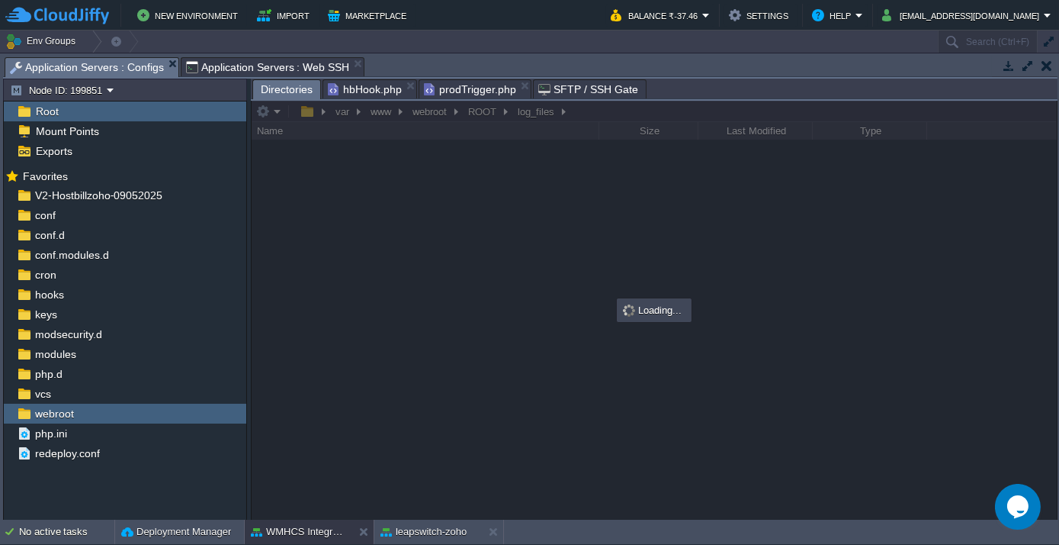
scroll to position [0, 0]
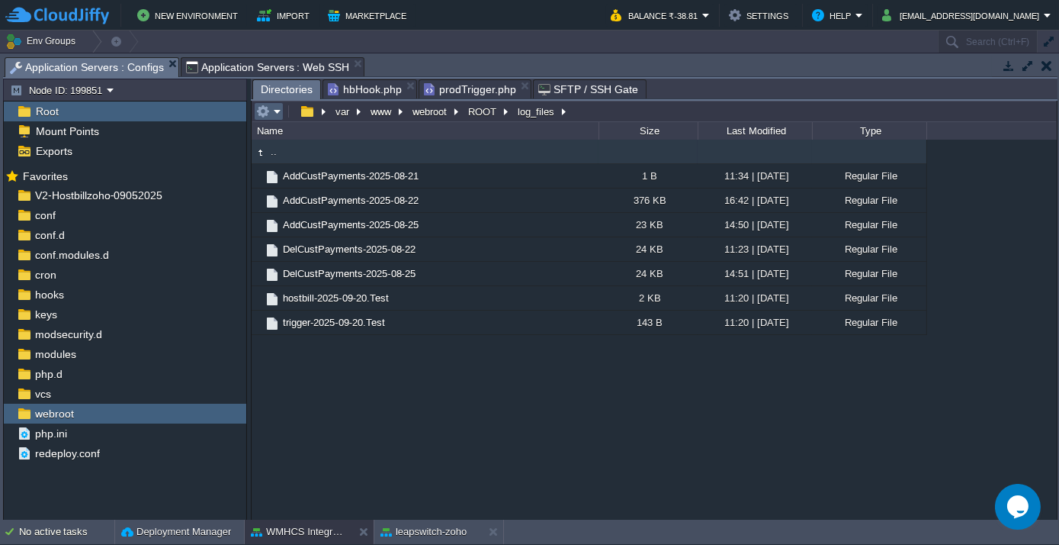
click at [278, 112] on em at bounding box center [268, 111] width 25 height 14
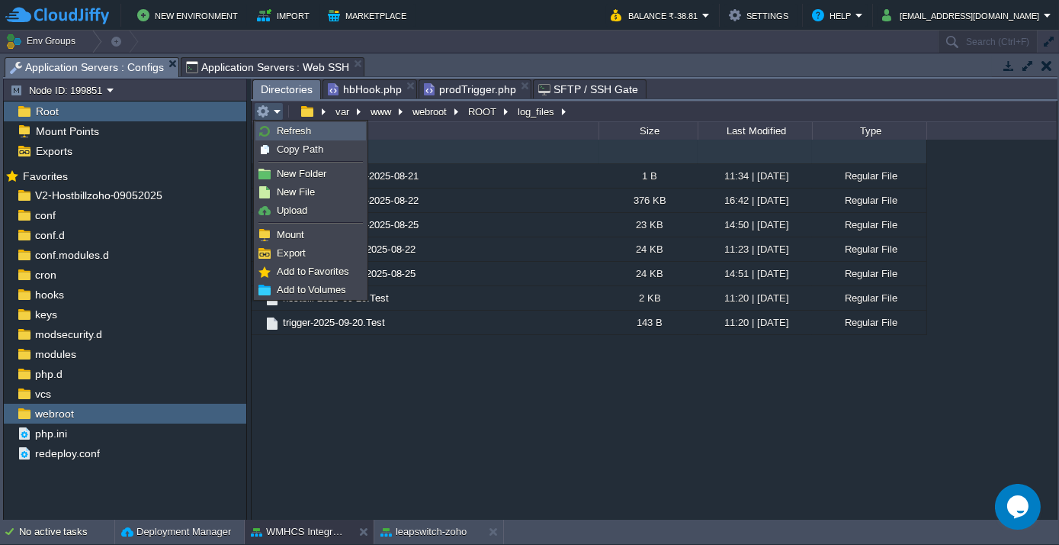
click at [277, 127] on span "Refresh" at bounding box center [294, 130] width 34 height 11
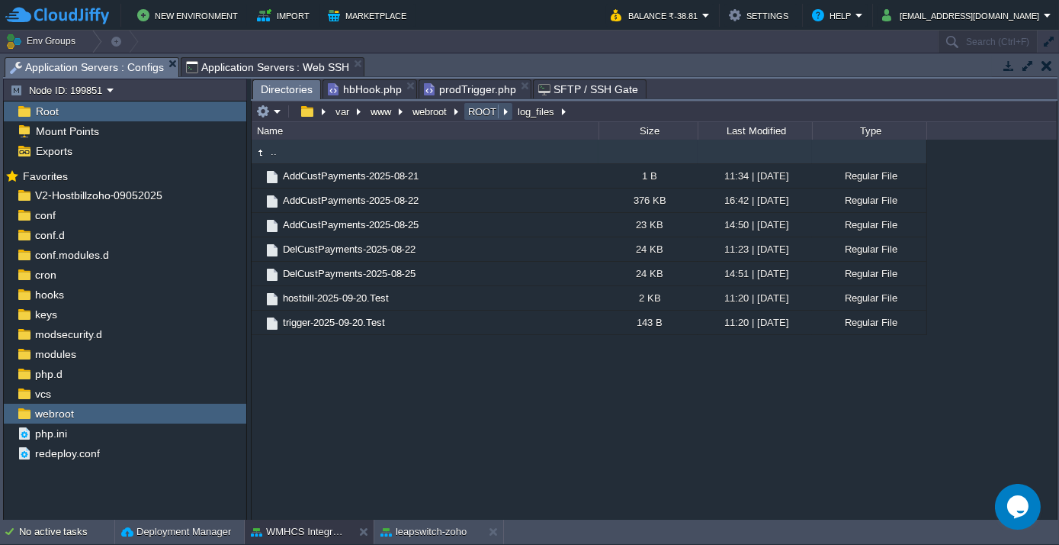
click at [474, 111] on button "ROOT" at bounding box center [483, 111] width 34 height 14
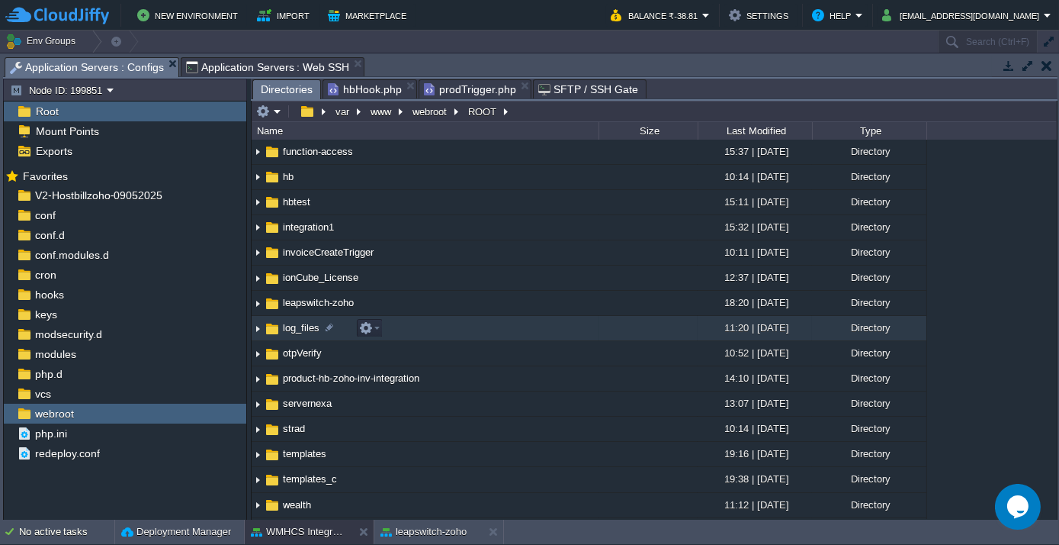
scroll to position [346, 0]
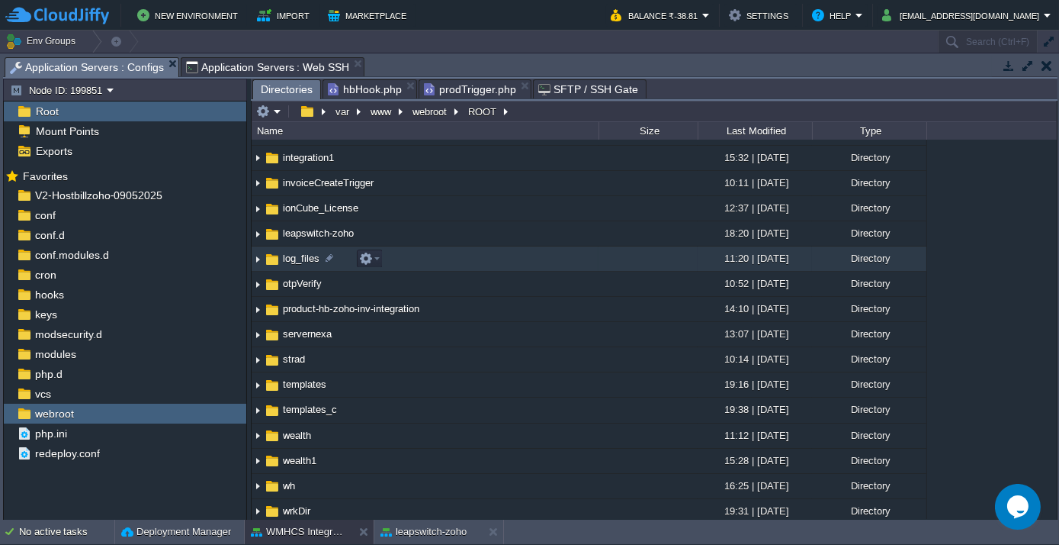
click at [294, 257] on span "log_files" at bounding box center [301, 258] width 41 height 13
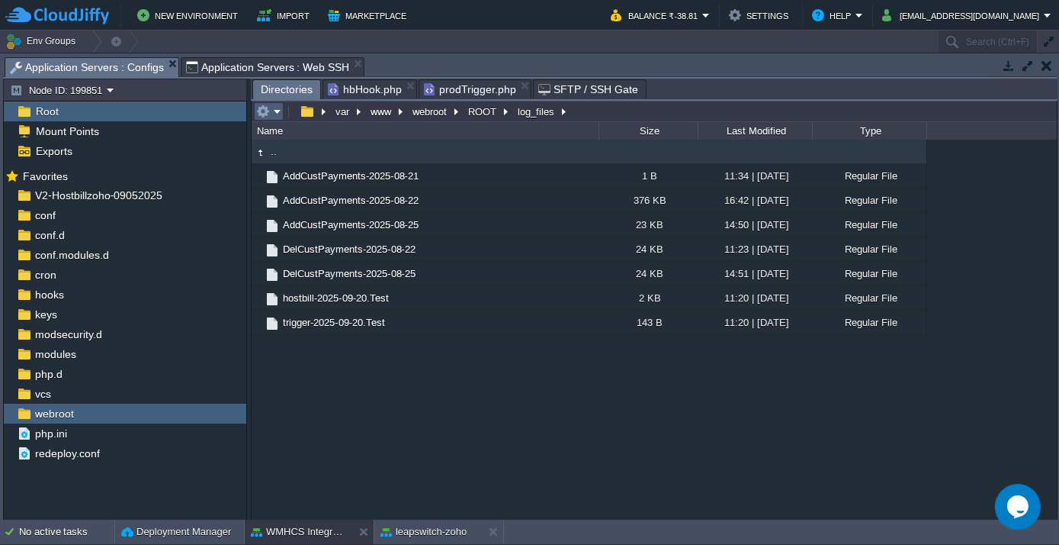
click at [275, 108] on em at bounding box center [268, 111] width 25 height 14
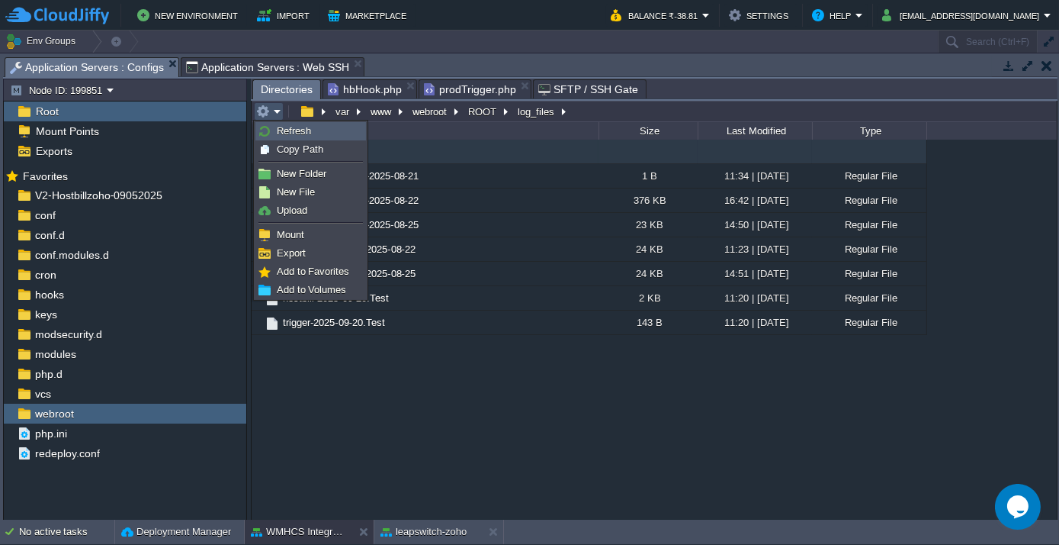
click at [290, 137] on link "Refresh" at bounding box center [310, 131] width 109 height 17
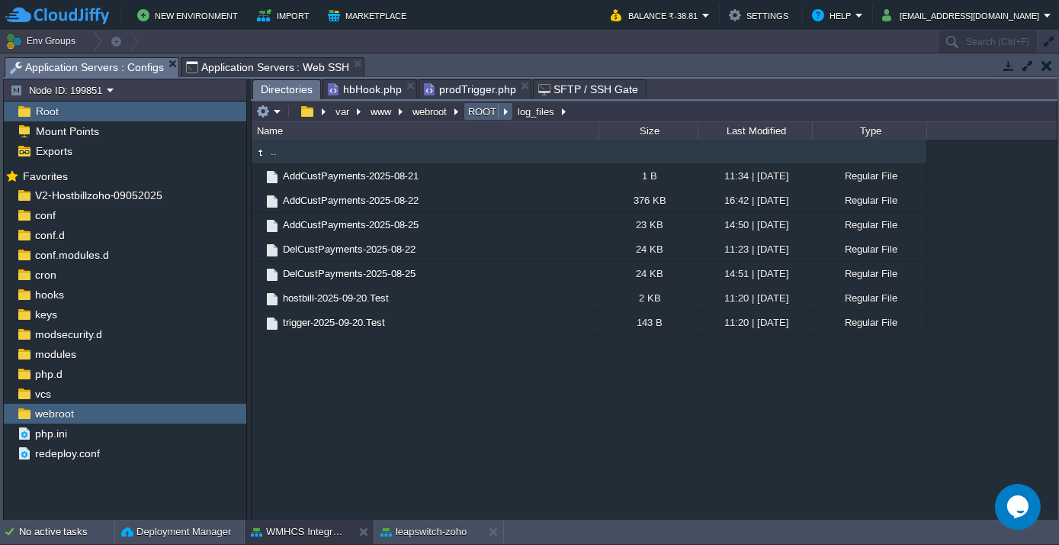
click at [473, 104] on button "ROOT" at bounding box center [483, 111] width 34 height 14
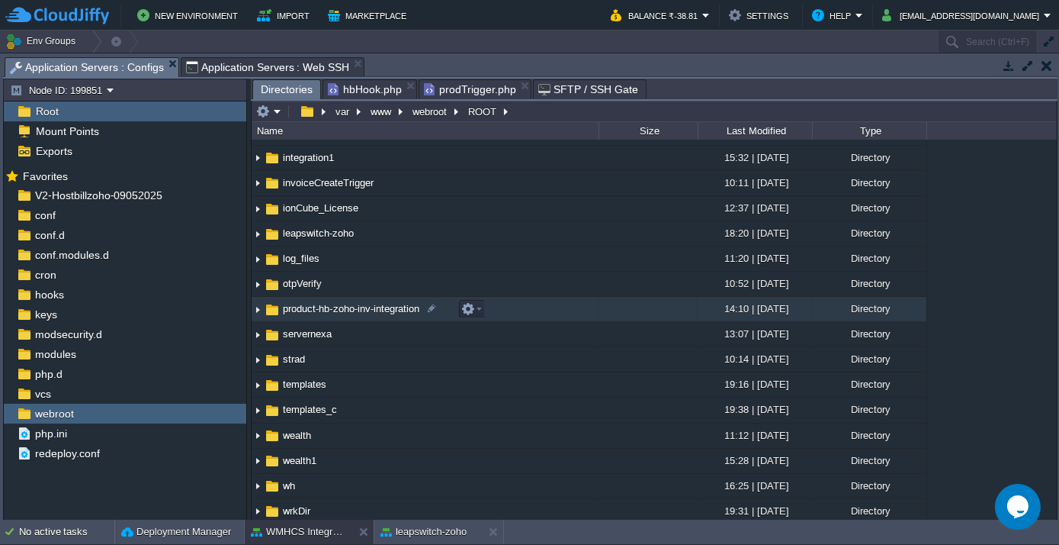
scroll to position [416, 0]
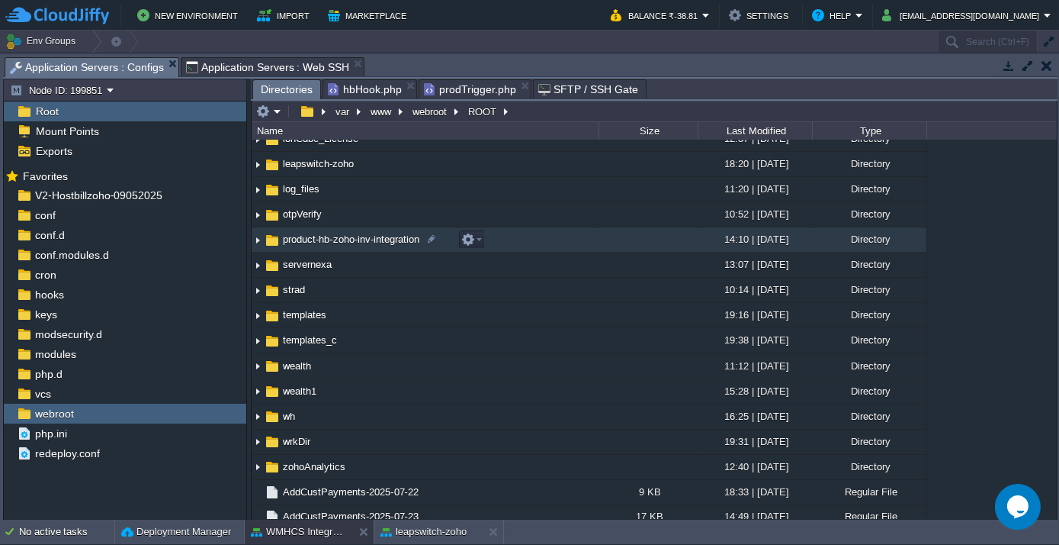
click at [331, 236] on span "product-hb-zoho-inv-integration" at bounding box center [351, 239] width 141 height 13
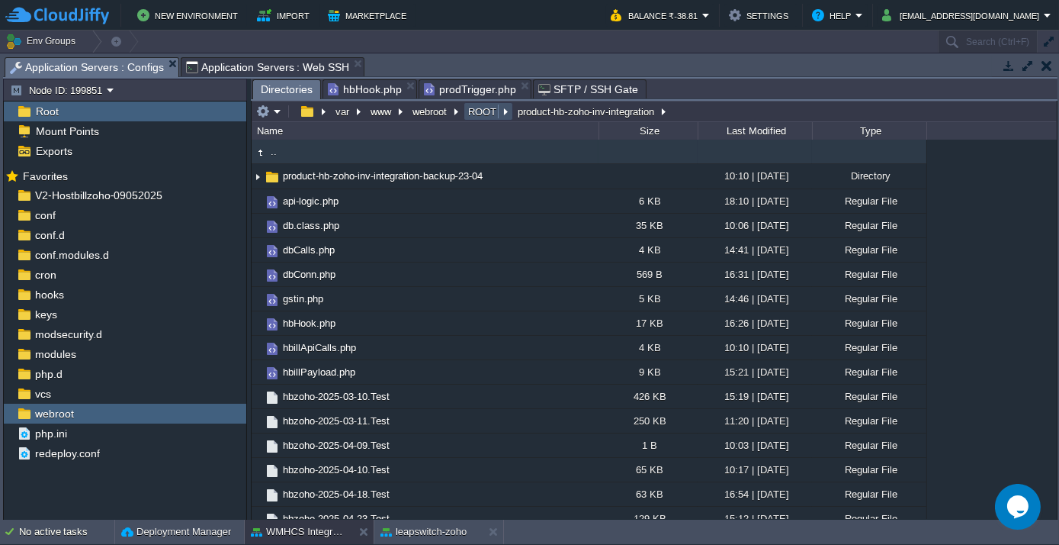
click at [471, 107] on button "ROOT" at bounding box center [483, 111] width 34 height 14
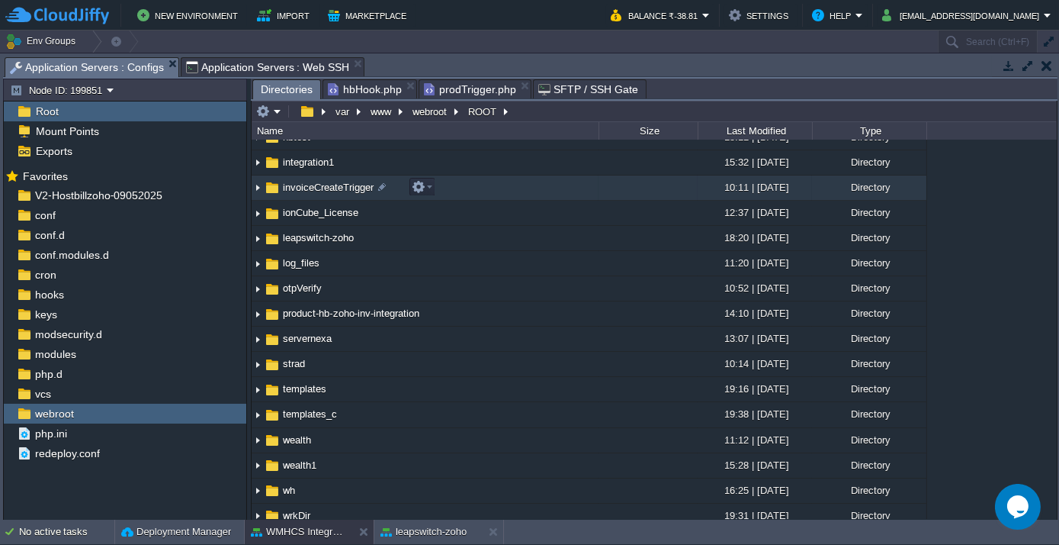
scroll to position [277, 0]
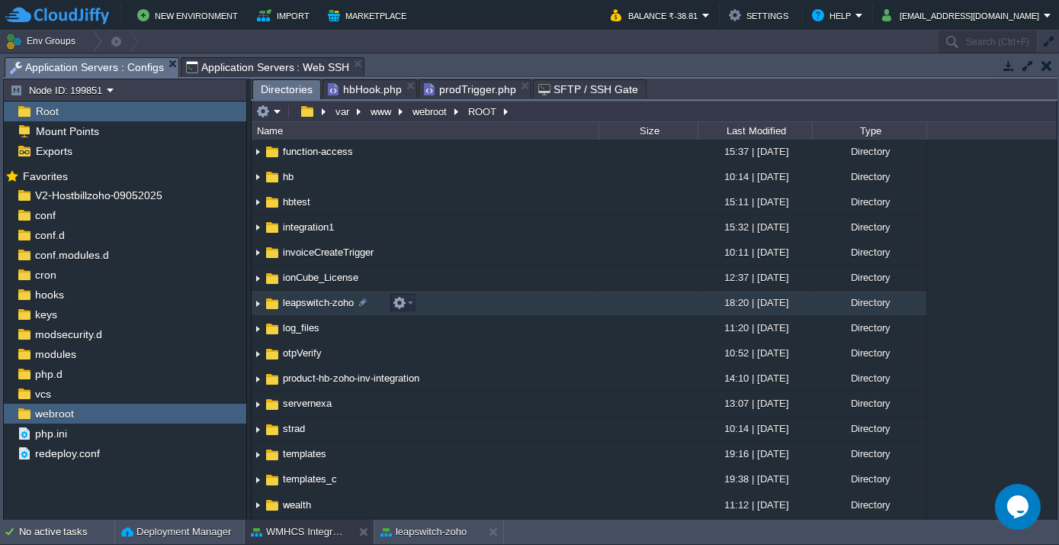
click at [323, 304] on span "leapswitch-zoho" at bounding box center [319, 302] width 76 height 13
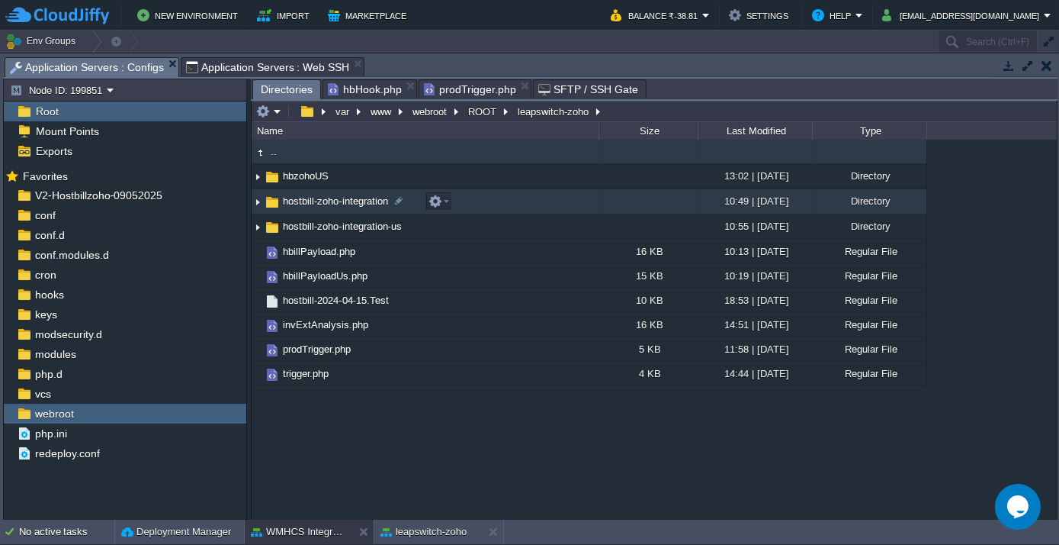
click at [315, 204] on span "hostbill-zoho-integration" at bounding box center [336, 200] width 110 height 13
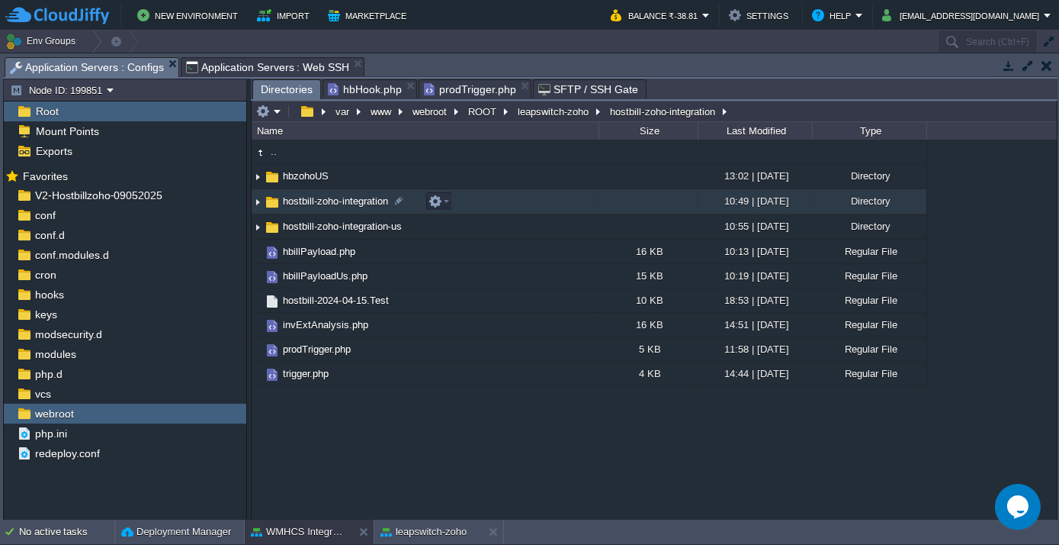
click at [315, 204] on span "hostbill-zoho-integration" at bounding box center [336, 200] width 110 height 13
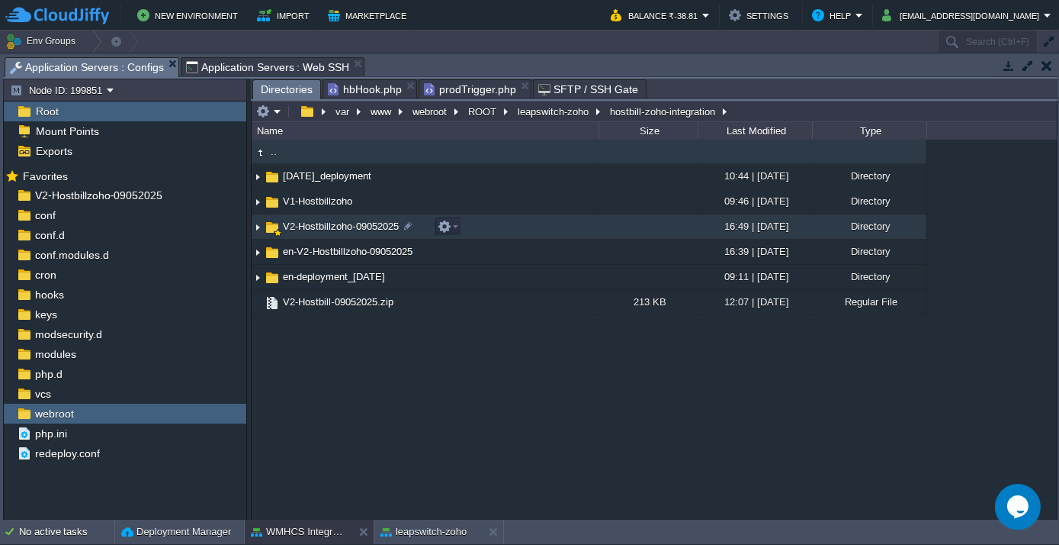
click at [323, 229] on span "V2-Hostbillzoho-09052025" at bounding box center [341, 226] width 120 height 13
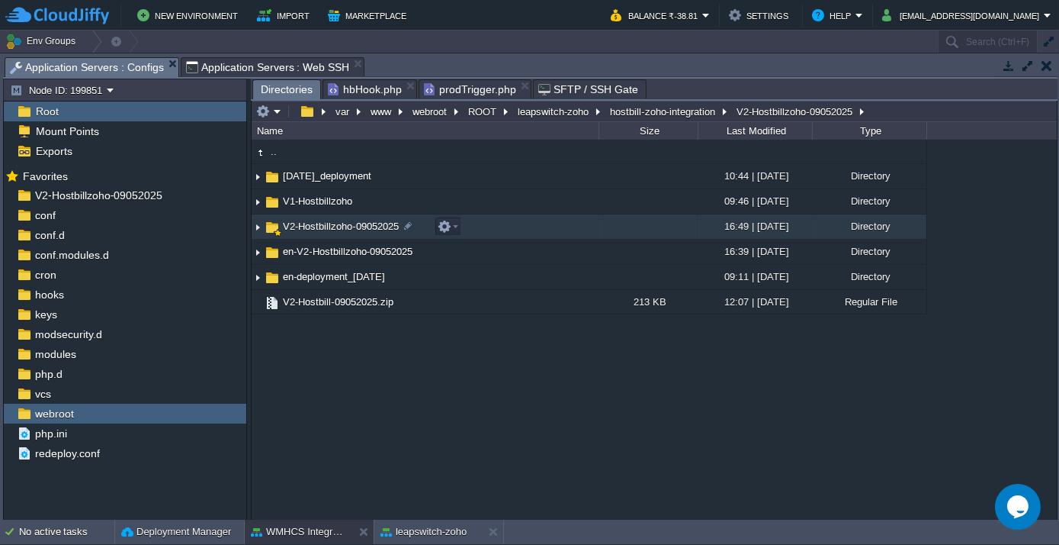
click at [323, 229] on span "V2-Hostbillzoho-09052025" at bounding box center [341, 226] width 120 height 13
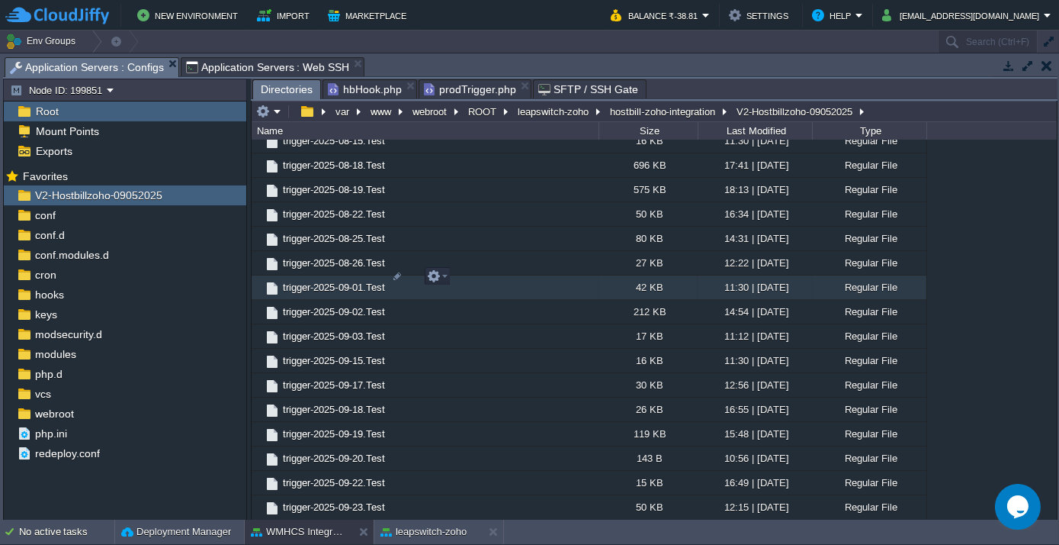
scroll to position [1145, 0]
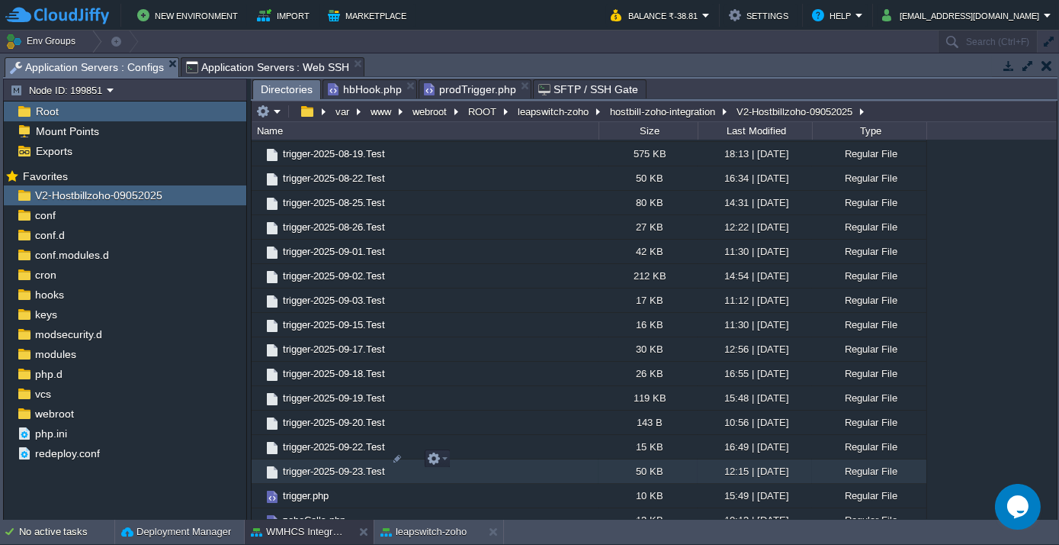
click at [343, 464] on span "trigger-2025-09-23.Test" at bounding box center [334, 470] width 107 height 13
click at [293, 89] on span "Directories" at bounding box center [287, 89] width 52 height 19
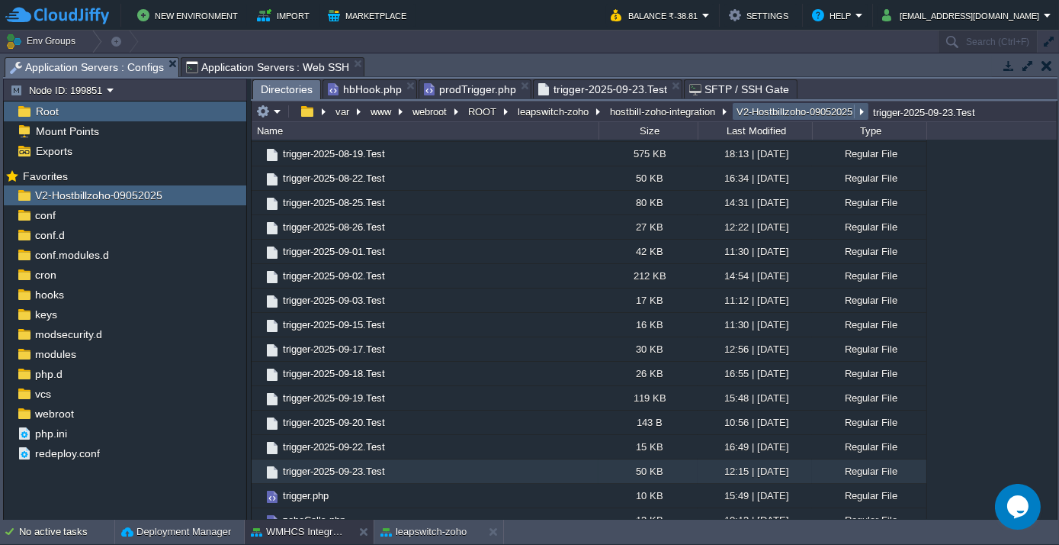
click at [774, 113] on button "V2-Hostbillzoho-09052025" at bounding box center [795, 111] width 122 height 14
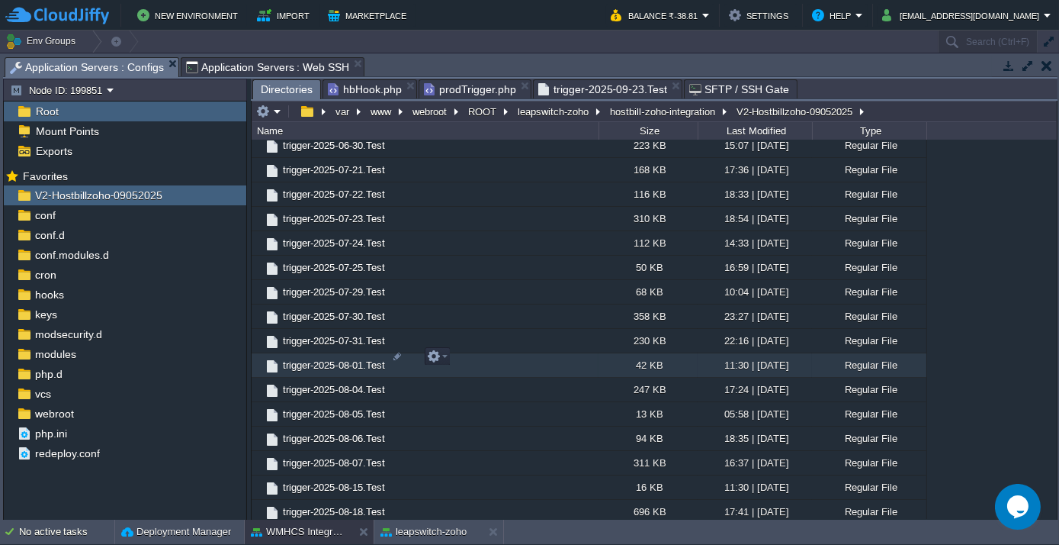
scroll to position [1109, 0]
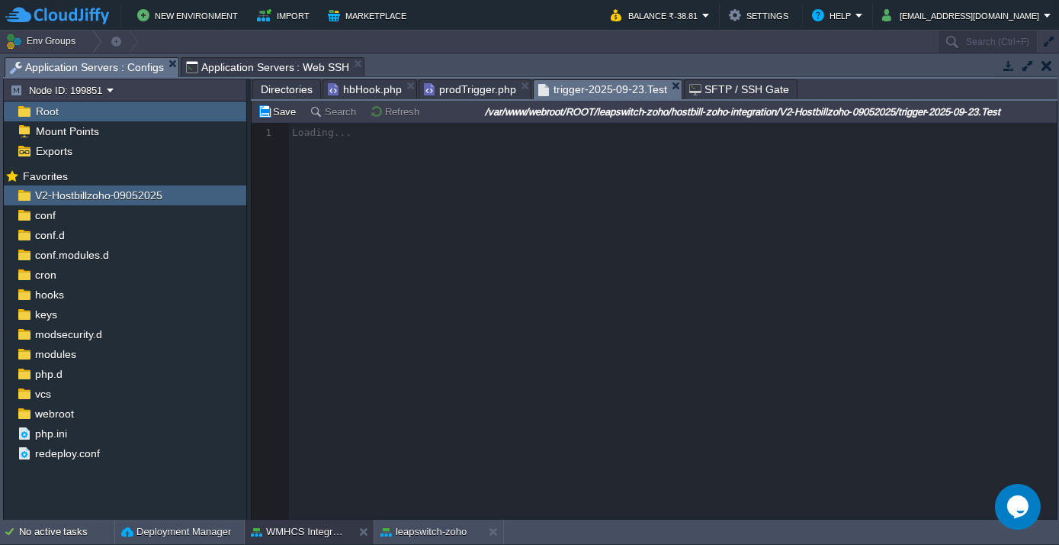
click at [590, 84] on span "trigger-2025-09-23.Test" at bounding box center [602, 89] width 129 height 19
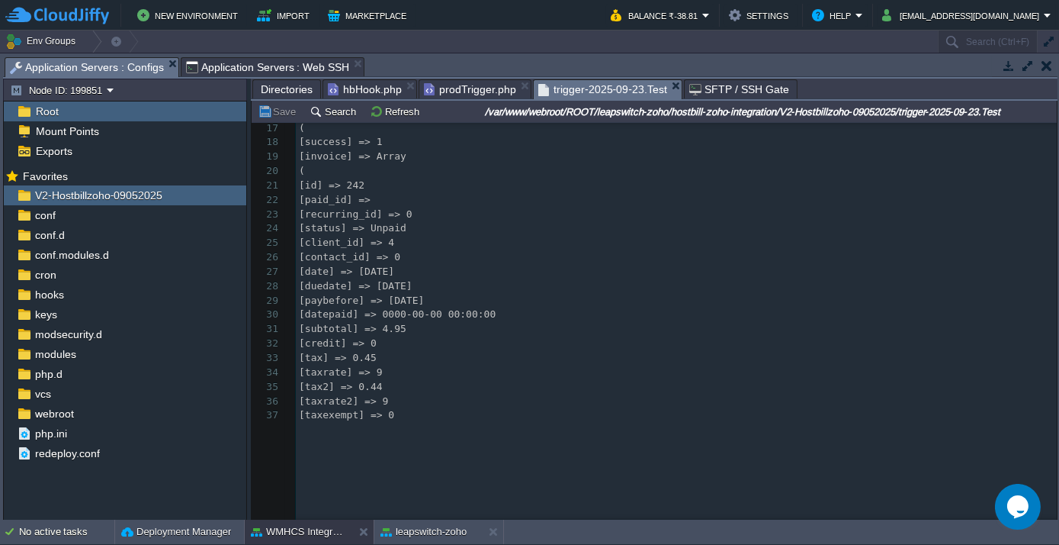
scroll to position [415, 0]
